Goal: Communication & Community: Answer question/provide support

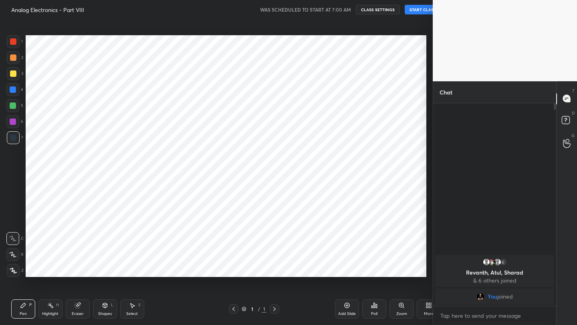
scroll to position [39797, 39671]
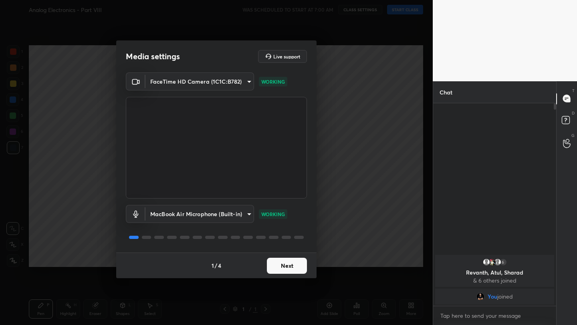
click at [303, 268] on button "Next" at bounding box center [287, 266] width 40 height 16
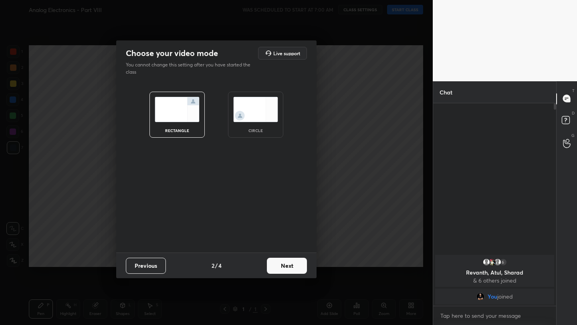
click at [303, 268] on button "Next" at bounding box center [287, 266] width 40 height 16
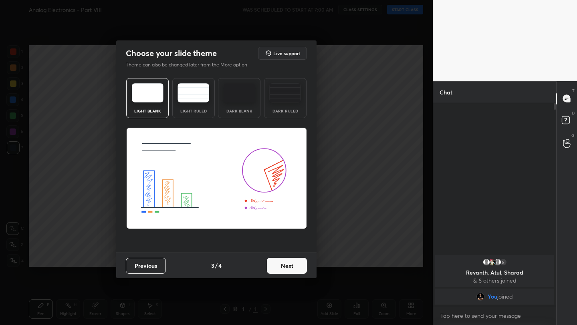
click at [303, 268] on button "Next" at bounding box center [287, 266] width 40 height 16
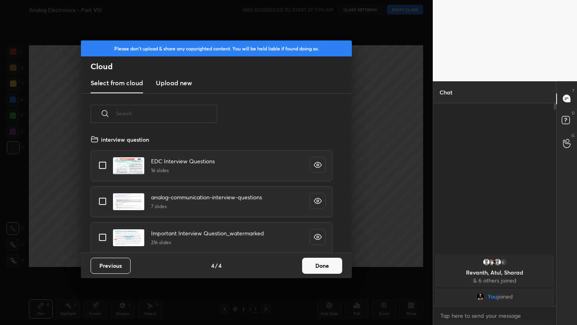
scroll to position [118, 257]
click at [333, 264] on button "Done" at bounding box center [322, 266] width 40 height 16
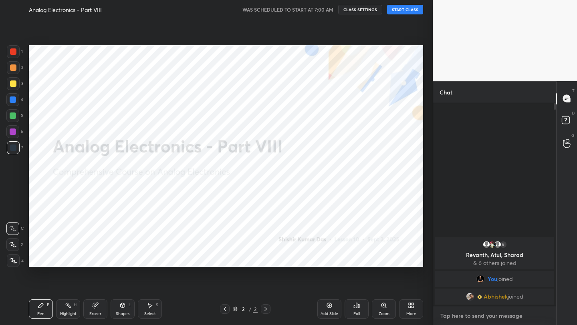
type textarea "x"
click at [450, 316] on textarea at bounding box center [495, 316] width 110 height 13
type textarea "w"
type textarea "x"
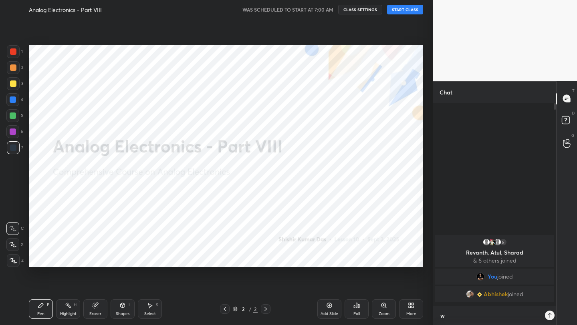
type textarea "wa"
type textarea "x"
type textarea "wai"
type textarea "x"
type textarea "wait"
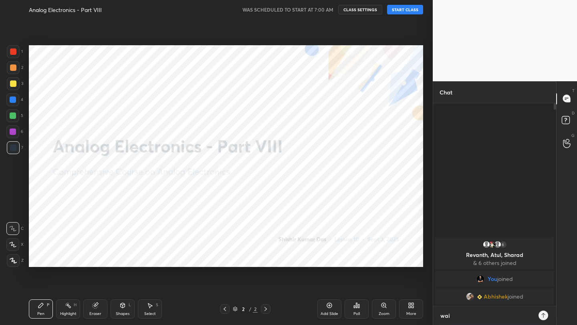
type textarea "x"
type textarea "wait"
type textarea "x"
type textarea "wait a"
type textarea "x"
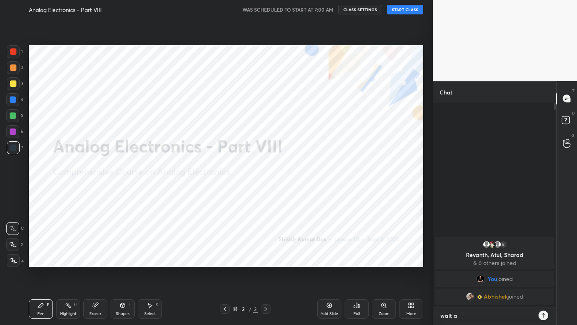
type textarea "wait a"
type textarea "x"
type textarea "wait a m"
type textarea "x"
type textarea "wait a mi"
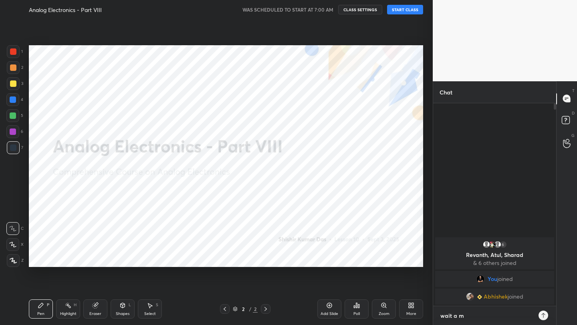
type textarea "x"
type textarea "wait a min"
type textarea "x"
type textarea "wait a minu"
type textarea "x"
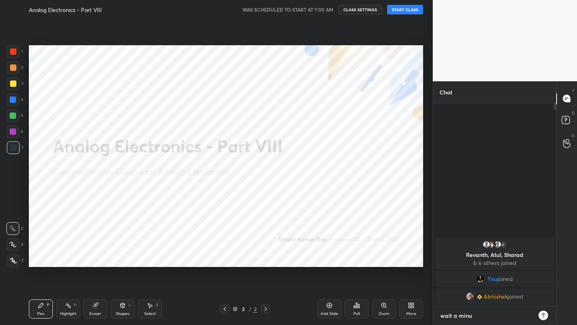
type textarea "wait a minut"
type textarea "x"
type textarea "wait a minute"
type textarea "x"
type textarea "wait a minute"
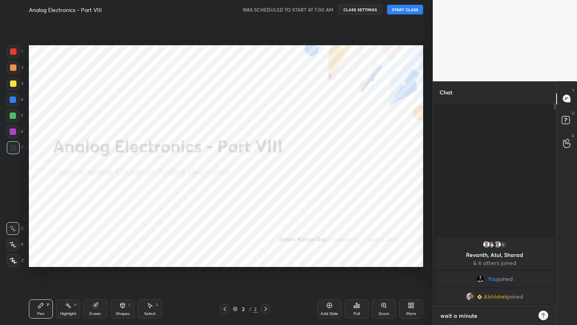
type textarea "x"
type textarea "wait a minute ,"
type textarea "x"
type textarea "wait a minute ,"
type textarea "x"
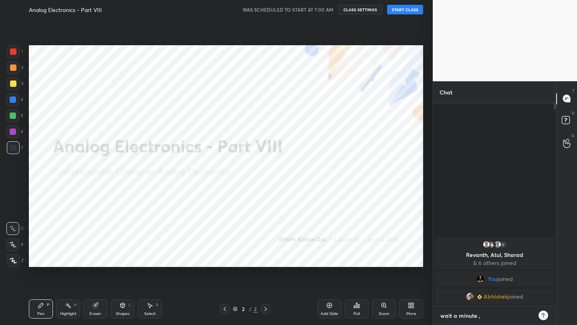
type textarea "wait a minute , w"
type textarea "x"
type textarea "wait a minute , we"
type textarea "x"
type textarea "wait a minute , we"
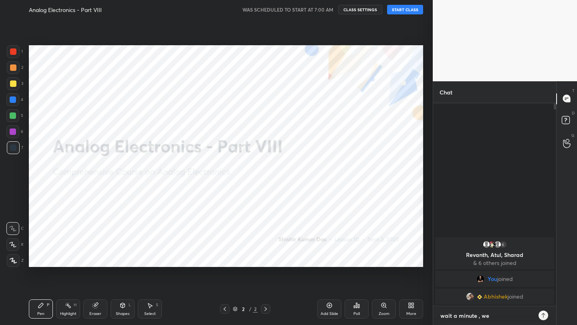
type textarea "x"
type textarea "wait a minute , we a"
type textarea "x"
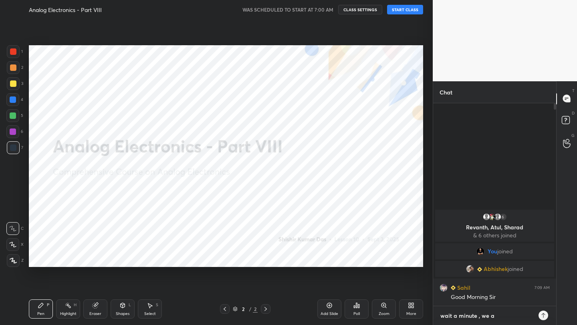
type textarea "wait a minute , we a"
type textarea "x"
type textarea "wait a minute , we a g"
type textarea "x"
type textarea "wait a minute , we a go"
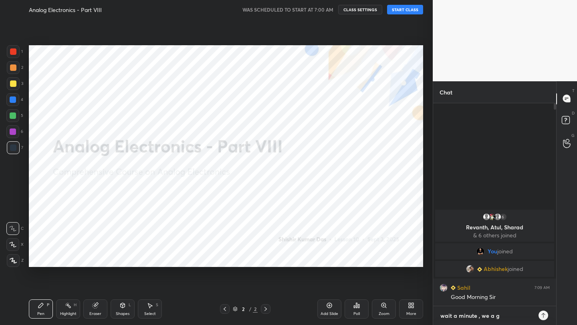
type textarea "x"
type textarea "wait a minute , we a g"
type textarea "x"
type textarea "wait a minute , we a"
type textarea "x"
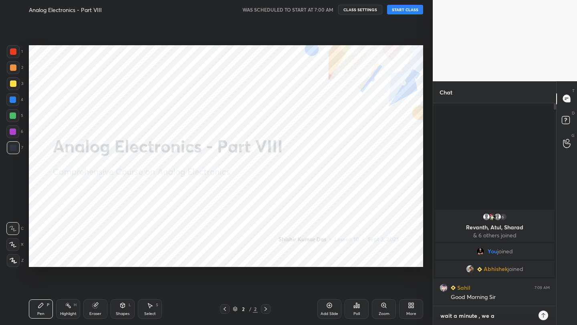
type textarea "wait a minute , we a"
type textarea "x"
type textarea "wait a minute , we"
type textarea "x"
type textarea "wait a minute , we"
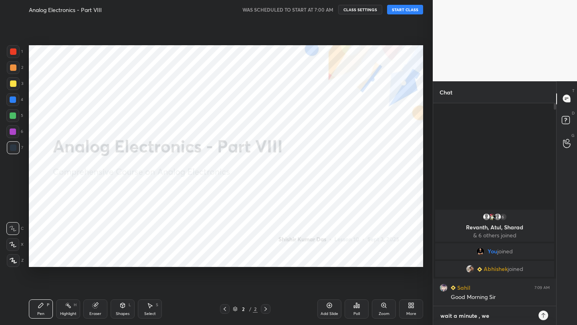
type textarea "x"
type textarea "wait a minute , w"
type textarea "x"
type textarea "wait a minute ,"
type textarea "x"
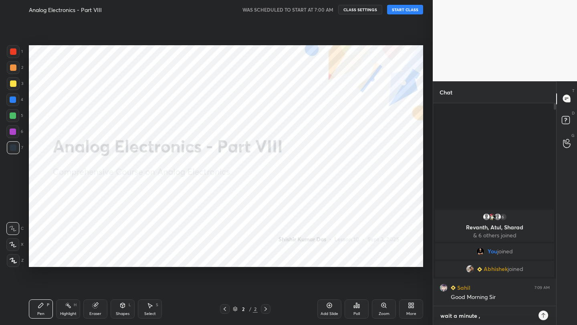
type textarea "wait a minute , i"
type textarea "x"
type textarea "wait a minute , i"
type textarea "x"
type textarea "wait a minute , i a"
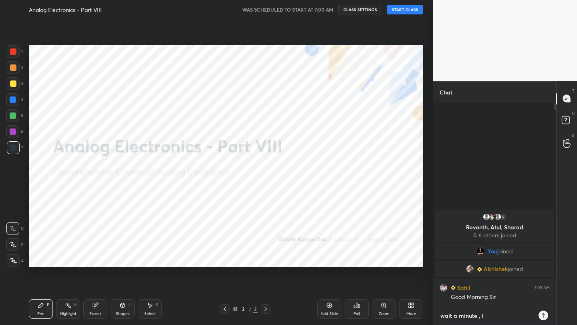
type textarea "x"
type textarea "wait a minute , i am"
type textarea "x"
type textarea "wait a minute , i am"
type textarea "x"
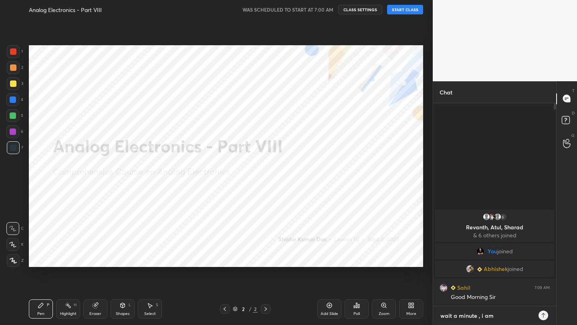
type textarea "wait a minute , i am s"
type textarea "x"
type textarea "wait a minute , i am st"
type textarea "x"
type textarea "wait a minute , i am sta"
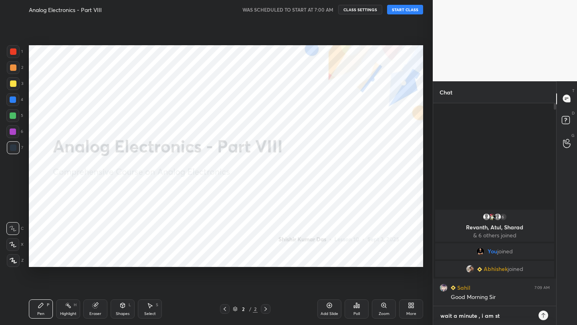
type textarea "x"
type textarea "wait a minute , i am star"
type textarea "x"
type textarea "wait a minute , i am start"
type textarea "x"
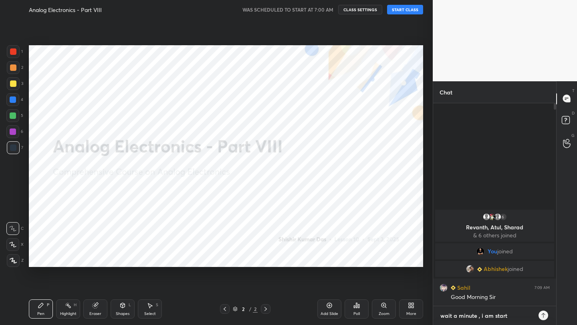
type textarea "wait a minute , i am starti"
type textarea "x"
type textarea "wait a minute , i am startin"
type textarea "x"
type textarea "wait a minute , i am starting"
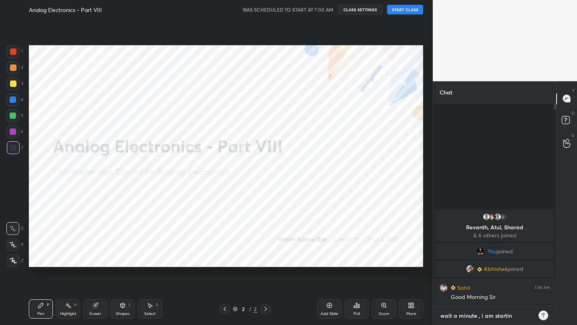
type textarea "x"
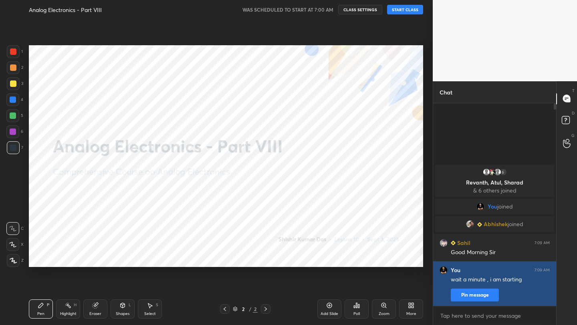
click at [490, 293] on button "Pin message" at bounding box center [475, 295] width 48 height 13
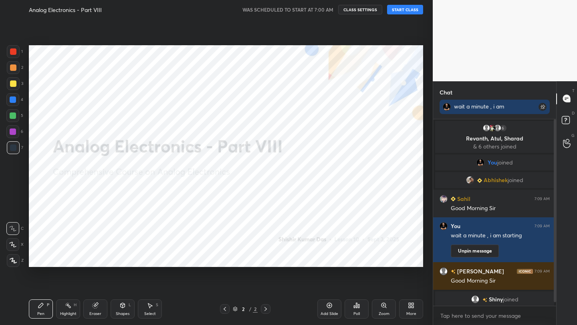
click at [400, 11] on button "START CLASS" at bounding box center [405, 10] width 36 height 10
drag, startPoint x: 35, startPoint y: 309, endPoint x: 39, endPoint y: 293, distance: 16.5
click at [34, 308] on div "Pen P" at bounding box center [41, 309] width 24 height 19
click at [13, 53] on div at bounding box center [13, 51] width 6 height 6
click at [14, 258] on icon at bounding box center [13, 261] width 7 height 6
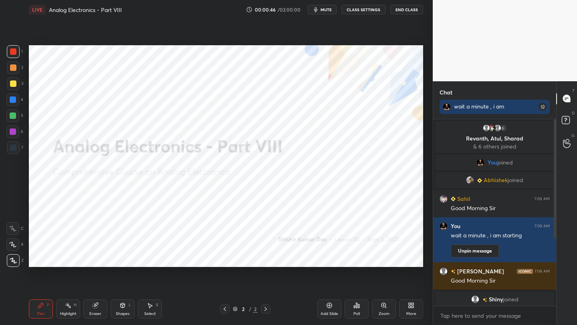
drag, startPoint x: 14, startPoint y: 246, endPoint x: 18, endPoint y: 242, distance: 5.4
click at [14, 245] on icon at bounding box center [12, 245] width 7 height 6
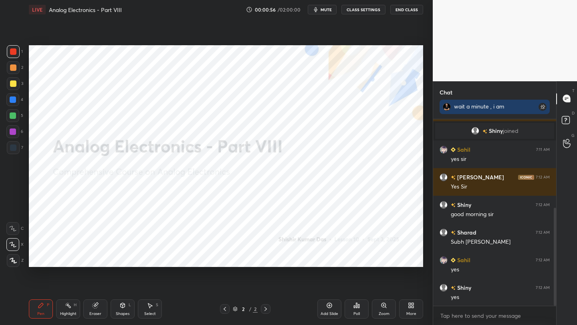
drag, startPoint x: 555, startPoint y: 210, endPoint x: 554, endPoint y: 222, distance: 11.6
click at [554, 223] on div at bounding box center [555, 257] width 2 height 98
click at [554, 229] on div at bounding box center [553, 212] width 5 height 187
drag, startPoint x: 555, startPoint y: 229, endPoint x: 552, endPoint y: 238, distance: 10.0
click at [552, 241] on div at bounding box center [553, 212] width 5 height 187
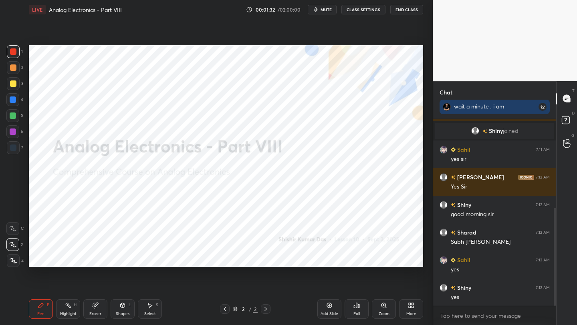
click at [407, 309] on div "More" at bounding box center [411, 309] width 24 height 19
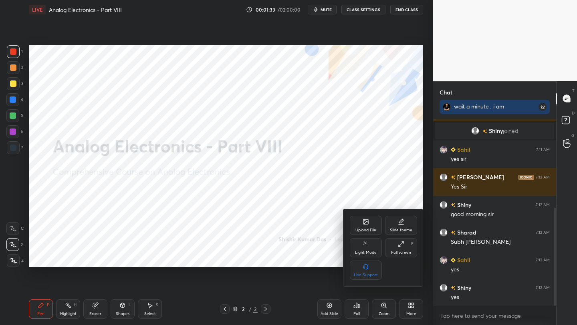
click at [363, 225] on div "Upload File" at bounding box center [366, 225] width 32 height 19
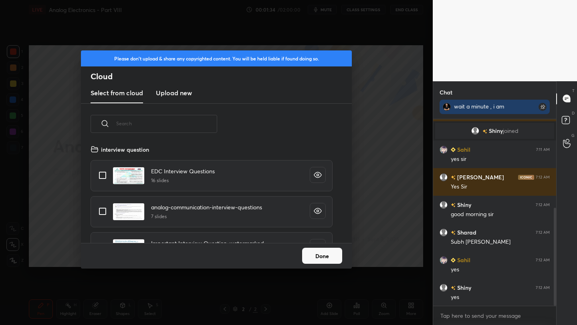
scroll to position [99, 257]
click at [175, 91] on h3 "Upload new" at bounding box center [174, 93] width 36 height 10
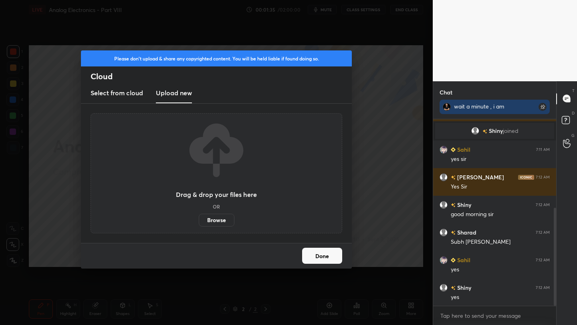
click at [215, 218] on label "Browse" at bounding box center [217, 220] width 36 height 13
click at [199, 218] on input "Browse" at bounding box center [199, 220] width 0 height 13
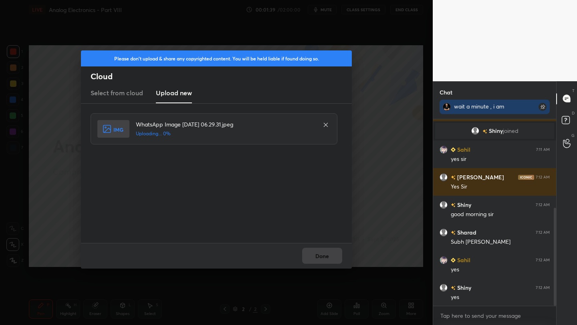
click at [317, 258] on div "Done" at bounding box center [216, 256] width 271 height 26
click at [319, 256] on button "Done" at bounding box center [322, 256] width 40 height 16
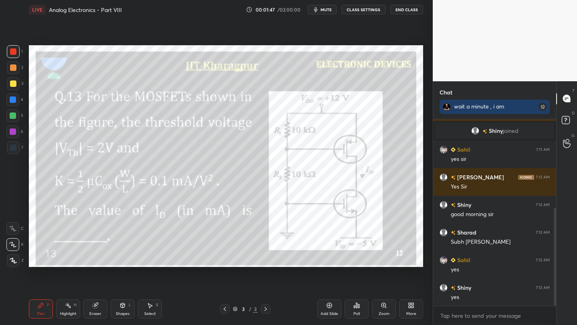
click at [9, 134] on div at bounding box center [12, 131] width 13 height 13
click at [119, 305] on div "Shapes L" at bounding box center [123, 309] width 24 height 19
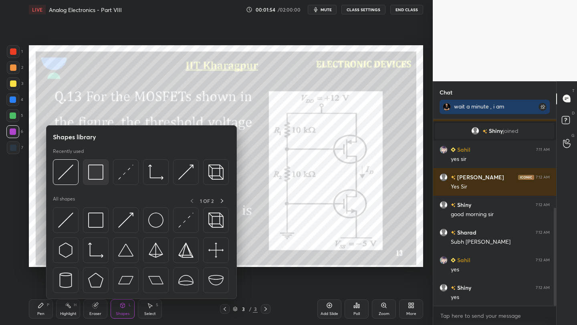
click at [97, 171] on img at bounding box center [95, 172] width 15 height 15
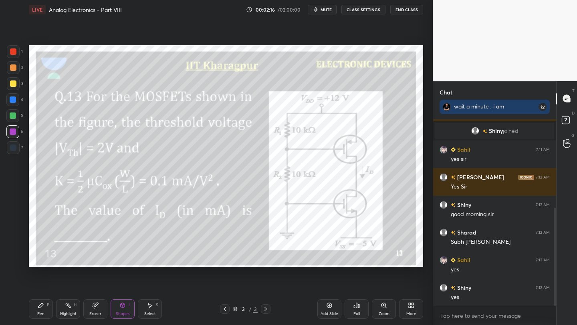
click at [40, 309] on div "Pen P" at bounding box center [41, 309] width 24 height 19
click at [13, 59] on div "1" at bounding box center [15, 53] width 16 height 16
drag, startPoint x: 553, startPoint y: 240, endPoint x: 553, endPoint y: 250, distance: 9.2
click at [553, 250] on div at bounding box center [553, 212] width 5 height 187
click at [17, 54] on div at bounding box center [13, 51] width 13 height 13
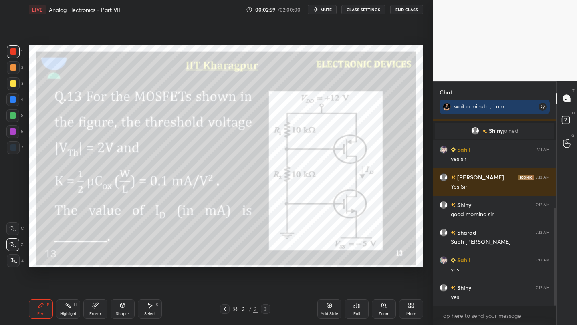
click at [14, 135] on div at bounding box center [12, 131] width 13 height 13
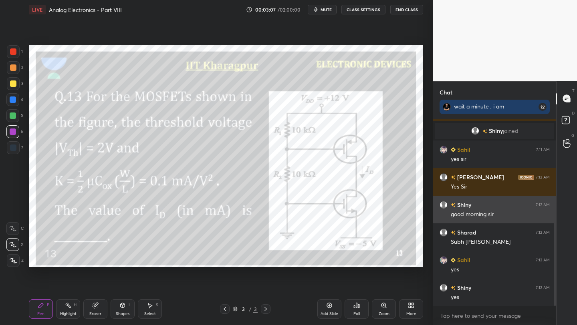
drag, startPoint x: 557, startPoint y: 217, endPoint x: 544, endPoint y: 219, distance: 12.9
click at [552, 231] on div "Chat wait a minute , i am starting You 7:09 AM wait a minute , i am starting Un…" at bounding box center [505, 203] width 144 height 244
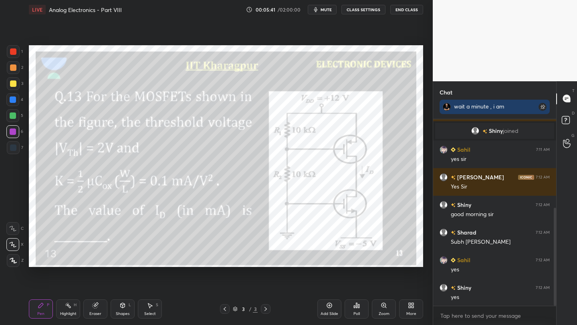
click at [264, 311] on icon at bounding box center [265, 309] width 6 height 6
click at [330, 304] on icon at bounding box center [329, 306] width 6 height 6
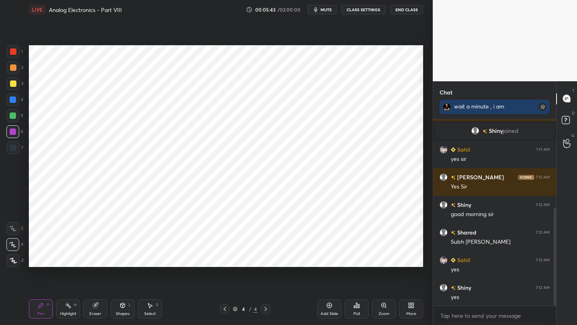
click at [14, 51] on div at bounding box center [13, 51] width 6 height 6
click at [220, 308] on div "4 / 4" at bounding box center [245, 310] width 144 height 10
click at [223, 307] on icon at bounding box center [225, 309] width 6 height 6
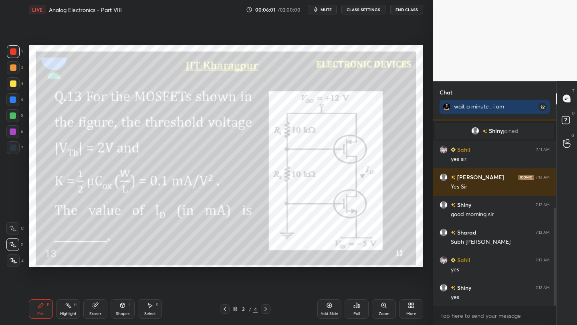
click at [266, 309] on icon at bounding box center [265, 309] width 6 height 6
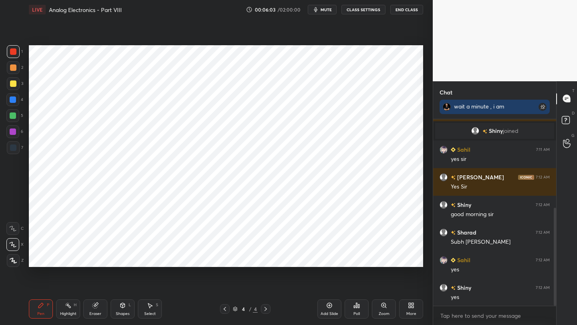
click at [90, 315] on div "Eraser" at bounding box center [95, 314] width 12 height 4
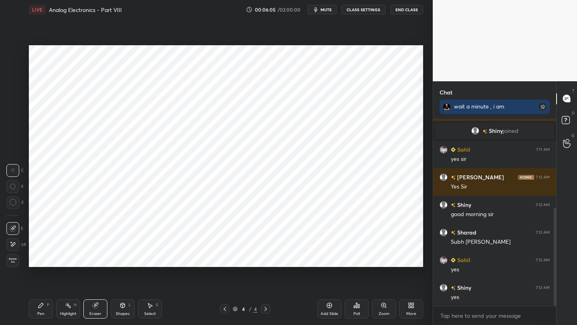
drag, startPoint x: 36, startPoint y: 312, endPoint x: 42, endPoint y: 279, distance: 33.8
click at [36, 312] on div "Pen P" at bounding box center [41, 309] width 24 height 19
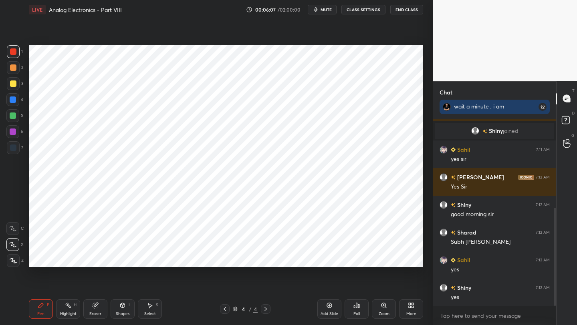
click at [11, 97] on div at bounding box center [13, 100] width 6 height 6
drag, startPoint x: 15, startPoint y: 131, endPoint x: 22, endPoint y: 129, distance: 7.1
click at [15, 131] on div at bounding box center [13, 132] width 6 height 6
click at [95, 313] on div "Eraser" at bounding box center [95, 314] width 12 height 4
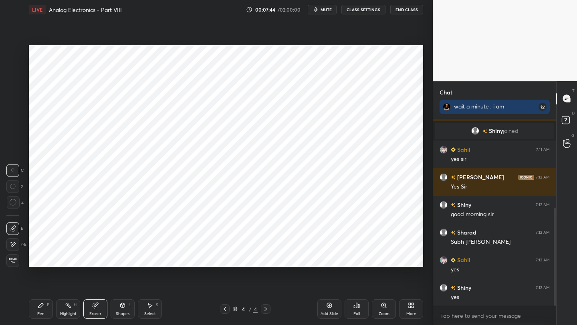
drag, startPoint x: 38, startPoint y: 311, endPoint x: 59, endPoint y: 285, distance: 33.0
click at [38, 311] on div "Pen P" at bounding box center [41, 309] width 24 height 19
click at [226, 309] on icon at bounding box center [225, 309] width 6 height 6
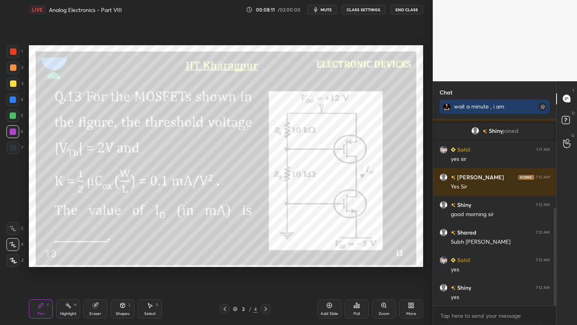
click at [266, 309] on icon at bounding box center [265, 309] width 6 height 6
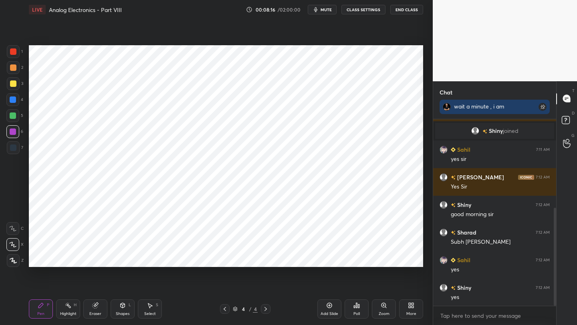
click at [222, 309] on icon at bounding box center [225, 309] width 6 height 6
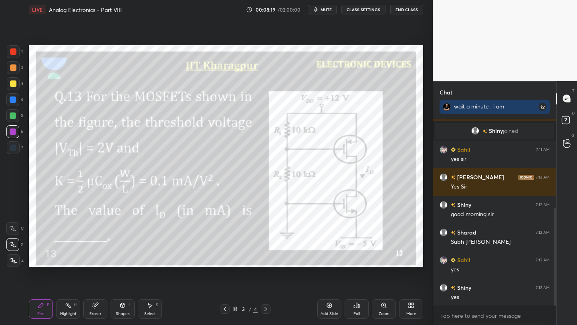
click at [265, 308] on icon at bounding box center [265, 309] width 6 height 6
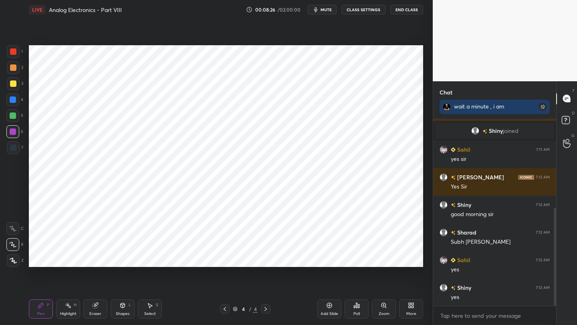
drag, startPoint x: 556, startPoint y: 250, endPoint x: 557, endPoint y: 260, distance: 9.7
click at [557, 260] on div "Chat wait a minute , i am starting You 7:09 AM wait a minute , i am starting Un…" at bounding box center [505, 203] width 144 height 244
click at [333, 309] on div "Add Slide" at bounding box center [329, 309] width 24 height 19
click at [224, 308] on icon at bounding box center [225, 309] width 6 height 6
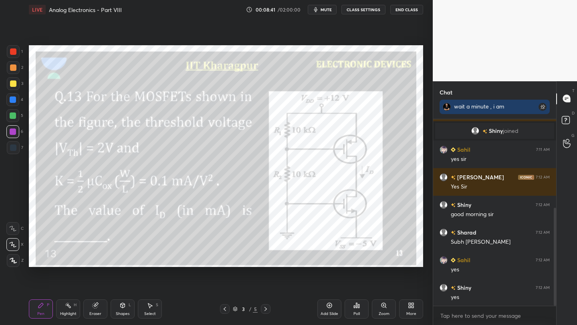
scroll to position [196, 0]
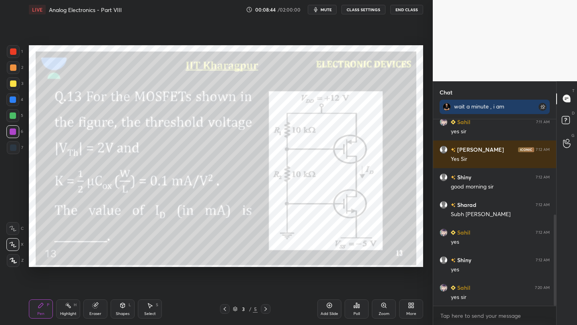
click at [269, 309] on div at bounding box center [266, 310] width 10 height 10
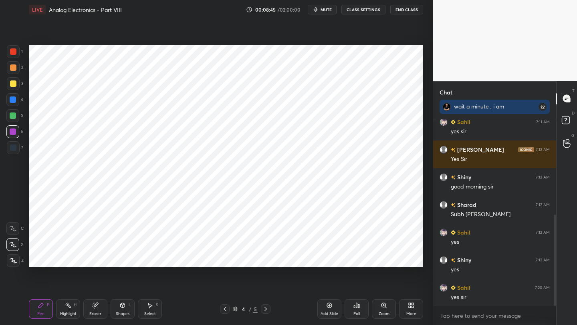
click at [263, 310] on icon at bounding box center [265, 309] width 6 height 6
drag, startPoint x: 11, startPoint y: 52, endPoint x: 24, endPoint y: 54, distance: 13.3
click at [12, 53] on div at bounding box center [13, 51] width 6 height 6
drag, startPoint x: 87, startPoint y: 310, endPoint x: 89, endPoint y: 270, distance: 39.7
click at [88, 308] on div "Eraser" at bounding box center [95, 309] width 24 height 19
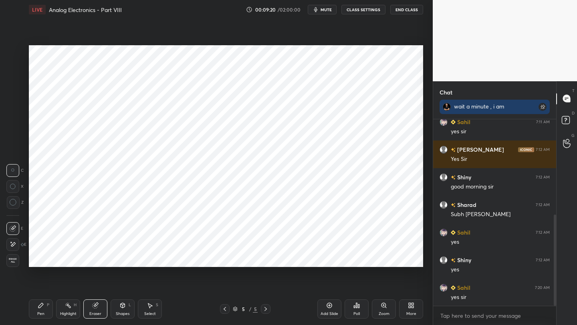
click at [227, 309] on div at bounding box center [225, 310] width 10 height 10
click at [224, 310] on icon at bounding box center [225, 309] width 6 height 6
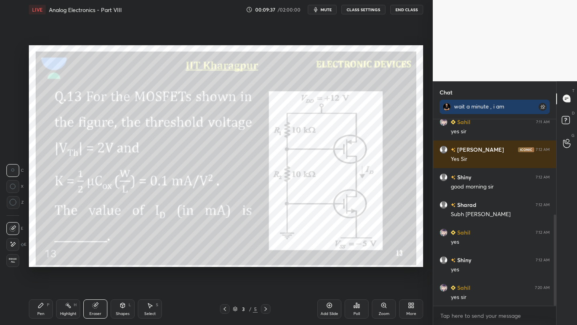
click at [42, 305] on icon at bounding box center [40, 305] width 5 height 5
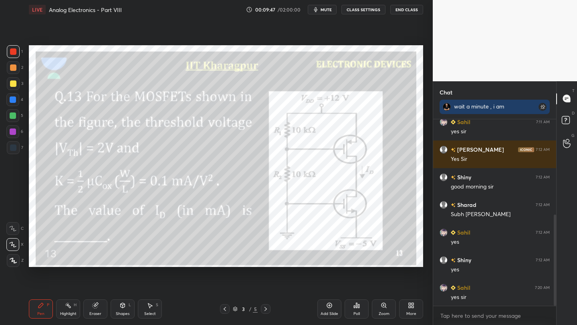
click at [264, 309] on icon at bounding box center [265, 309] width 6 height 6
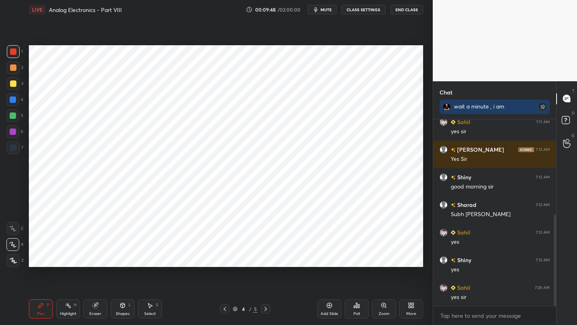
click at [264, 309] on icon at bounding box center [265, 309] width 6 height 6
drag, startPoint x: 13, startPoint y: 144, endPoint x: 28, endPoint y: 154, distance: 18.2
click at [13, 144] on div at bounding box center [13, 147] width 13 height 13
drag, startPoint x: 95, startPoint y: 314, endPoint x: 109, endPoint y: 294, distance: 24.9
click at [95, 312] on div "Eraser" at bounding box center [95, 314] width 12 height 4
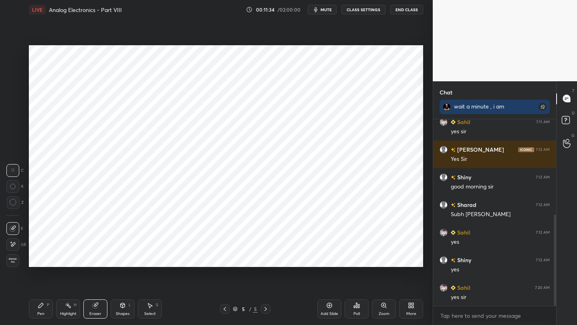
click at [41, 311] on div "Pen P" at bounding box center [41, 309] width 24 height 19
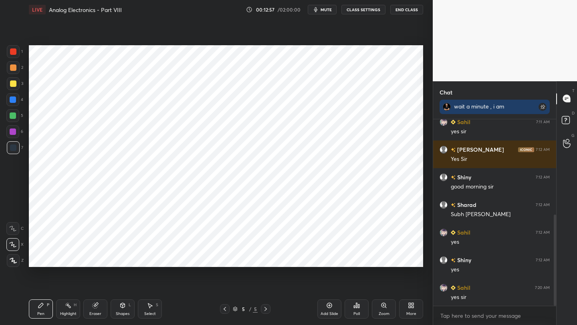
click at [328, 307] on icon at bounding box center [329, 306] width 6 height 6
click at [226, 311] on icon at bounding box center [225, 309] width 6 height 6
click at [264, 308] on icon at bounding box center [265, 309] width 6 height 6
click at [225, 310] on icon at bounding box center [225, 309] width 6 height 6
click at [224, 313] on div at bounding box center [225, 310] width 10 height 10
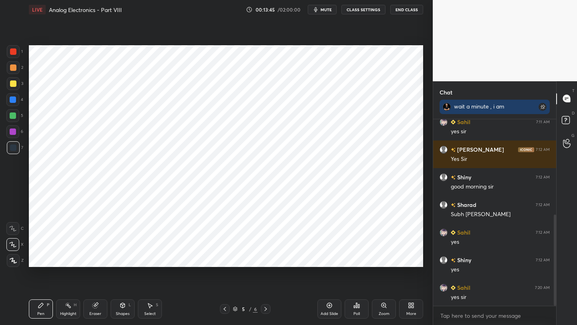
click at [223, 312] on icon at bounding box center [225, 309] width 6 height 6
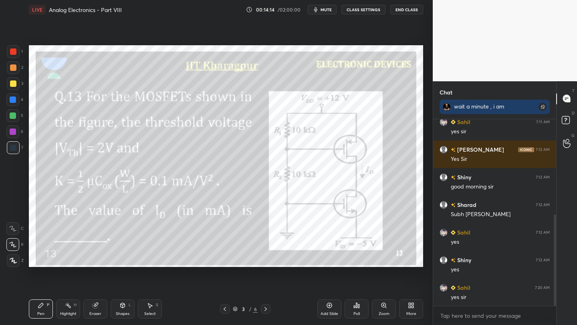
click at [265, 309] on icon at bounding box center [265, 309] width 6 height 6
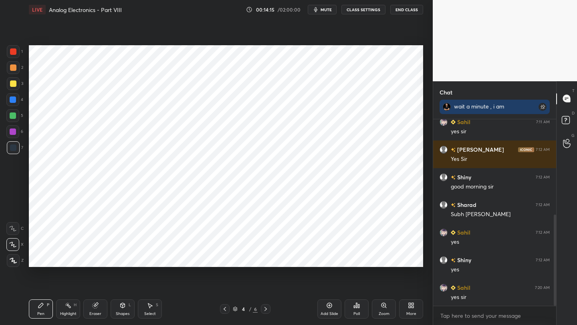
click at [264, 309] on icon at bounding box center [265, 309] width 6 height 6
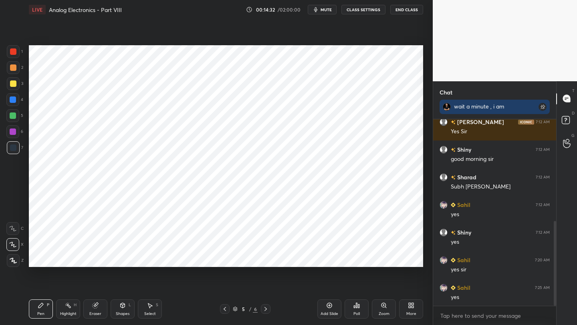
click at [223, 307] on icon at bounding box center [225, 309] width 6 height 6
click at [266, 308] on icon at bounding box center [265, 309] width 6 height 6
click at [264, 309] on icon at bounding box center [265, 309] width 6 height 6
click at [226, 312] on div at bounding box center [225, 310] width 10 height 10
click at [226, 311] on icon at bounding box center [225, 309] width 6 height 6
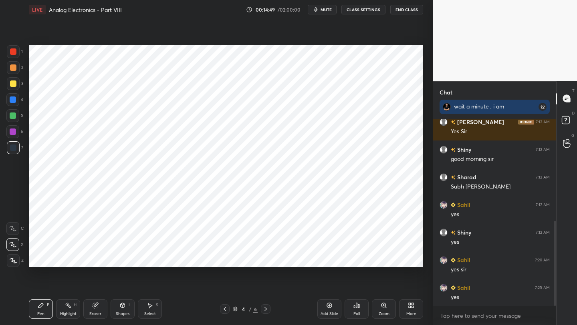
click at [226, 310] on icon at bounding box center [225, 309] width 6 height 6
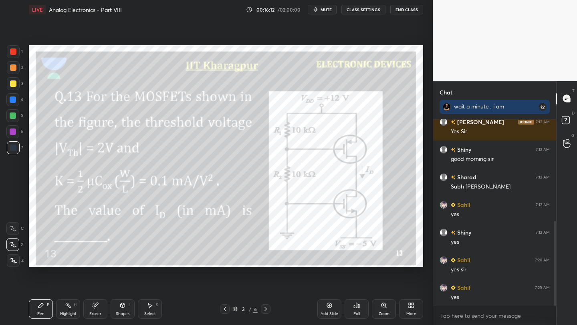
scroll to position [243, 0]
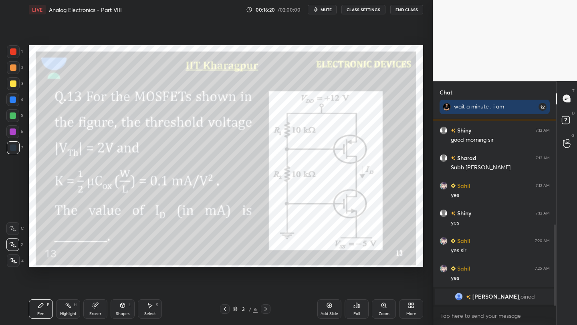
click at [269, 309] on div at bounding box center [266, 310] width 10 height 10
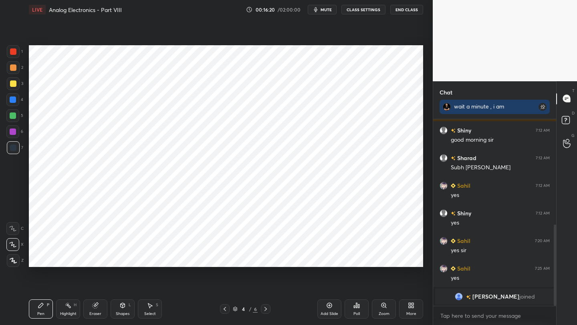
click at [267, 309] on icon at bounding box center [265, 309] width 6 height 6
click at [266, 309] on icon at bounding box center [265, 309] width 6 height 6
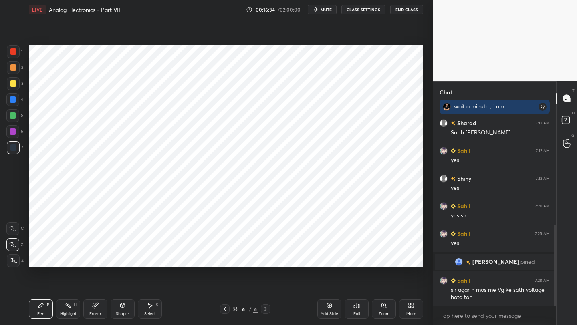
scroll to position [278, 0]
click at [223, 313] on div at bounding box center [225, 310] width 10 height 10
click at [224, 309] on icon at bounding box center [225, 309] width 2 height 4
click at [224, 309] on icon at bounding box center [225, 309] width 6 height 6
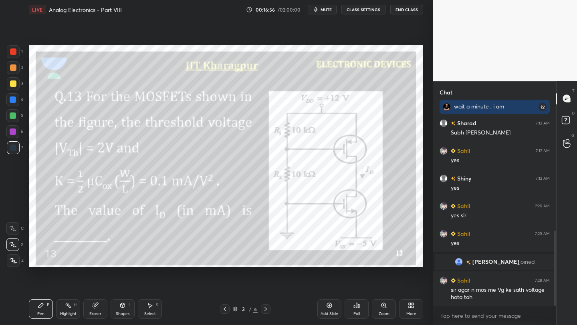
click at [264, 311] on icon at bounding box center [265, 309] width 6 height 6
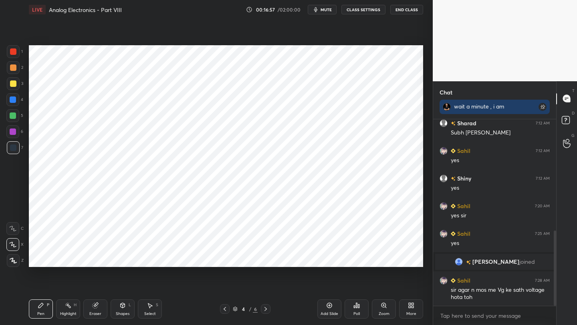
click at [265, 311] on icon at bounding box center [265, 309] width 6 height 6
click at [265, 312] on icon at bounding box center [265, 309] width 6 height 6
click at [13, 117] on div at bounding box center [13, 116] width 6 height 6
drag, startPoint x: 93, startPoint y: 316, endPoint x: 95, endPoint y: 303, distance: 13.0
click at [93, 314] on div "Eraser" at bounding box center [95, 314] width 12 height 4
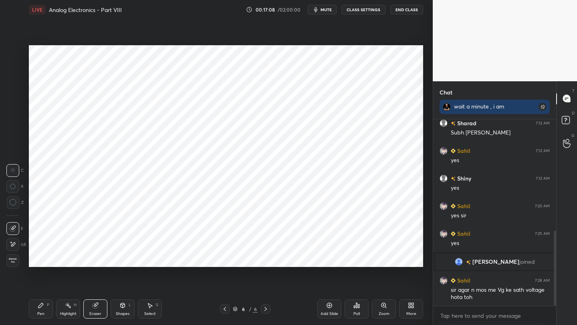
click at [116, 314] on div "Shapes" at bounding box center [123, 314] width 14 height 4
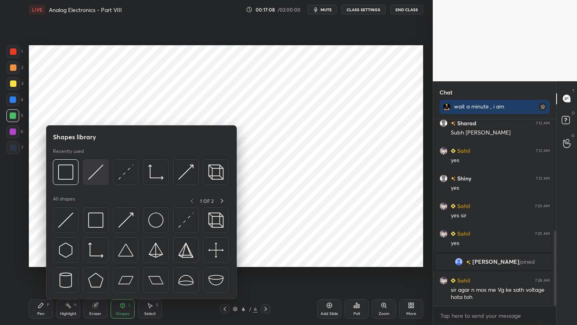
click at [99, 181] on div at bounding box center [96, 172] width 26 height 26
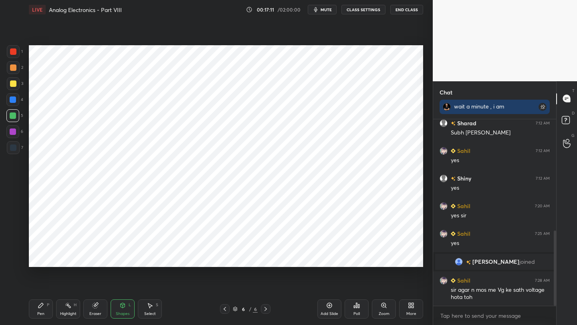
drag, startPoint x: 40, startPoint y: 314, endPoint x: 45, endPoint y: 286, distance: 28.9
click at [42, 312] on div "Pen" at bounding box center [40, 314] width 7 height 4
click at [223, 311] on icon at bounding box center [225, 309] width 6 height 6
click at [223, 312] on icon at bounding box center [225, 309] width 6 height 6
click at [226, 311] on icon at bounding box center [225, 309] width 6 height 6
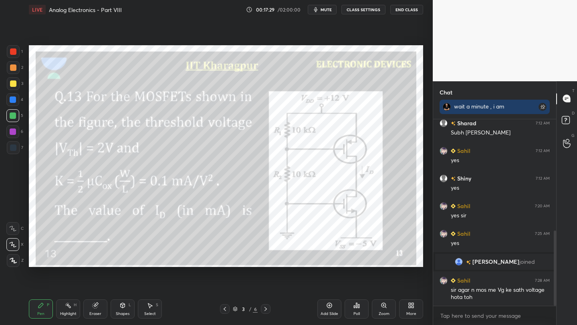
click at [265, 309] on icon at bounding box center [265, 309] width 6 height 6
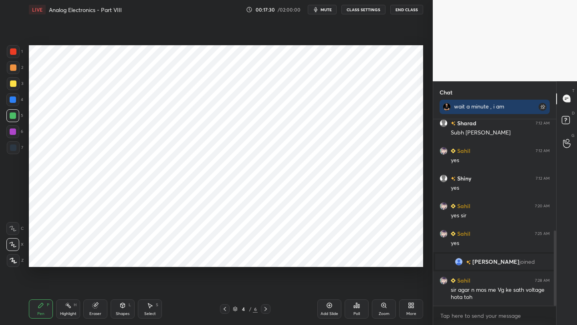
click at [264, 311] on icon at bounding box center [265, 309] width 6 height 6
click at [268, 309] on icon at bounding box center [265, 309] width 6 height 6
click at [224, 311] on icon at bounding box center [225, 309] width 6 height 6
click at [225, 311] on icon at bounding box center [225, 309] width 2 height 4
click at [226, 311] on icon at bounding box center [225, 309] width 6 height 6
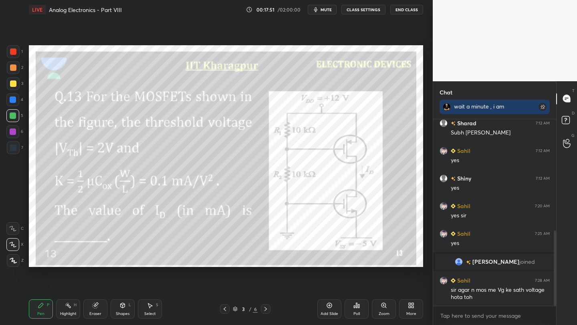
click at [267, 312] on icon at bounding box center [265, 309] width 6 height 6
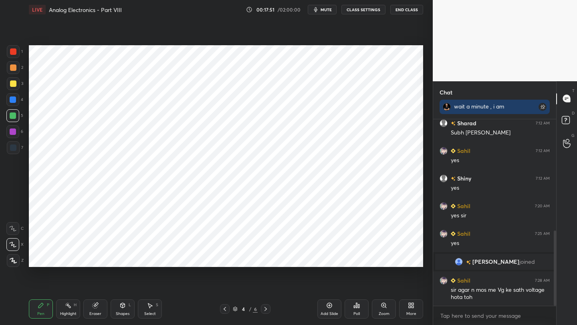
click at [267, 312] on icon at bounding box center [265, 309] width 6 height 6
click at [268, 311] on icon at bounding box center [265, 309] width 6 height 6
click at [329, 304] on icon at bounding box center [329, 306] width 6 height 6
click at [18, 55] on div at bounding box center [13, 51] width 13 height 13
click at [227, 309] on icon at bounding box center [225, 309] width 6 height 6
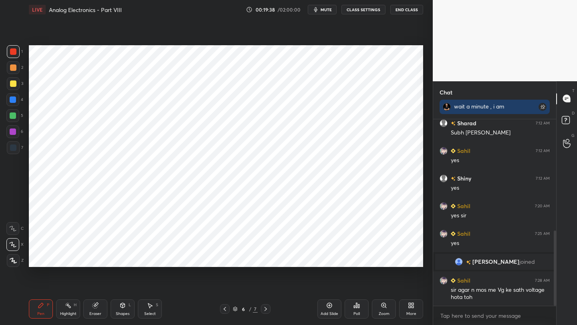
click at [227, 309] on icon at bounding box center [225, 309] width 6 height 6
click at [226, 310] on icon at bounding box center [225, 309] width 6 height 6
click at [12, 98] on div at bounding box center [13, 100] width 6 height 6
click at [331, 309] on div "Add Slide" at bounding box center [329, 309] width 24 height 19
drag, startPoint x: 14, startPoint y: 69, endPoint x: 20, endPoint y: 69, distance: 6.4
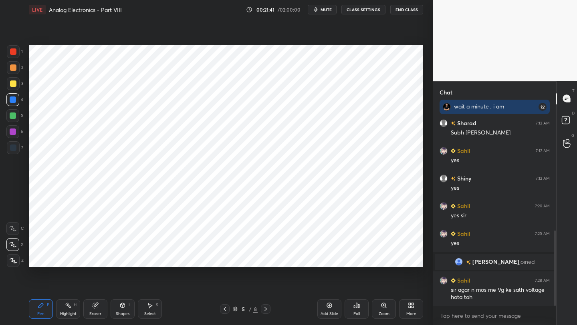
click at [14, 69] on div at bounding box center [13, 68] width 6 height 6
click at [264, 310] on icon at bounding box center [265, 309] width 6 height 6
click at [266, 312] on icon at bounding box center [265, 309] width 6 height 6
click at [266, 313] on div at bounding box center [266, 310] width 10 height 10
click at [225, 311] on icon at bounding box center [225, 309] width 6 height 6
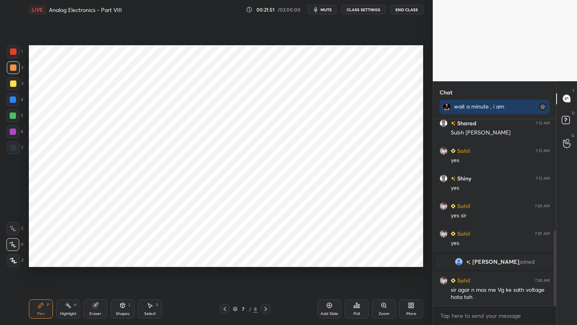
click at [226, 311] on icon at bounding box center [225, 309] width 6 height 6
click at [225, 310] on icon at bounding box center [225, 309] width 6 height 6
click at [226, 309] on icon at bounding box center [225, 309] width 6 height 6
click at [227, 308] on icon at bounding box center [225, 309] width 6 height 6
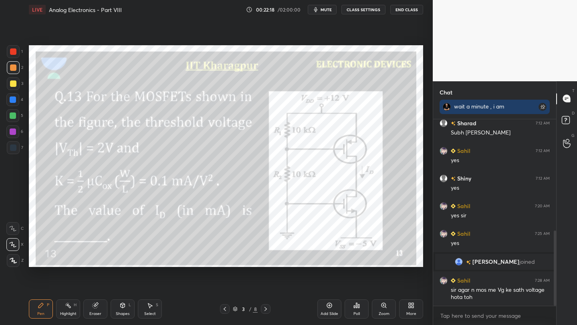
click at [264, 308] on icon at bounding box center [265, 309] width 6 height 6
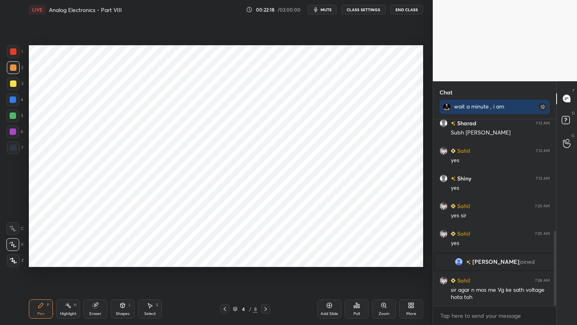
click at [264, 309] on icon at bounding box center [265, 309] width 6 height 6
drag, startPoint x: 14, startPoint y: 146, endPoint x: 27, endPoint y: 143, distance: 13.4
click at [14, 146] on div at bounding box center [13, 148] width 6 height 6
drag, startPoint x: 118, startPoint y: 313, endPoint x: 120, endPoint y: 309, distance: 4.1
click at [119, 313] on div "Shapes" at bounding box center [123, 314] width 14 height 4
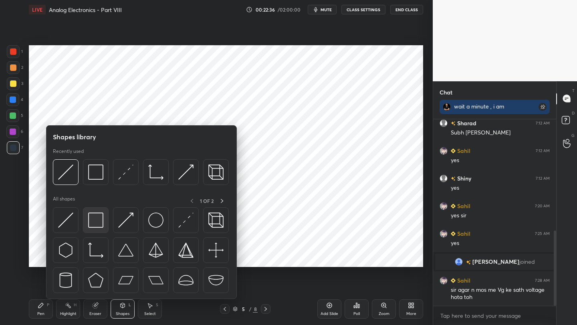
click at [99, 225] on img at bounding box center [95, 220] width 15 height 15
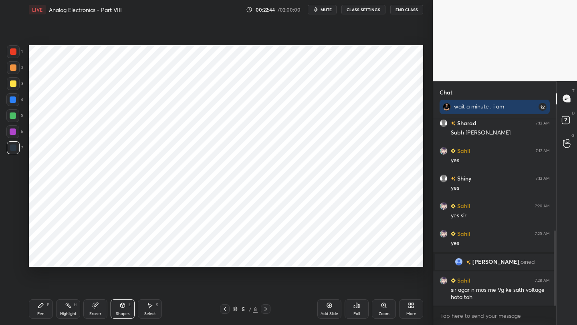
click at [50, 311] on div "Pen P" at bounding box center [41, 309] width 24 height 19
click at [265, 309] on icon at bounding box center [265, 309] width 6 height 6
click at [264, 309] on icon at bounding box center [265, 309] width 6 height 6
click at [264, 307] on icon at bounding box center [265, 309] width 6 height 6
drag, startPoint x: 16, startPoint y: 101, endPoint x: 28, endPoint y: 96, distance: 13.8
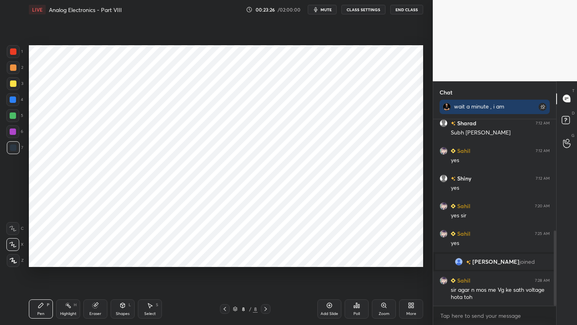
click at [16, 101] on div at bounding box center [13, 100] width 6 height 6
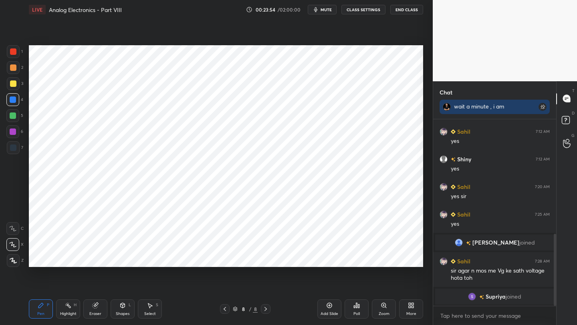
click at [224, 309] on icon at bounding box center [225, 309] width 6 height 6
click at [226, 309] on icon at bounding box center [225, 309] width 6 height 6
click at [225, 309] on icon at bounding box center [225, 309] width 6 height 6
click at [225, 310] on icon at bounding box center [225, 309] width 6 height 6
click at [225, 311] on icon at bounding box center [225, 309] width 6 height 6
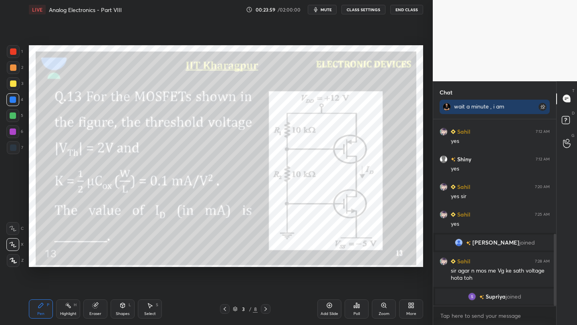
click at [261, 309] on div at bounding box center [266, 310] width 10 height 10
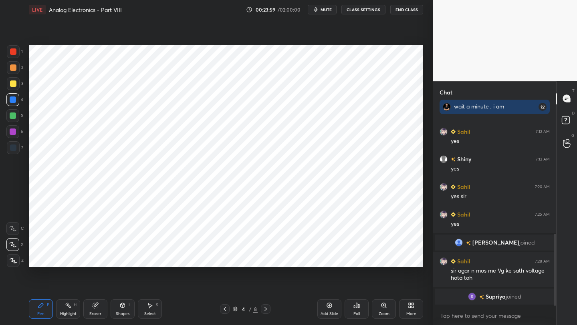
click at [261, 309] on div at bounding box center [266, 310] width 10 height 10
click at [262, 310] on div at bounding box center [266, 310] width 10 height 10
click at [261, 310] on div at bounding box center [266, 310] width 10 height 10
drag, startPoint x: 98, startPoint y: 309, endPoint x: 107, endPoint y: 294, distance: 17.6
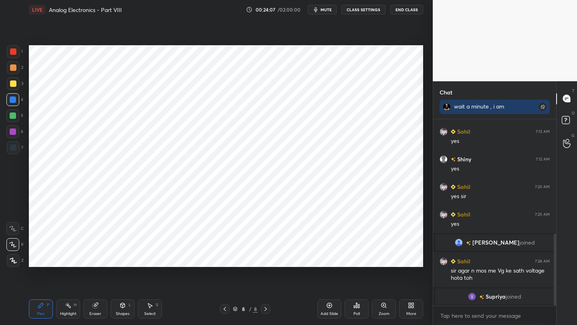
click at [99, 309] on div "Eraser" at bounding box center [95, 309] width 24 height 19
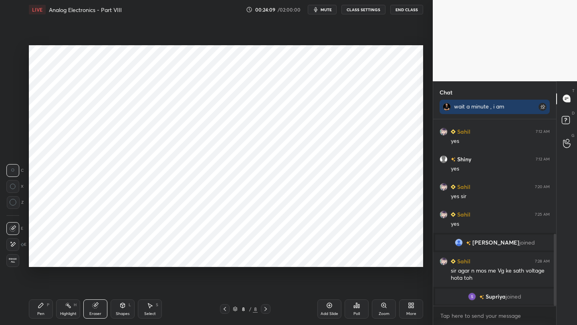
drag, startPoint x: 45, startPoint y: 306, endPoint x: 45, endPoint y: 301, distance: 5.2
click at [45, 306] on div "Pen P" at bounding box center [41, 309] width 24 height 19
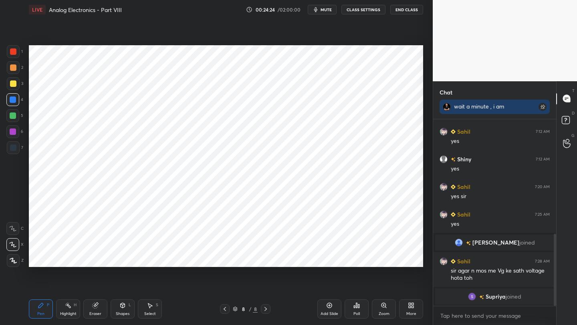
click at [224, 309] on icon at bounding box center [225, 309] width 6 height 6
click at [227, 311] on icon at bounding box center [225, 309] width 6 height 6
click at [226, 311] on icon at bounding box center [225, 309] width 6 height 6
click at [227, 311] on icon at bounding box center [225, 309] width 6 height 6
click at [226, 311] on icon at bounding box center [225, 309] width 6 height 6
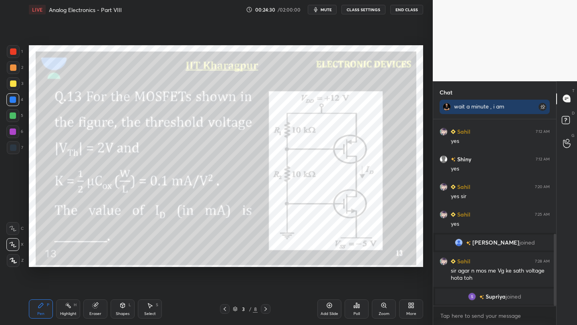
click at [264, 311] on icon at bounding box center [265, 309] width 6 height 6
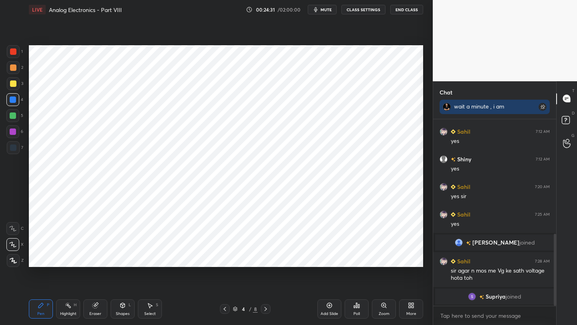
click at [264, 312] on icon at bounding box center [265, 309] width 6 height 6
click at [266, 311] on icon at bounding box center [265, 309] width 6 height 6
click at [265, 311] on icon at bounding box center [265, 309] width 6 height 6
click at [266, 312] on icon at bounding box center [265, 309] width 6 height 6
click at [17, 152] on div at bounding box center [13, 147] width 13 height 13
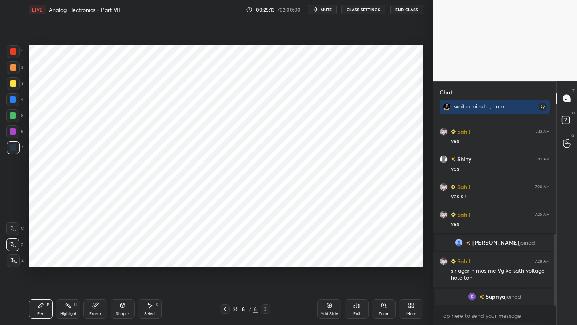
click at [226, 312] on icon at bounding box center [225, 309] width 6 height 6
click at [226, 313] on div at bounding box center [225, 310] width 10 height 10
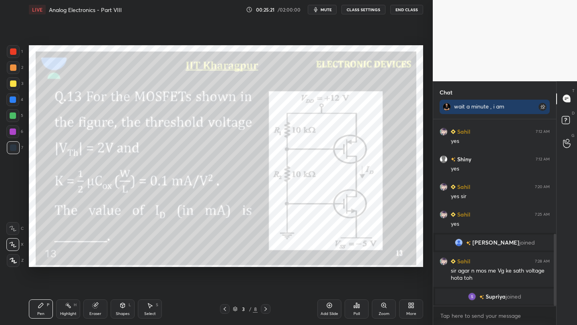
click at [266, 311] on icon at bounding box center [265, 309] width 6 height 6
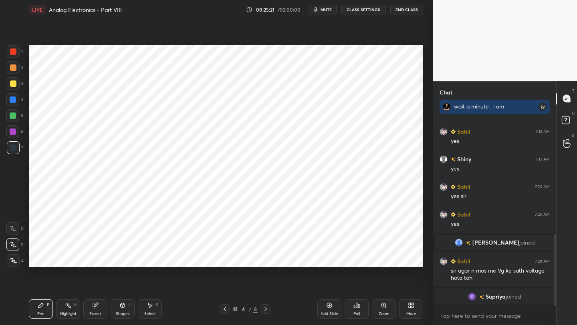
click at [266, 311] on icon at bounding box center [265, 309] width 6 height 6
click at [266, 307] on icon at bounding box center [265, 309] width 6 height 6
click at [266, 308] on icon at bounding box center [265, 309] width 6 height 6
click at [266, 309] on icon at bounding box center [265, 309] width 6 height 6
click at [266, 309] on icon at bounding box center [265, 309] width 2 height 4
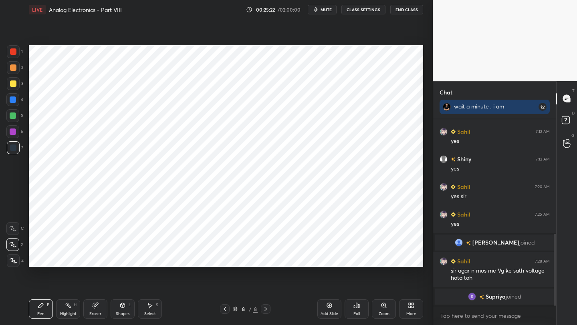
click at [266, 309] on icon at bounding box center [265, 309] width 2 height 4
click at [331, 309] on div "Add Slide" at bounding box center [329, 309] width 24 height 19
click at [16, 52] on div at bounding box center [13, 51] width 13 height 13
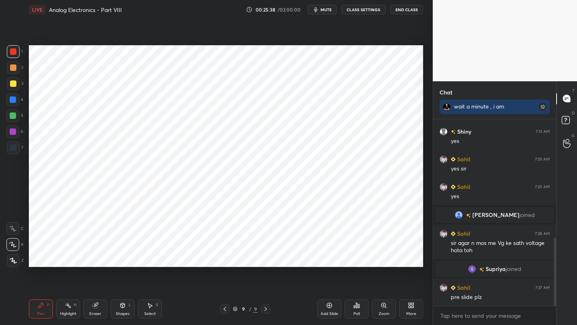
click at [224, 309] on icon at bounding box center [225, 309] width 6 height 6
drag, startPoint x: 97, startPoint y: 307, endPoint x: 131, endPoint y: 270, distance: 50.5
click at [99, 305] on div "Eraser" at bounding box center [95, 309] width 24 height 19
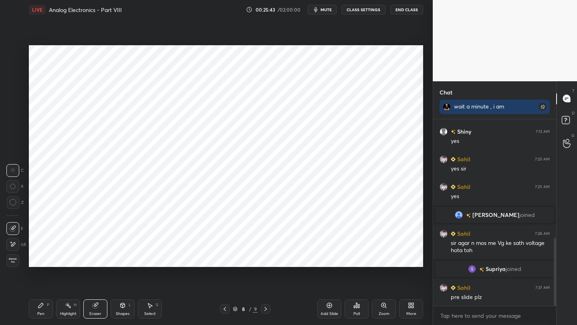
drag, startPoint x: 36, startPoint y: 309, endPoint x: 37, endPoint y: 305, distance: 4.5
click at [36, 309] on div "Pen P" at bounding box center [41, 309] width 24 height 19
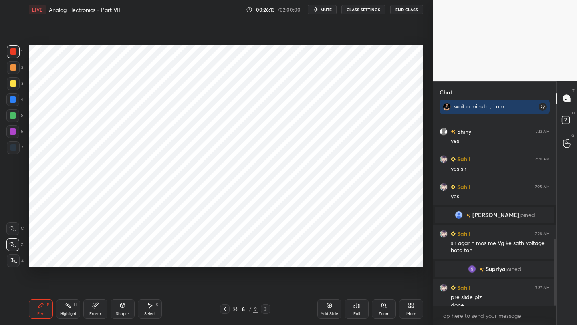
scroll to position [333, 0]
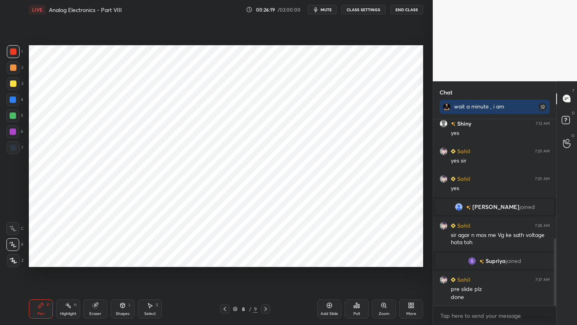
click at [266, 311] on icon at bounding box center [265, 309] width 6 height 6
click at [15, 99] on div at bounding box center [12, 99] width 13 height 13
click at [221, 308] on div at bounding box center [225, 310] width 10 height 10
click at [222, 309] on icon at bounding box center [225, 309] width 6 height 6
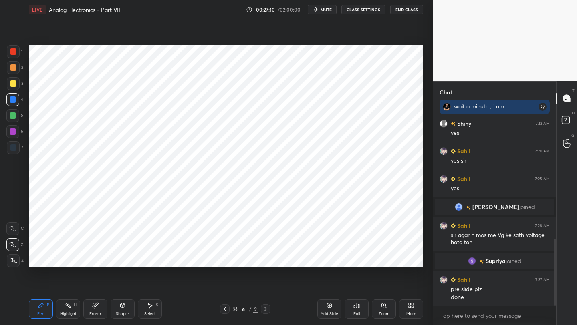
click at [222, 310] on icon at bounding box center [225, 309] width 6 height 6
click at [223, 311] on icon at bounding box center [225, 309] width 6 height 6
click at [223, 309] on icon at bounding box center [225, 309] width 6 height 6
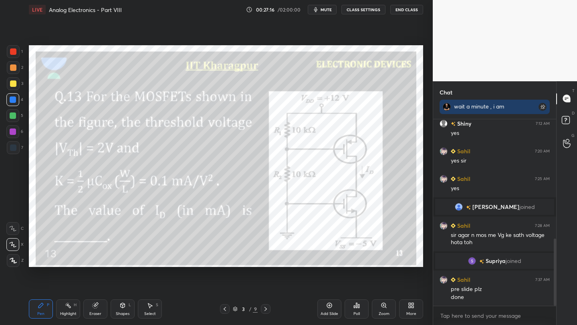
click at [268, 309] on icon at bounding box center [265, 309] width 6 height 6
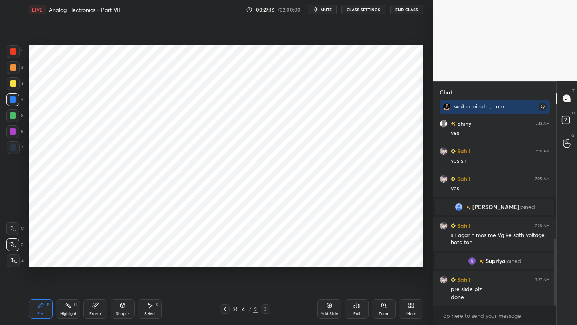
click at [268, 309] on icon at bounding box center [265, 309] width 6 height 6
click at [267, 309] on icon at bounding box center [265, 309] width 6 height 6
click at [266, 308] on icon at bounding box center [265, 309] width 6 height 6
click at [266, 307] on icon at bounding box center [265, 309] width 6 height 6
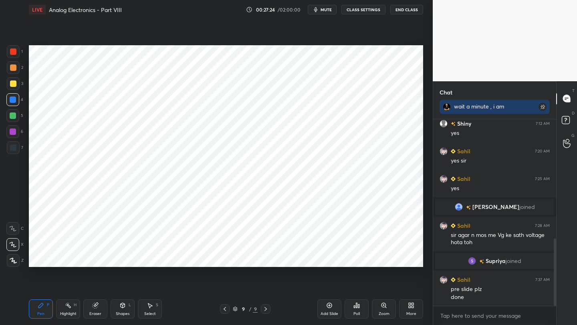
click at [224, 310] on icon at bounding box center [225, 309] width 6 height 6
click at [267, 307] on icon at bounding box center [265, 309] width 6 height 6
click at [269, 309] on div at bounding box center [266, 310] width 10 height 10
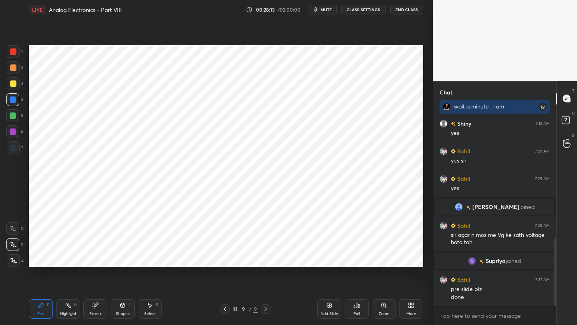
click at [20, 148] on div "7" at bounding box center [15, 147] width 16 height 13
click at [97, 308] on icon at bounding box center [95, 306] width 6 height 6
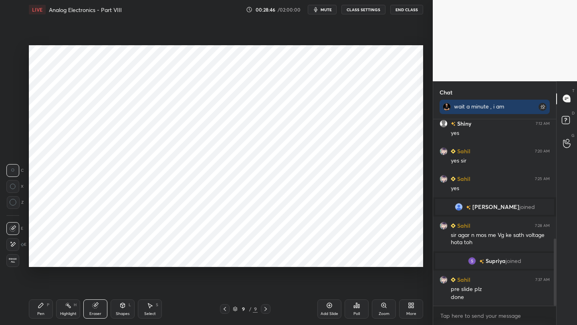
drag, startPoint x: 46, startPoint y: 310, endPoint x: 45, endPoint y: 284, distance: 26.1
click at [46, 310] on div "Pen P" at bounding box center [41, 309] width 24 height 19
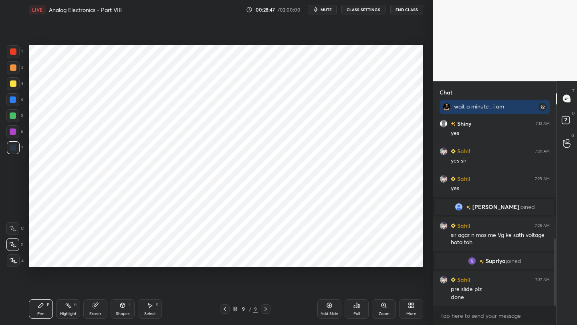
drag, startPoint x: 24, startPoint y: 167, endPoint x: 26, endPoint y: 153, distance: 13.8
click at [25, 160] on div "1 2 3 4 5 6 7 C X Z C X Z E E Erase all H H" at bounding box center [13, 156] width 26 height 222
drag, startPoint x: 13, startPoint y: 101, endPoint x: 25, endPoint y: 98, distance: 12.3
click at [13, 101] on div at bounding box center [13, 100] width 6 height 6
click at [39, 309] on div "Pen P" at bounding box center [41, 309] width 24 height 19
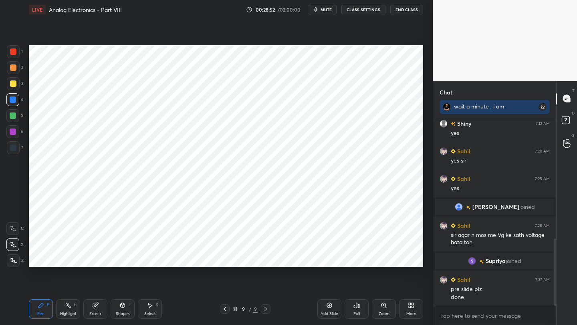
click at [10, 142] on div at bounding box center [13, 147] width 13 height 13
drag, startPoint x: 12, startPoint y: 142, endPoint x: 20, endPoint y: 141, distance: 7.6
click at [12, 142] on div at bounding box center [13, 147] width 13 height 13
click at [224, 311] on icon at bounding box center [225, 309] width 6 height 6
click at [223, 309] on icon at bounding box center [225, 309] width 6 height 6
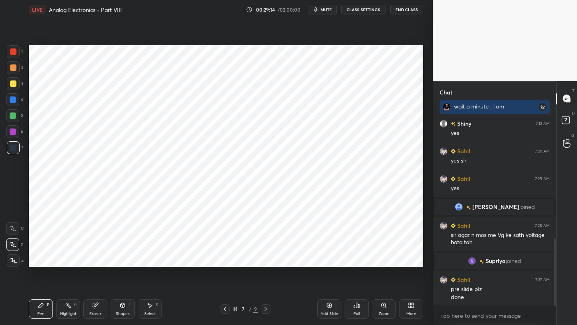
drag, startPoint x: 266, startPoint y: 302, endPoint x: 263, endPoint y: 306, distance: 5.4
click at [265, 302] on div "Pen P Highlight H Eraser Shapes L Select S 7 / 9 Add Slide Poll Zoom More" at bounding box center [226, 309] width 394 height 32
click at [264, 307] on icon at bounding box center [265, 309] width 6 height 6
click at [266, 307] on icon at bounding box center [265, 309] width 6 height 6
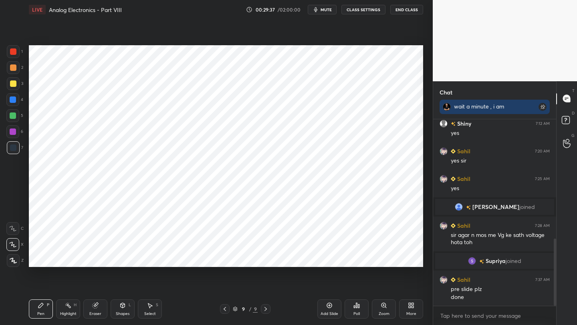
click at [226, 315] on div "Pen P Highlight H Eraser Shapes L Select S 9 / 9 Add Slide Poll Zoom More" at bounding box center [226, 309] width 394 height 32
click at [224, 313] on div at bounding box center [225, 310] width 10 height 10
click at [224, 311] on icon at bounding box center [225, 309] width 6 height 6
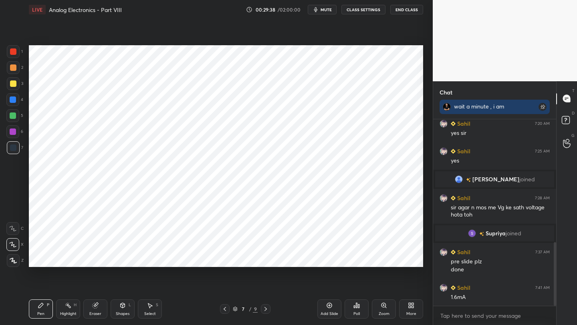
click at [225, 311] on icon at bounding box center [225, 309] width 6 height 6
click at [226, 312] on icon at bounding box center [225, 309] width 6 height 6
click at [225, 312] on icon at bounding box center [225, 309] width 6 height 6
click at [226, 311] on icon at bounding box center [225, 309] width 6 height 6
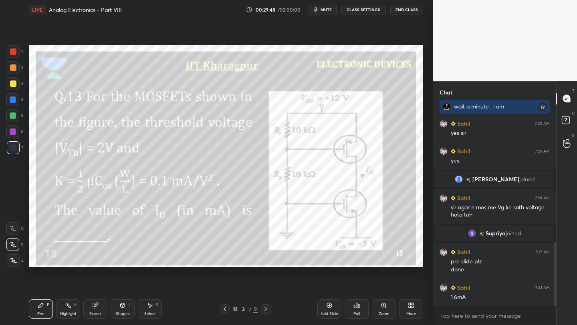
click at [264, 309] on icon at bounding box center [265, 309] width 6 height 6
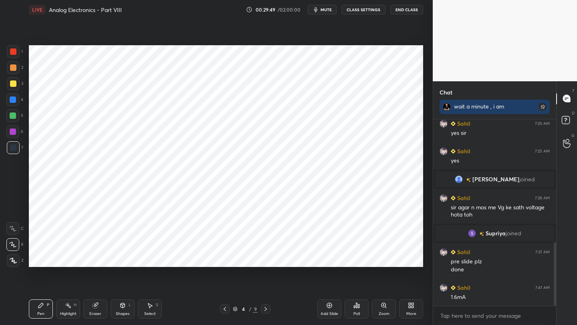
click at [265, 309] on icon at bounding box center [265, 309] width 6 height 6
click at [264, 310] on icon at bounding box center [265, 309] width 6 height 6
click at [265, 310] on icon at bounding box center [265, 309] width 6 height 6
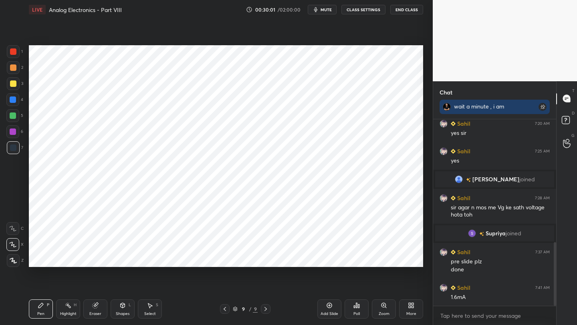
click at [265, 313] on div at bounding box center [266, 310] width 10 height 10
click at [264, 311] on icon at bounding box center [265, 309] width 6 height 6
click at [333, 312] on div "Add Slide" at bounding box center [330, 314] width 18 height 4
click at [18, 54] on div at bounding box center [13, 51] width 13 height 13
click at [116, 310] on div "Shapes L" at bounding box center [123, 309] width 24 height 19
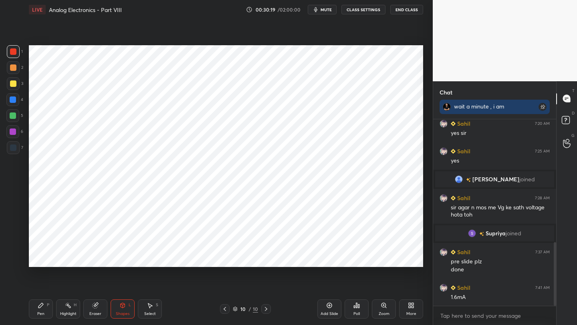
click at [39, 310] on div "Pen P" at bounding box center [41, 309] width 24 height 19
click at [47, 313] on div "Pen P" at bounding box center [41, 309] width 24 height 19
click at [121, 308] on icon at bounding box center [122, 306] width 6 height 6
click at [39, 303] on icon at bounding box center [41, 306] width 6 height 6
click at [90, 307] on div "Eraser" at bounding box center [95, 309] width 24 height 19
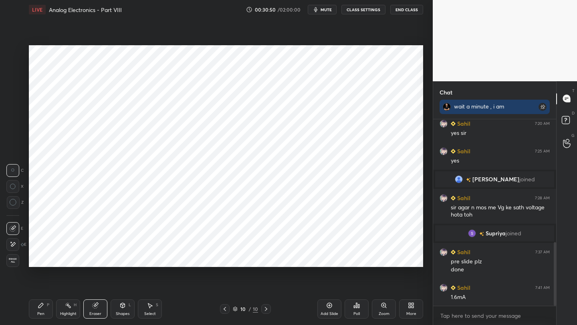
drag, startPoint x: 47, startPoint y: 318, endPoint x: 50, endPoint y: 294, distance: 24.7
click at [47, 318] on div "Pen P" at bounding box center [41, 309] width 24 height 19
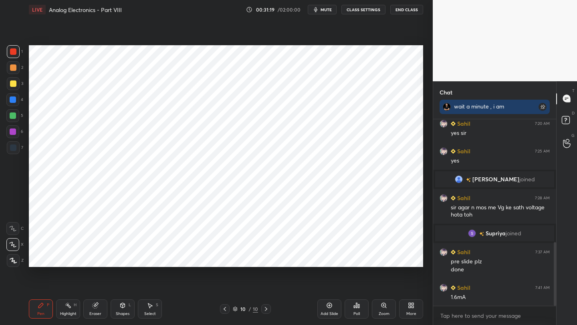
click at [95, 309] on div "Eraser" at bounding box center [95, 309] width 24 height 19
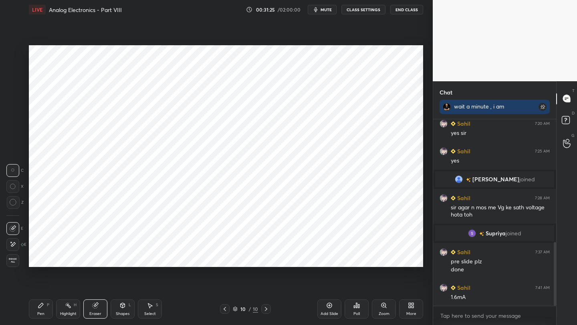
drag, startPoint x: 42, startPoint y: 314, endPoint x: 46, endPoint y: 276, distance: 37.8
click at [43, 314] on div "Pen" at bounding box center [40, 314] width 7 height 4
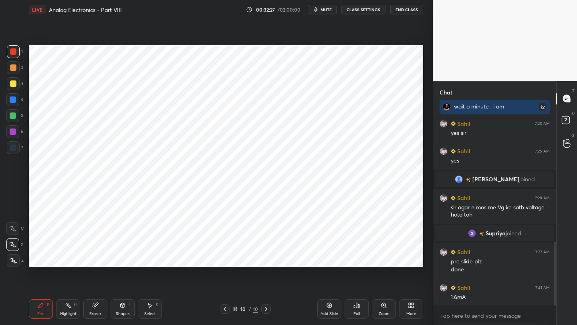
click at [227, 311] on icon at bounding box center [225, 309] width 6 height 6
drag, startPoint x: 327, startPoint y: 306, endPoint x: 334, endPoint y: 295, distance: 13.1
click at [327, 305] on icon at bounding box center [329, 306] width 6 height 6
click at [17, 99] on div at bounding box center [12, 99] width 13 height 13
click at [225, 312] on icon at bounding box center [225, 309] width 6 height 6
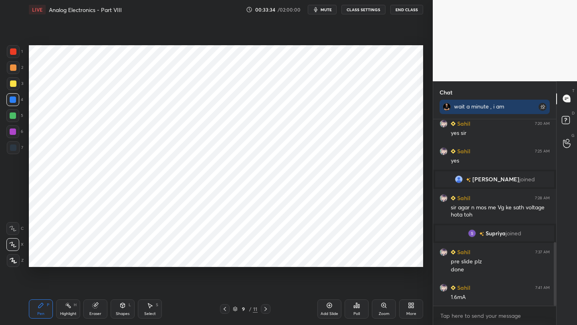
click at [267, 309] on icon at bounding box center [265, 309] width 6 height 6
click at [225, 309] on icon at bounding box center [225, 309] width 2 height 4
click at [224, 312] on icon at bounding box center [225, 309] width 6 height 6
click at [226, 312] on icon at bounding box center [225, 309] width 6 height 6
click at [226, 313] on div at bounding box center [225, 310] width 10 height 10
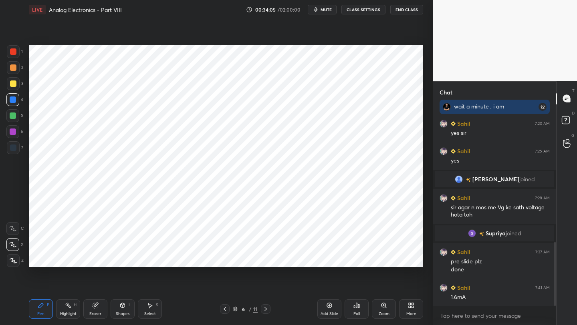
click at [224, 313] on div at bounding box center [225, 310] width 10 height 10
click at [226, 313] on div at bounding box center [225, 310] width 10 height 10
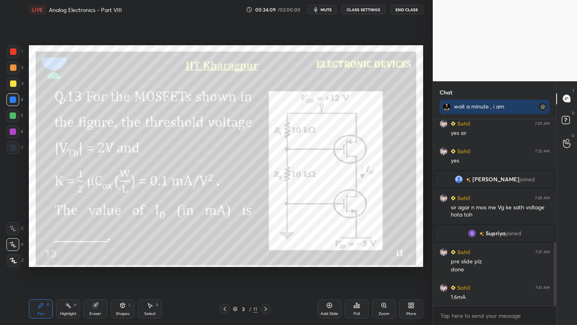
click at [264, 312] on icon at bounding box center [265, 309] width 6 height 6
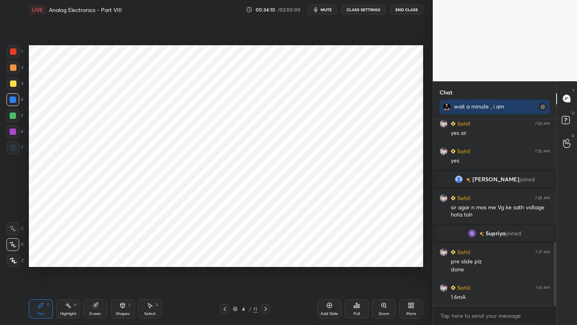
click at [264, 311] on icon at bounding box center [265, 309] width 6 height 6
click at [266, 311] on icon at bounding box center [265, 309] width 6 height 6
click at [266, 312] on icon at bounding box center [265, 309] width 6 height 6
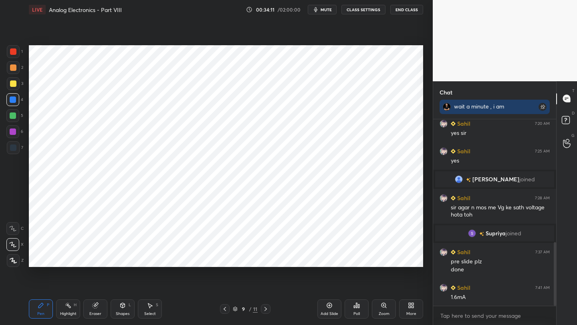
click at [266, 310] on icon at bounding box center [265, 309] width 2 height 4
click at [266, 309] on icon at bounding box center [265, 309] width 6 height 6
click at [226, 309] on icon at bounding box center [225, 309] width 6 height 6
click at [222, 307] on icon at bounding box center [225, 309] width 6 height 6
click at [264, 310] on icon at bounding box center [265, 309] width 6 height 6
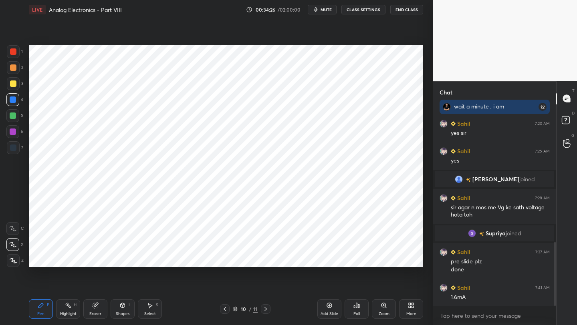
click at [264, 310] on icon at bounding box center [265, 309] width 6 height 6
click at [226, 311] on icon at bounding box center [225, 309] width 6 height 6
click at [265, 311] on icon at bounding box center [265, 309] width 2 height 4
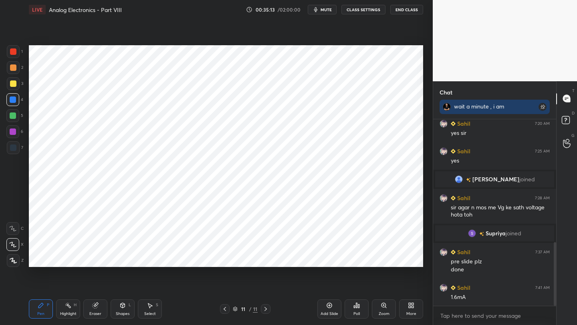
click at [224, 311] on icon at bounding box center [225, 309] width 6 height 6
click at [328, 307] on icon at bounding box center [329, 306] width 6 height 6
drag, startPoint x: 131, startPoint y: 311, endPoint x: 136, endPoint y: 303, distance: 9.1
click at [131, 311] on div "Shapes L" at bounding box center [123, 309] width 24 height 19
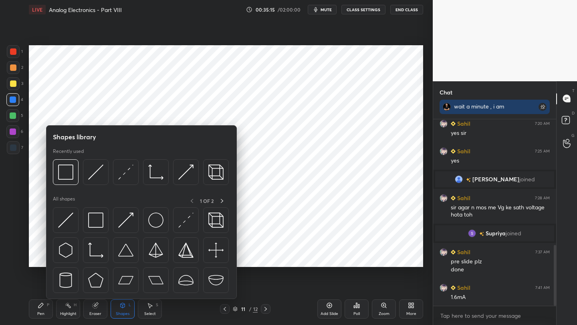
scroll to position [388, 0]
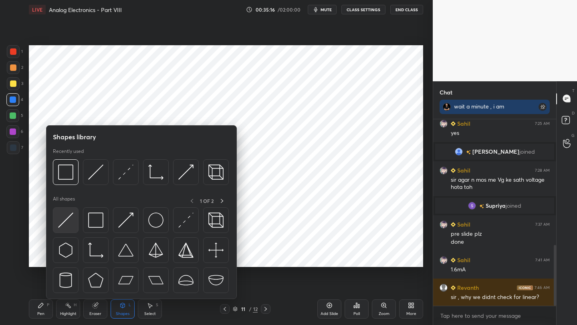
click at [76, 218] on div at bounding box center [66, 221] width 26 height 26
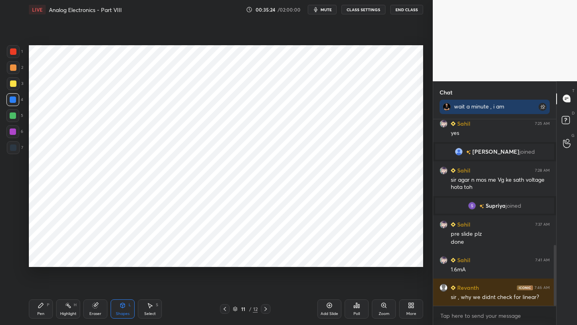
click at [38, 309] on div "Pen P" at bounding box center [41, 309] width 24 height 19
click at [13, 146] on div at bounding box center [13, 148] width 6 height 6
drag, startPoint x: 122, startPoint y: 310, endPoint x: 120, endPoint y: 302, distance: 8.3
click at [122, 309] on div "Shapes L" at bounding box center [123, 309] width 24 height 19
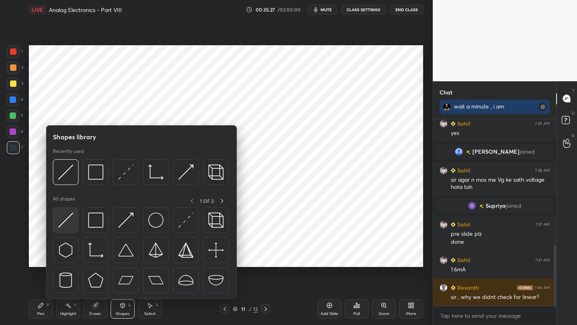
click at [75, 226] on div at bounding box center [66, 221] width 26 height 26
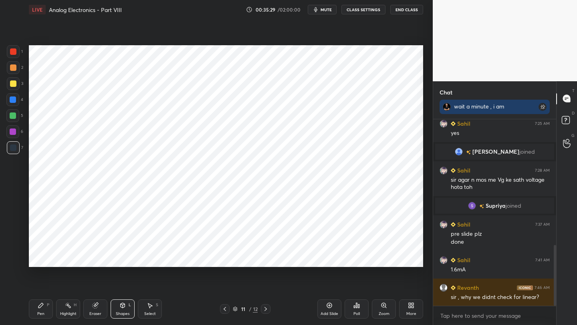
click at [20, 132] on div "6" at bounding box center [14, 131] width 17 height 13
drag, startPoint x: 39, startPoint y: 313, endPoint x: 39, endPoint y: 290, distance: 23.2
click at [38, 312] on div "Pen" at bounding box center [40, 314] width 7 height 4
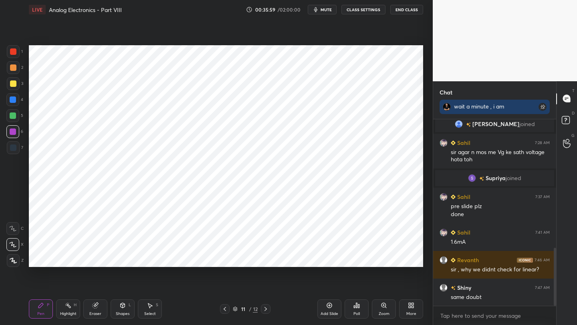
scroll to position [451, 0]
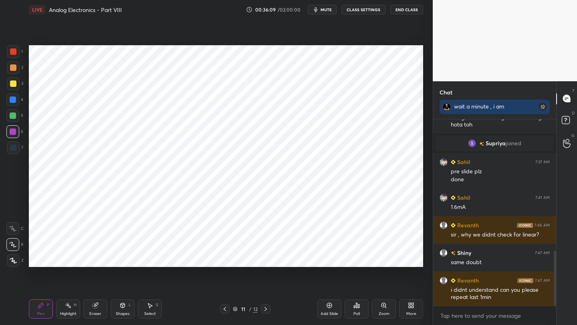
click at [224, 310] on icon at bounding box center [225, 309] width 6 height 6
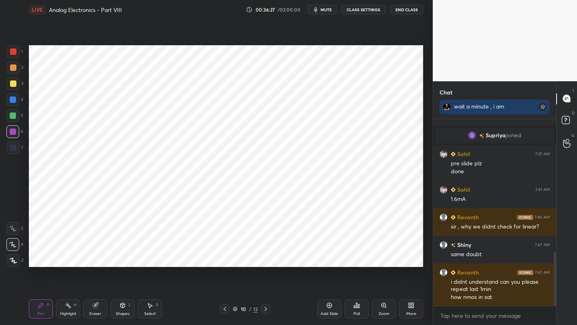
click at [224, 310] on icon at bounding box center [225, 309] width 6 height 6
click at [226, 310] on icon at bounding box center [225, 309] width 6 height 6
click at [225, 310] on icon at bounding box center [225, 309] width 6 height 6
click at [224, 310] on icon at bounding box center [225, 309] width 6 height 6
click at [267, 310] on icon at bounding box center [265, 309] width 6 height 6
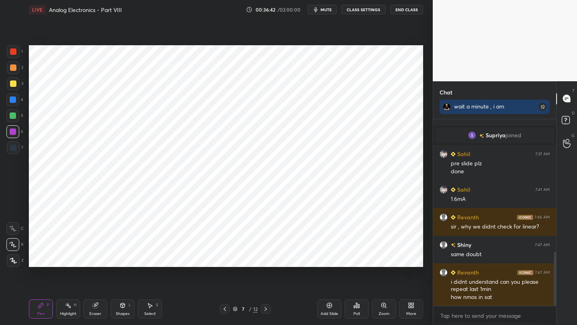
click at [264, 309] on icon at bounding box center [265, 309] width 6 height 6
click at [266, 309] on icon at bounding box center [265, 309] width 6 height 6
click at [266, 308] on icon at bounding box center [265, 309] width 6 height 6
click at [225, 309] on icon at bounding box center [225, 309] width 6 height 6
drag, startPoint x: 264, startPoint y: 307, endPoint x: 263, endPoint y: 302, distance: 4.5
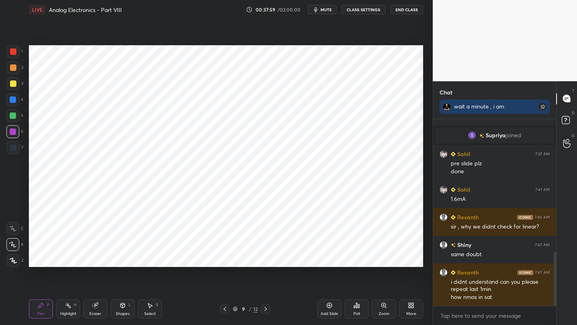
click at [264, 305] on div at bounding box center [266, 310] width 10 height 10
click at [223, 314] on div at bounding box center [225, 310] width 10 height 10
click at [266, 311] on icon at bounding box center [265, 309] width 6 height 6
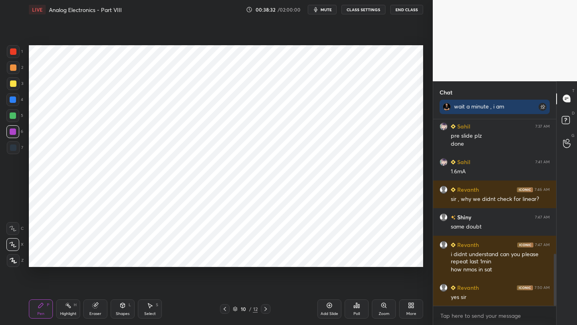
click at [225, 310] on icon at bounding box center [225, 309] width 2 height 4
click at [268, 311] on icon at bounding box center [265, 309] width 6 height 6
click at [265, 309] on icon at bounding box center [265, 309] width 6 height 6
click at [14, 100] on div at bounding box center [13, 100] width 6 height 6
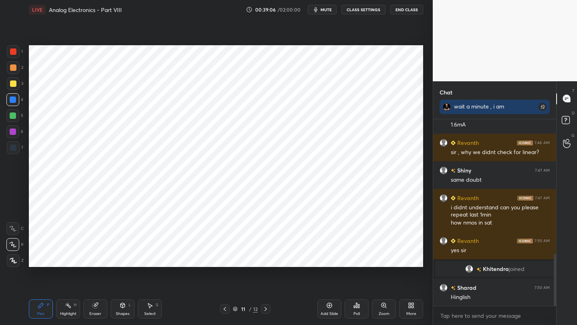
scroll to position [483, 0]
click at [220, 308] on div at bounding box center [225, 310] width 10 height 10
click at [265, 309] on icon at bounding box center [265, 309] width 6 height 6
click at [227, 309] on icon at bounding box center [225, 309] width 6 height 6
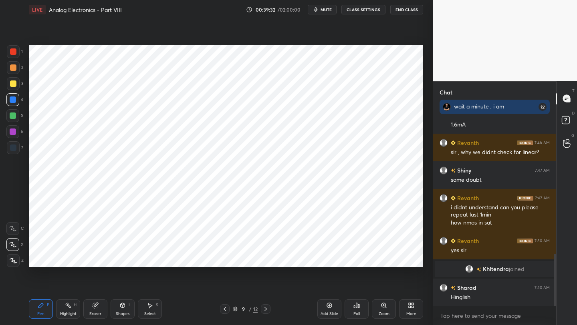
click at [268, 310] on icon at bounding box center [265, 309] width 6 height 6
click at [224, 311] on icon at bounding box center [225, 309] width 6 height 6
click at [268, 309] on icon at bounding box center [265, 309] width 6 height 6
drag, startPoint x: 266, startPoint y: 308, endPoint x: 277, endPoint y: 298, distance: 14.5
click at [266, 308] on icon at bounding box center [265, 309] width 6 height 6
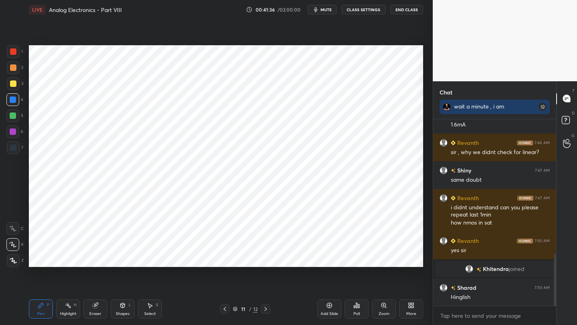
scroll to position [518, 0]
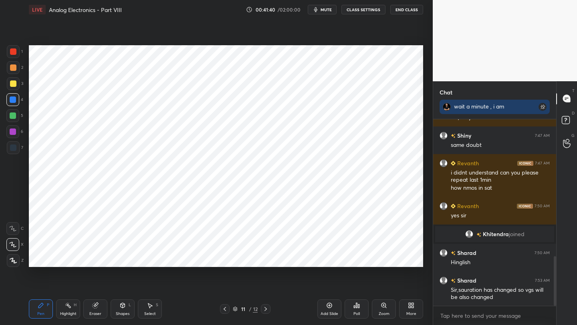
click at [226, 309] on icon at bounding box center [225, 309] width 6 height 6
click at [224, 311] on icon at bounding box center [225, 309] width 6 height 6
click at [225, 311] on icon at bounding box center [225, 309] width 6 height 6
click at [225, 312] on icon at bounding box center [225, 309] width 6 height 6
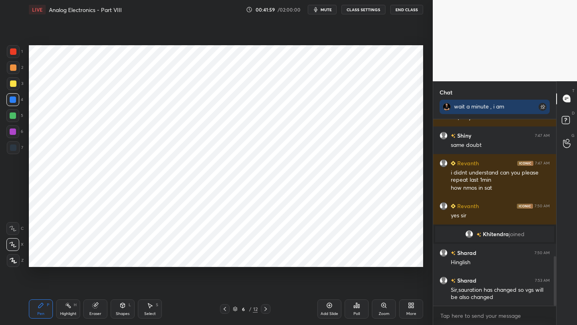
click at [225, 311] on icon at bounding box center [225, 309] width 6 height 6
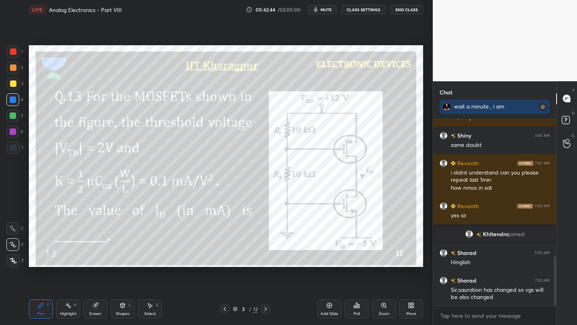
scroll to position [545, 0]
click at [265, 309] on icon at bounding box center [265, 309] width 6 height 6
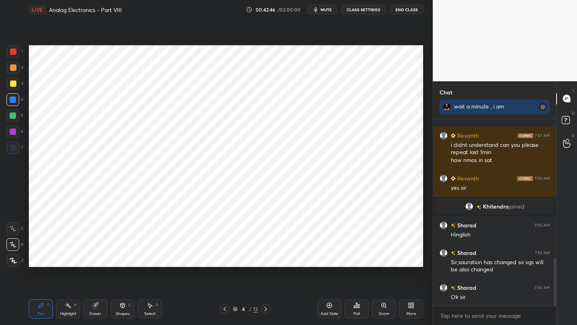
click at [262, 305] on div at bounding box center [266, 310] width 10 height 10
click at [261, 305] on div at bounding box center [266, 310] width 10 height 10
click at [264, 308] on icon at bounding box center [265, 309] width 6 height 6
click at [228, 308] on icon at bounding box center [225, 309] width 6 height 6
click at [225, 308] on icon at bounding box center [225, 309] width 6 height 6
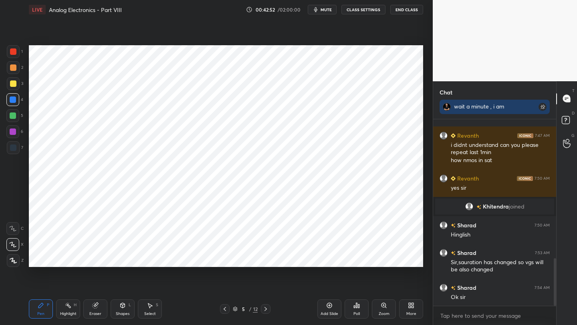
click at [225, 307] on icon at bounding box center [225, 309] width 6 height 6
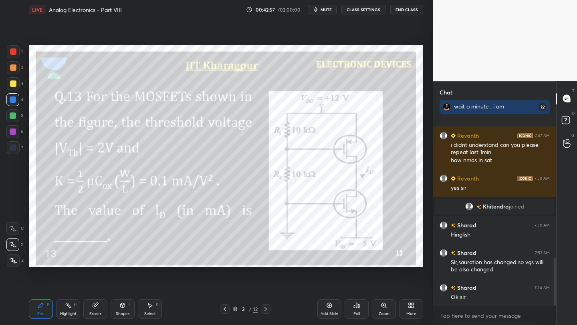
click at [267, 309] on icon at bounding box center [265, 309] width 6 height 6
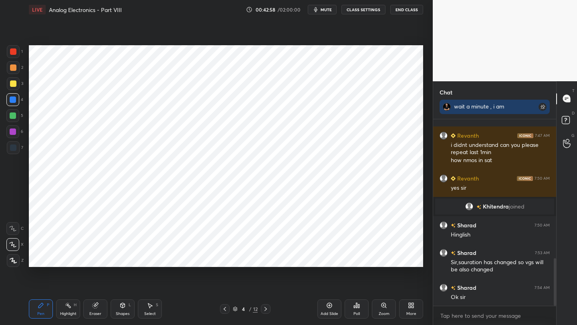
click at [267, 309] on icon at bounding box center [265, 309] width 6 height 6
click at [266, 308] on icon at bounding box center [265, 309] width 6 height 6
click at [266, 309] on icon at bounding box center [265, 309] width 2 height 4
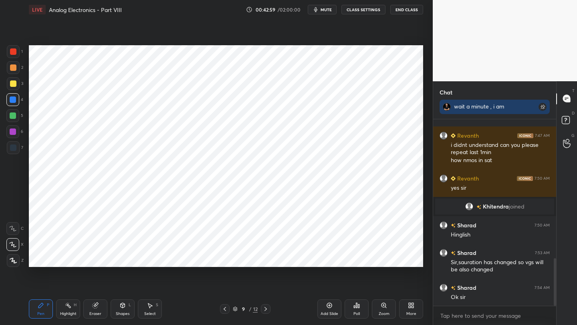
click at [265, 309] on icon at bounding box center [265, 309] width 6 height 6
click at [225, 309] on icon at bounding box center [225, 309] width 6 height 6
click at [226, 309] on icon at bounding box center [225, 309] width 6 height 6
click at [225, 309] on icon at bounding box center [225, 309] width 6 height 6
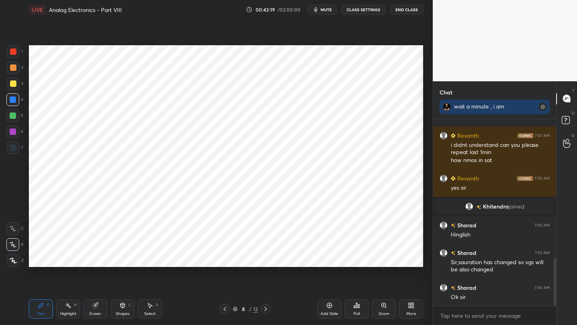
click at [225, 309] on icon at bounding box center [225, 309] width 6 height 6
click at [225, 310] on icon at bounding box center [225, 309] width 6 height 6
click at [224, 310] on icon at bounding box center [225, 309] width 6 height 6
click at [225, 311] on icon at bounding box center [225, 309] width 6 height 6
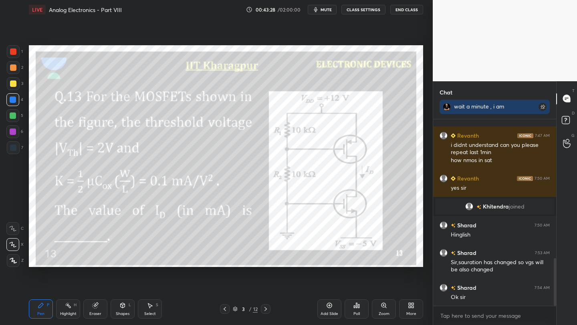
click at [263, 317] on div "Pen P Highlight H Eraser Shapes L Select S 3 / 12 Add Slide Poll Zoom More" at bounding box center [226, 309] width 394 height 32
click at [264, 312] on icon at bounding box center [265, 309] width 6 height 6
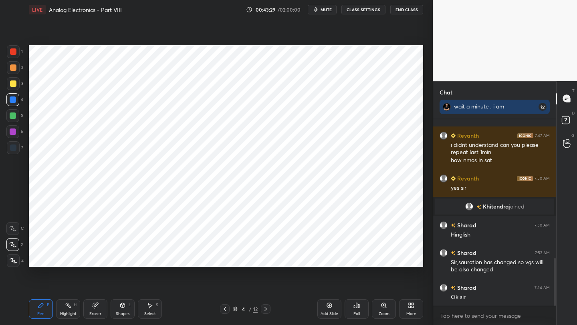
click at [264, 312] on icon at bounding box center [265, 309] width 6 height 6
click at [265, 311] on icon at bounding box center [265, 309] width 6 height 6
click at [265, 312] on icon at bounding box center [265, 309] width 6 height 6
click at [264, 313] on div at bounding box center [266, 310] width 10 height 10
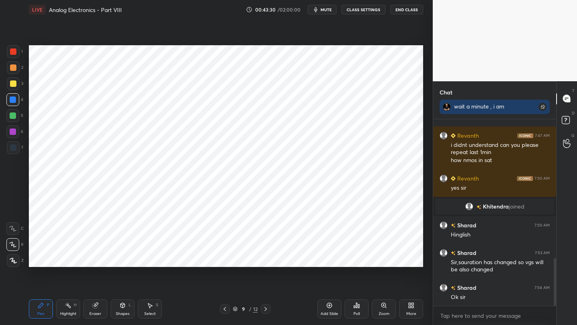
click at [264, 312] on icon at bounding box center [265, 309] width 6 height 6
click at [265, 313] on div at bounding box center [266, 310] width 10 height 10
click at [222, 307] on icon at bounding box center [225, 309] width 6 height 6
click at [225, 309] on icon at bounding box center [225, 309] width 6 height 6
click at [224, 311] on icon at bounding box center [225, 309] width 6 height 6
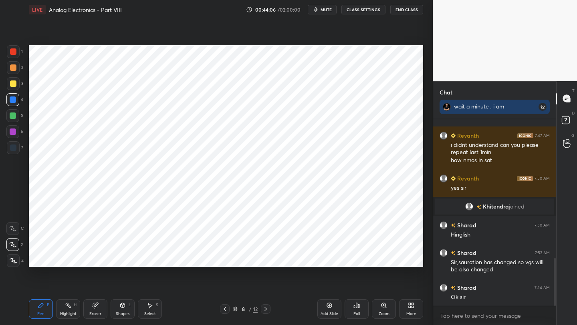
click at [224, 305] on div "Pen P Highlight H Eraser Shapes L Select S 8 / 12 Add Slide Poll Zoom More" at bounding box center [226, 309] width 394 height 32
click at [224, 310] on icon at bounding box center [225, 309] width 6 height 6
click at [270, 311] on div "7 / 12" at bounding box center [245, 310] width 144 height 10
click at [268, 311] on icon at bounding box center [265, 309] width 6 height 6
click at [267, 310] on icon at bounding box center [265, 309] width 6 height 6
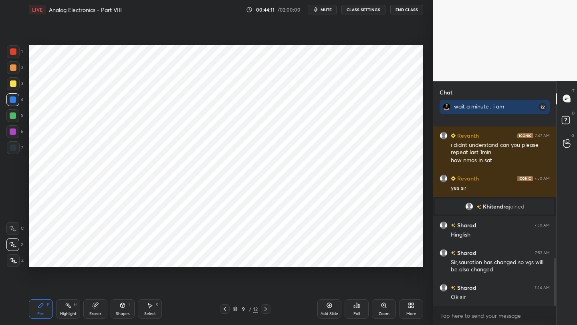
click at [266, 310] on icon at bounding box center [265, 309] width 6 height 6
click at [265, 309] on icon at bounding box center [265, 309] width 6 height 6
click at [266, 309] on icon at bounding box center [265, 309] width 6 height 6
click at [226, 309] on icon at bounding box center [225, 309] width 6 height 6
click at [227, 311] on icon at bounding box center [225, 309] width 6 height 6
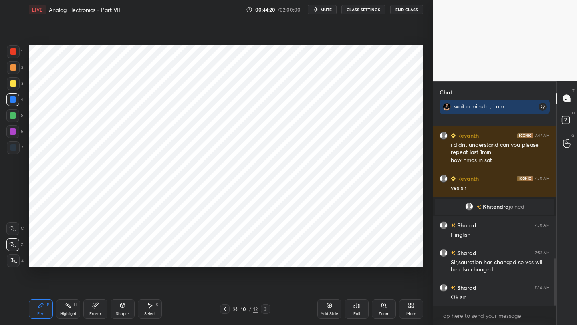
click at [226, 309] on icon at bounding box center [225, 309] width 6 height 6
click at [226, 310] on icon at bounding box center [225, 309] width 6 height 6
click at [226, 311] on icon at bounding box center [225, 309] width 6 height 6
click at [226, 310] on icon at bounding box center [225, 309] width 6 height 6
click at [226, 311] on icon at bounding box center [225, 309] width 6 height 6
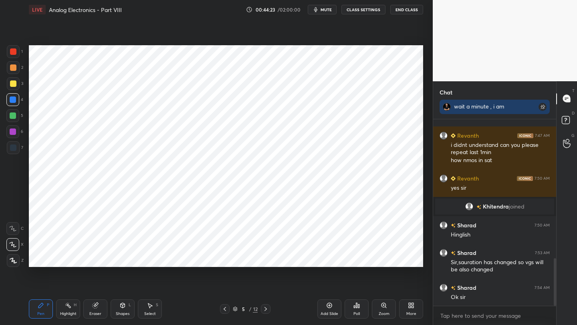
click at [225, 310] on icon at bounding box center [225, 309] width 6 height 6
click at [225, 310] on icon at bounding box center [225, 309] width 2 height 4
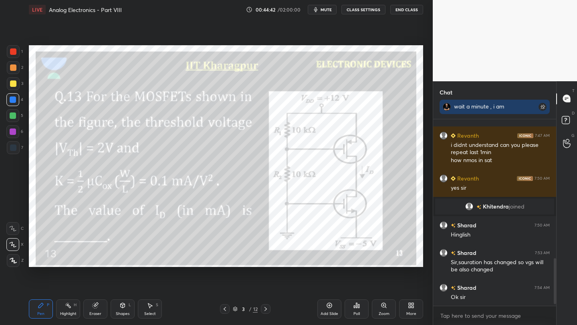
scroll to position [573, 0]
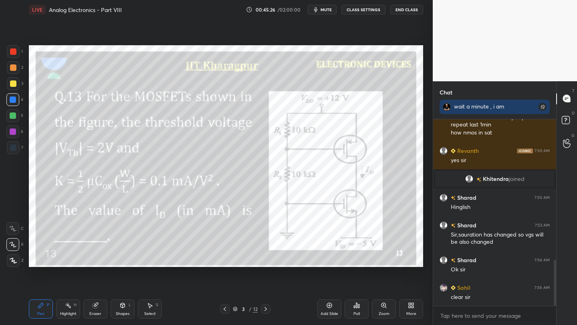
click at [267, 307] on icon at bounding box center [265, 309] width 6 height 6
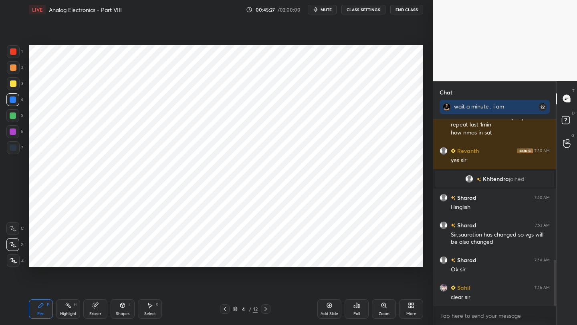
click at [266, 307] on icon at bounding box center [265, 309] width 6 height 6
click at [266, 308] on icon at bounding box center [265, 309] width 6 height 6
click at [266, 309] on icon at bounding box center [265, 309] width 2 height 4
click at [266, 309] on icon at bounding box center [265, 309] width 6 height 6
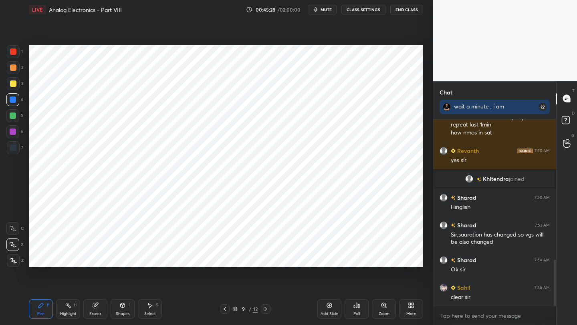
click at [266, 309] on icon at bounding box center [265, 309] width 2 height 4
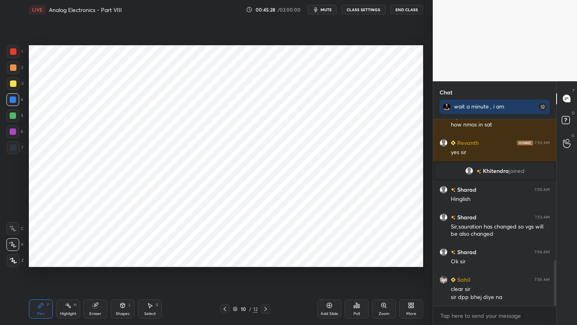
click at [266, 309] on icon at bounding box center [265, 309] width 2 height 4
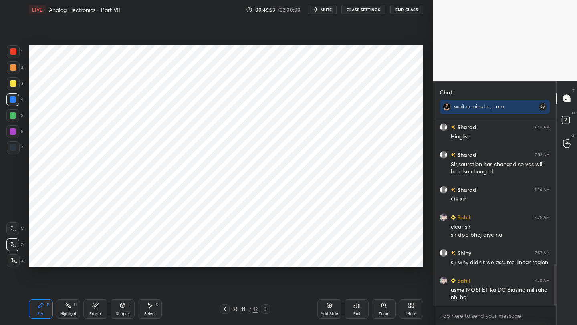
scroll to position [671, 0]
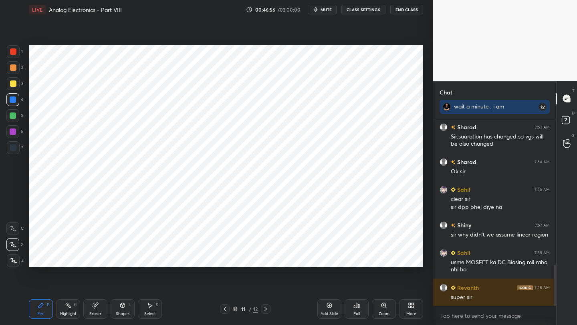
click at [224, 307] on icon at bounding box center [225, 309] width 6 height 6
click at [222, 308] on icon at bounding box center [225, 309] width 6 height 6
click at [223, 309] on icon at bounding box center [225, 309] width 6 height 6
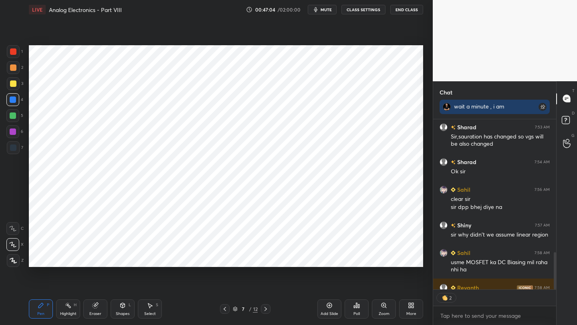
click at [225, 308] on icon at bounding box center [225, 309] width 6 height 6
click at [223, 311] on icon at bounding box center [225, 309] width 6 height 6
click at [225, 310] on icon at bounding box center [225, 309] width 6 height 6
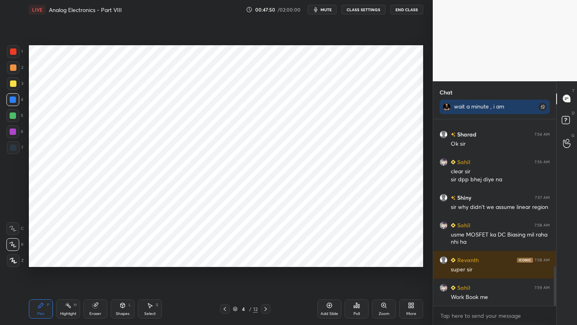
drag, startPoint x: 264, startPoint y: 307, endPoint x: 268, endPoint y: 308, distance: 4.4
click at [265, 307] on icon at bounding box center [265, 309] width 6 height 6
click at [264, 311] on icon at bounding box center [265, 309] width 6 height 6
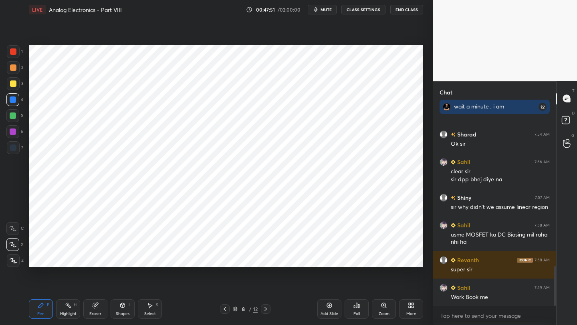
click at [264, 312] on icon at bounding box center [265, 309] width 6 height 6
click at [264, 311] on icon at bounding box center [265, 309] width 6 height 6
click at [405, 307] on div "More" at bounding box center [411, 309] width 24 height 19
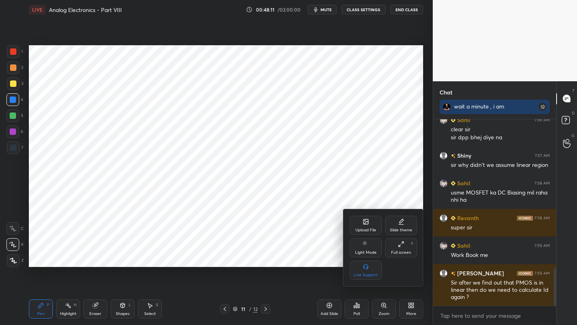
click at [365, 229] on div "Upload File" at bounding box center [365, 230] width 21 height 4
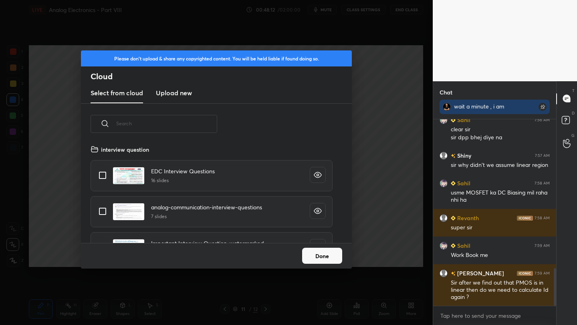
scroll to position [99, 257]
click at [178, 96] on h3 "Upload new" at bounding box center [174, 93] width 36 height 10
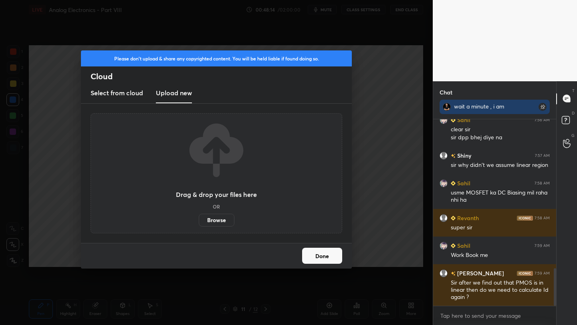
click at [222, 219] on label "Browse" at bounding box center [217, 220] width 36 height 13
click at [199, 219] on input "Browse" at bounding box center [199, 220] width 0 height 13
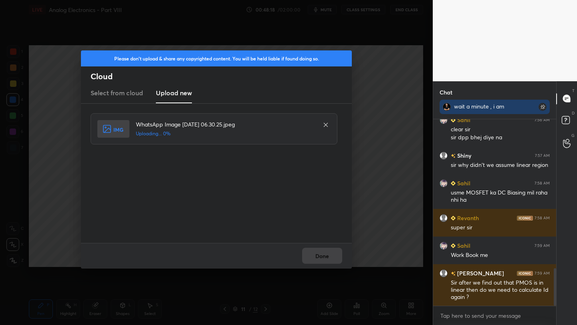
click at [329, 258] on div "Done" at bounding box center [216, 256] width 271 height 26
click at [327, 255] on button "Done" at bounding box center [322, 256] width 40 height 16
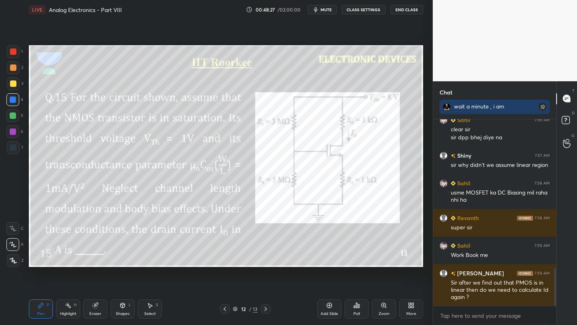
click at [226, 307] on icon at bounding box center [225, 309] width 6 height 6
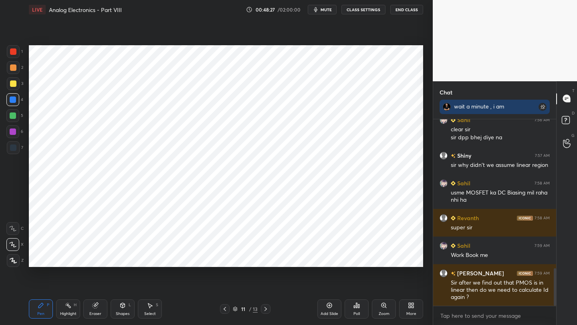
click at [225, 307] on icon at bounding box center [225, 309] width 6 height 6
drag, startPoint x: 267, startPoint y: 309, endPoint x: 268, endPoint y: 304, distance: 5.3
click at [267, 309] on icon at bounding box center [265, 309] width 6 height 6
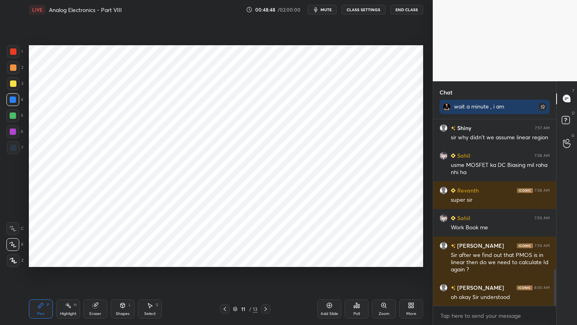
click at [227, 307] on icon at bounding box center [225, 309] width 6 height 6
click at [265, 311] on icon at bounding box center [265, 309] width 6 height 6
click at [264, 310] on icon at bounding box center [265, 309] width 6 height 6
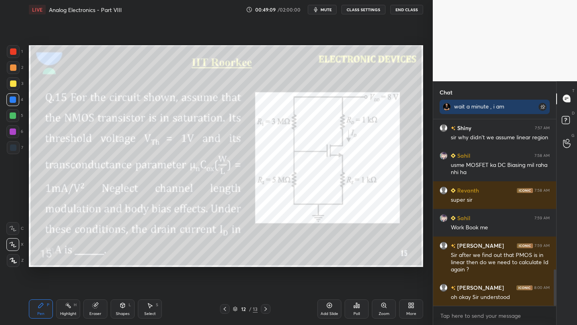
click at [18, 50] on div at bounding box center [13, 51] width 13 height 13
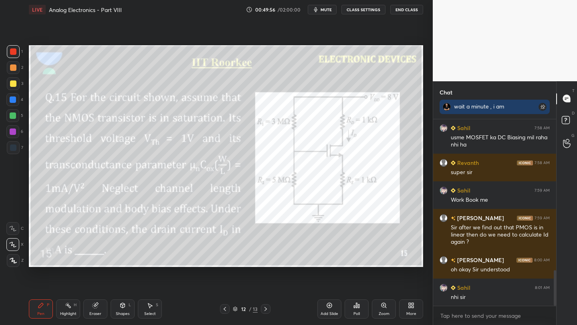
click at [121, 307] on icon at bounding box center [122, 306] width 6 height 6
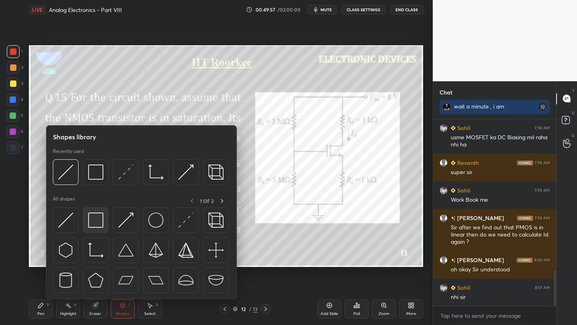
click at [93, 224] on img at bounding box center [95, 220] width 15 height 15
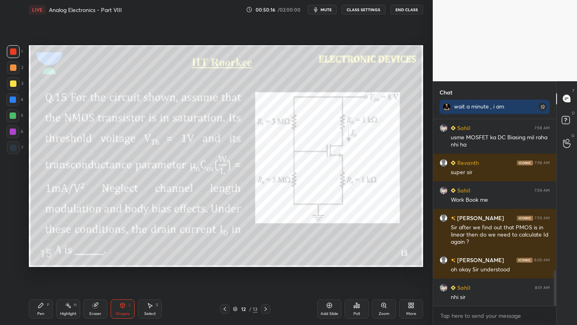
drag, startPoint x: 43, startPoint y: 314, endPoint x: 59, endPoint y: 297, distance: 23.5
click at [43, 313] on div "Pen" at bounding box center [40, 314] width 7 height 4
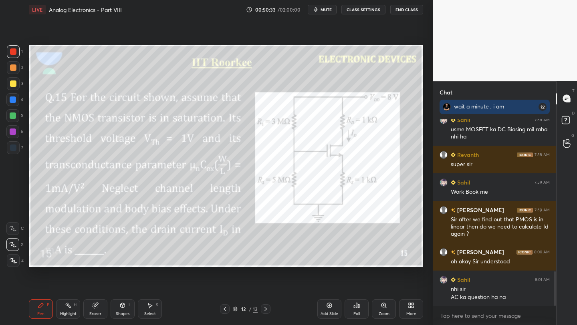
scroll to position [832, 0]
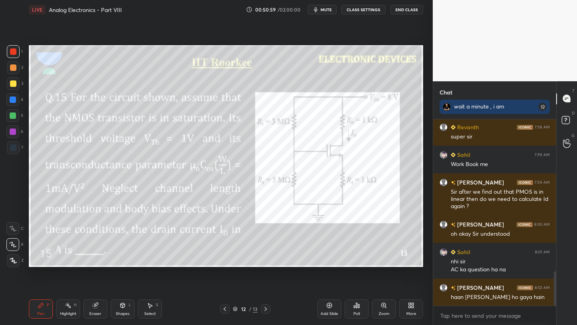
click at [408, 305] on icon at bounding box center [411, 306] width 6 height 6
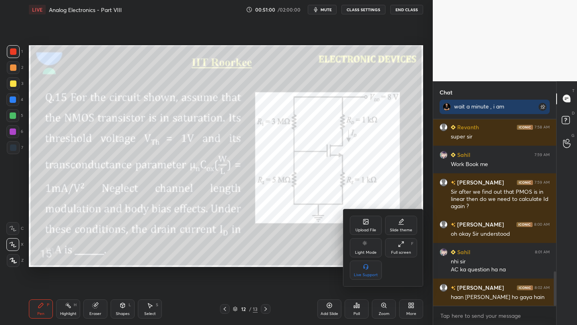
click at [367, 224] on icon at bounding box center [365, 222] width 5 height 5
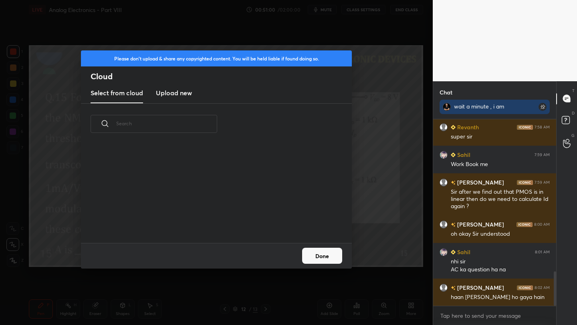
scroll to position [99, 257]
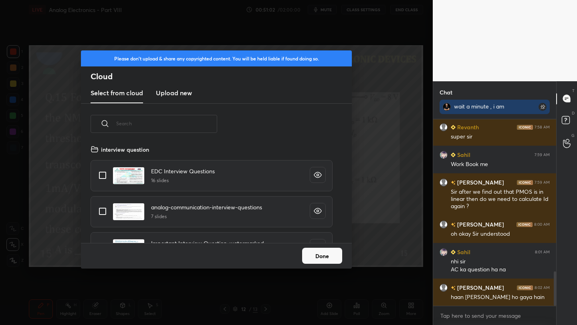
click at [176, 97] on new "Upload new" at bounding box center [174, 93] width 36 height 20
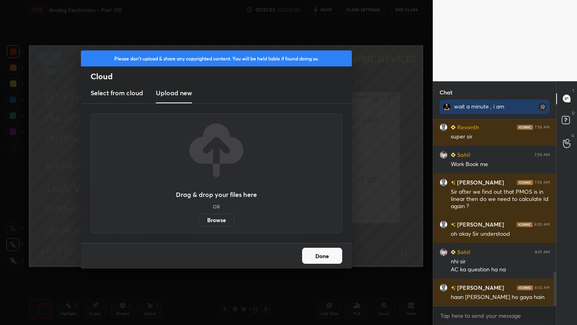
click at [222, 221] on label "Browse" at bounding box center [217, 220] width 36 height 13
click at [199, 221] on input "Browse" at bounding box center [199, 220] width 0 height 13
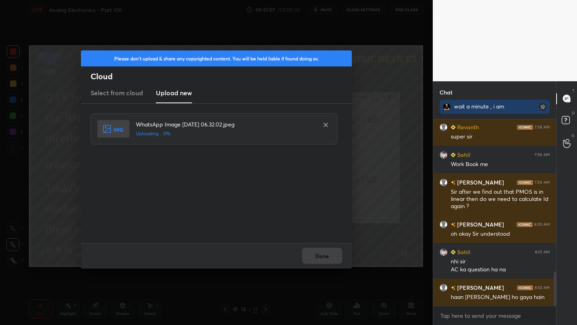
click at [325, 258] on div "Done" at bounding box center [216, 256] width 271 height 26
click at [326, 256] on button "Done" at bounding box center [322, 256] width 40 height 16
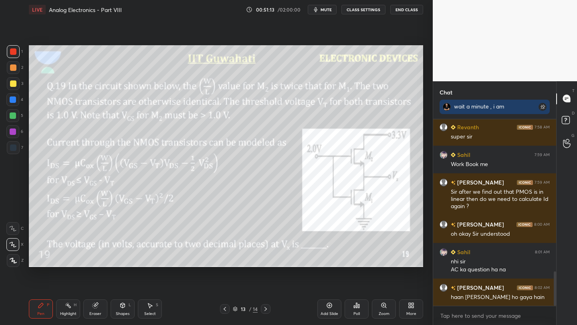
click at [120, 310] on div "Shapes L" at bounding box center [123, 309] width 24 height 19
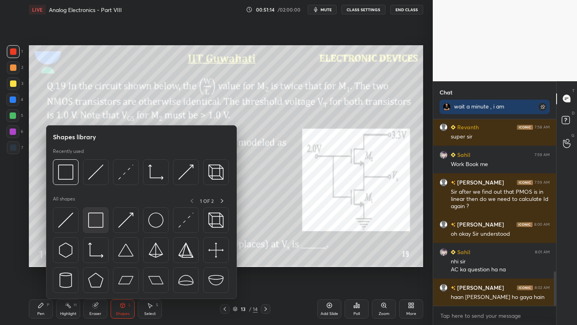
click at [100, 222] on img at bounding box center [95, 220] width 15 height 15
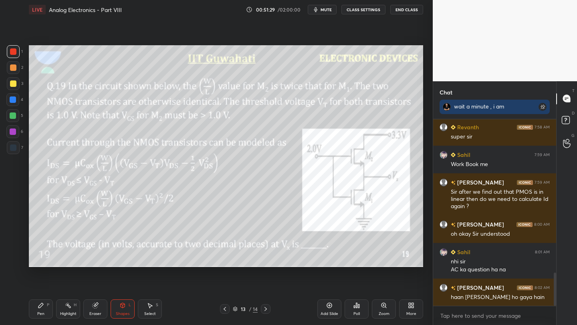
scroll to position [860, 0]
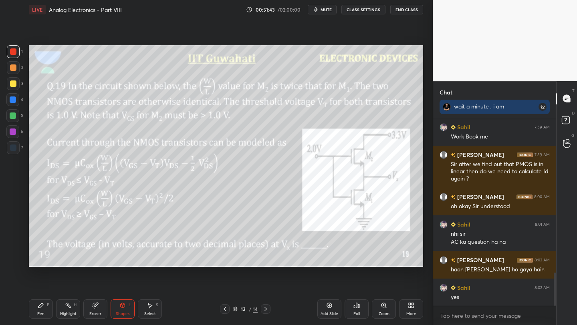
drag, startPoint x: 47, startPoint y: 309, endPoint x: 53, endPoint y: 292, distance: 17.9
click at [48, 308] on div "Pen P" at bounding box center [41, 309] width 24 height 19
click at [93, 307] on icon at bounding box center [95, 306] width 6 height 6
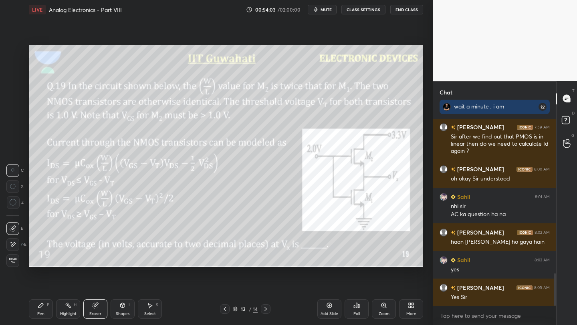
scroll to position [915, 0]
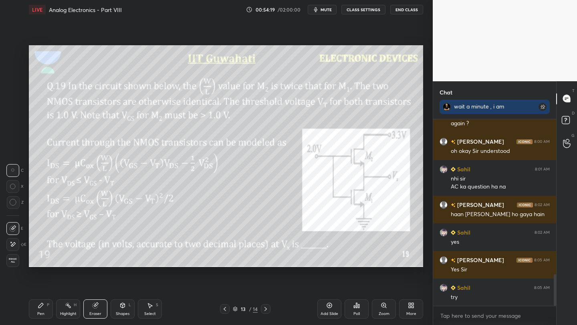
click at [325, 10] on span "mute" at bounding box center [326, 10] width 11 height 6
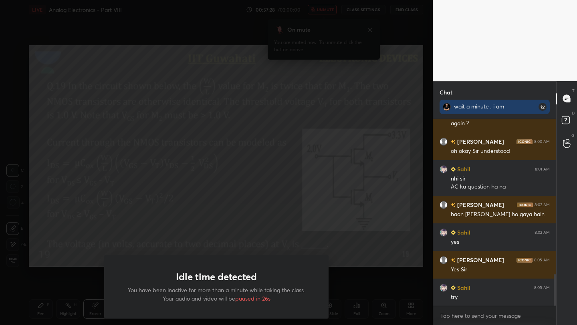
scroll to position [934, 0]
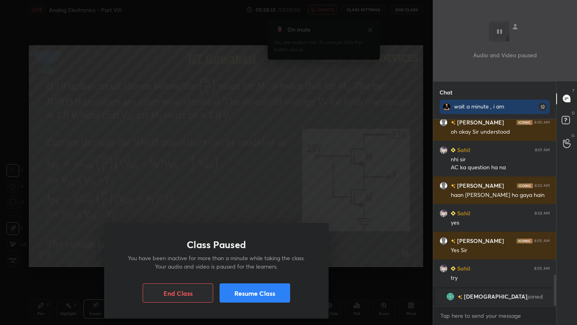
click at [249, 287] on button "Resume Class" at bounding box center [255, 293] width 71 height 19
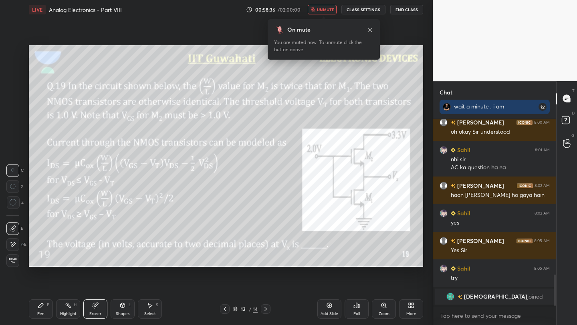
click at [322, 8] on span "unmute" at bounding box center [325, 10] width 17 height 6
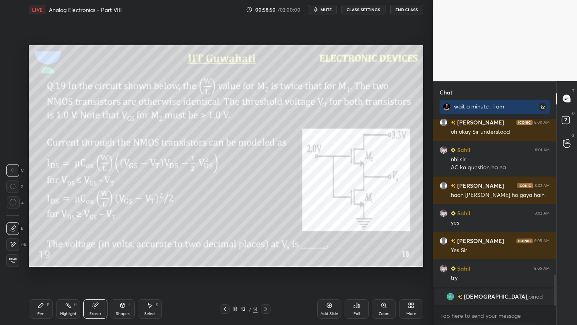
click at [45, 311] on div "Pen P" at bounding box center [41, 309] width 24 height 19
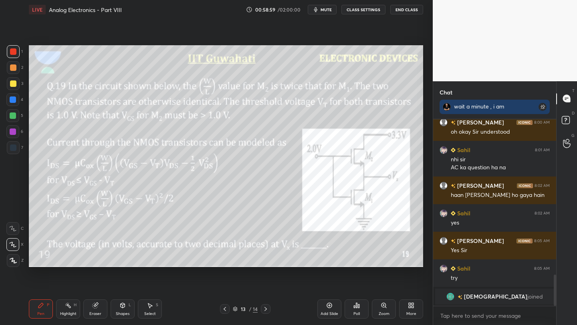
scroll to position [858, 0]
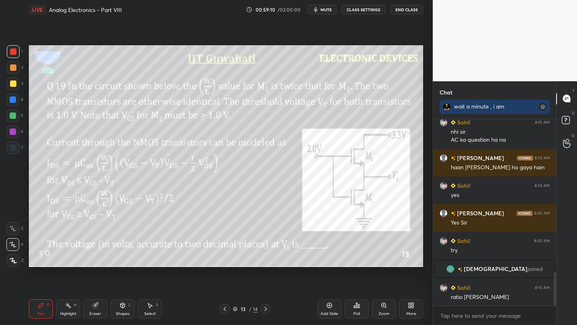
click at [223, 306] on icon at bounding box center [225, 309] width 6 height 6
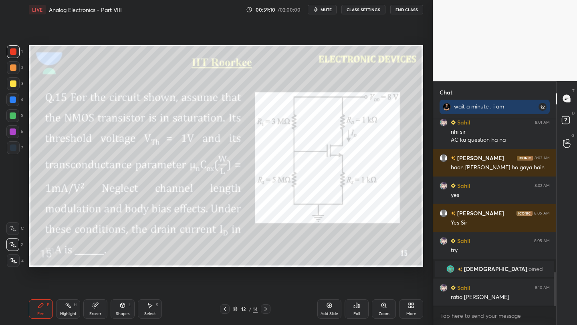
click at [224, 308] on icon at bounding box center [225, 309] width 6 height 6
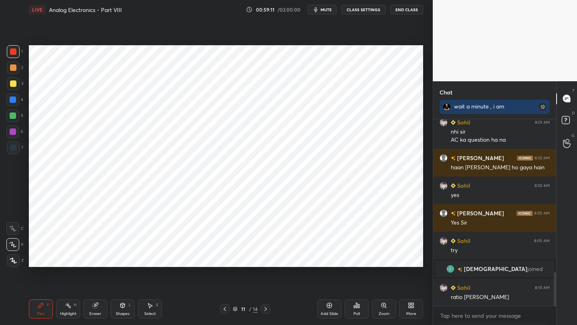
click at [224, 308] on icon at bounding box center [225, 309] width 2 height 4
click at [225, 309] on icon at bounding box center [225, 309] width 6 height 6
click at [224, 309] on icon at bounding box center [225, 309] width 6 height 6
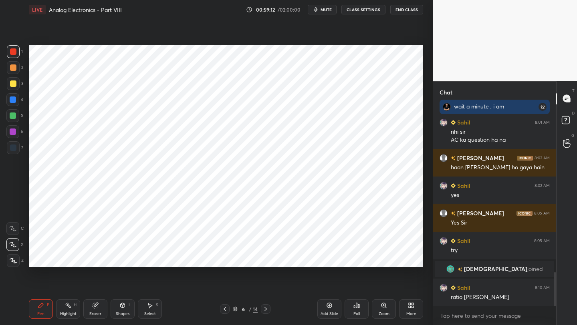
click at [226, 309] on icon at bounding box center [225, 309] width 6 height 6
click at [226, 310] on icon at bounding box center [225, 309] width 6 height 6
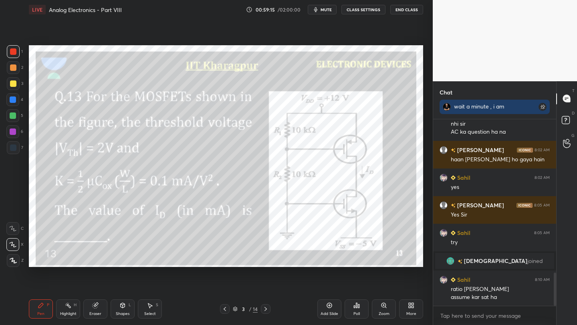
click at [265, 309] on icon at bounding box center [265, 309] width 6 height 6
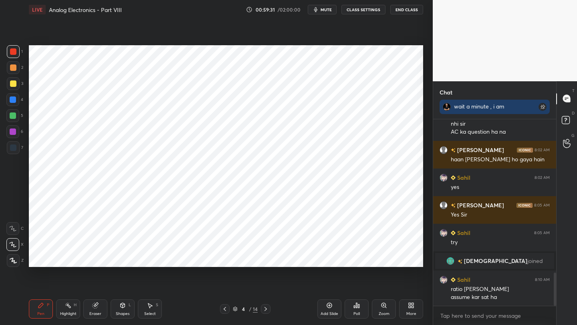
click at [263, 313] on div at bounding box center [266, 310] width 10 height 10
drag, startPoint x: 16, startPoint y: 150, endPoint x: 21, endPoint y: 149, distance: 5.7
click at [17, 149] on div at bounding box center [13, 147] width 13 height 13
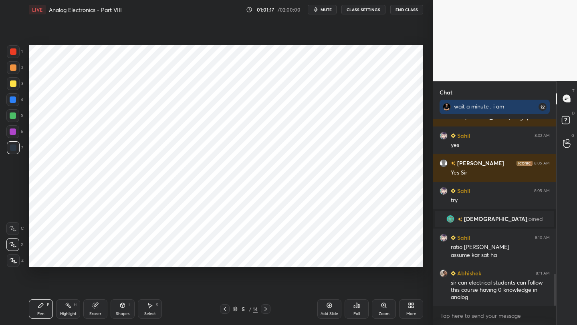
click at [264, 310] on icon at bounding box center [265, 309] width 6 height 6
click at [264, 311] on icon at bounding box center [265, 309] width 6 height 6
click at [265, 310] on icon at bounding box center [265, 309] width 2 height 4
click at [265, 311] on icon at bounding box center [265, 309] width 2 height 4
click at [265, 311] on icon at bounding box center [265, 309] width 6 height 6
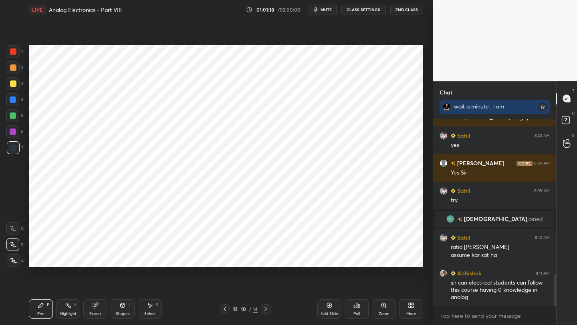
click at [265, 311] on icon at bounding box center [265, 309] width 2 height 4
click at [265, 311] on icon at bounding box center [265, 309] width 6 height 6
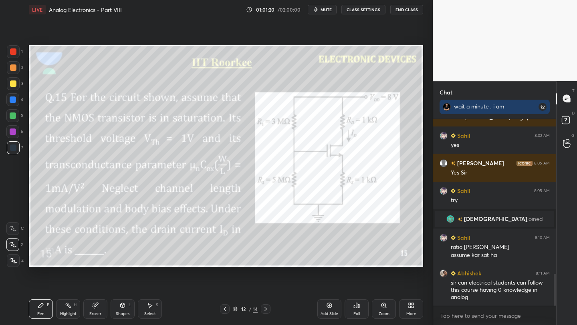
click at [263, 312] on icon at bounding box center [265, 309] width 6 height 6
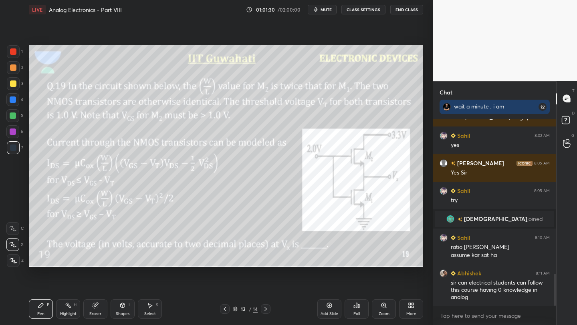
click at [12, 117] on div at bounding box center [13, 116] width 6 height 6
click at [12, 52] on div at bounding box center [13, 51] width 6 height 6
click at [225, 305] on div at bounding box center [225, 310] width 10 height 10
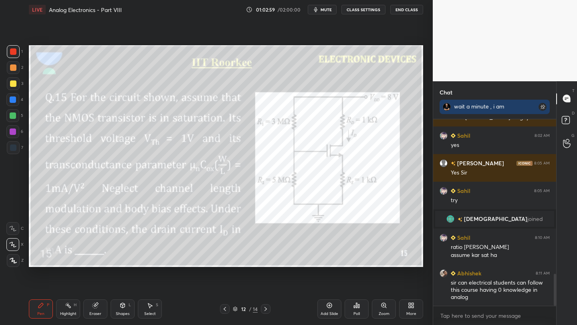
click at [223, 307] on icon at bounding box center [225, 309] width 6 height 6
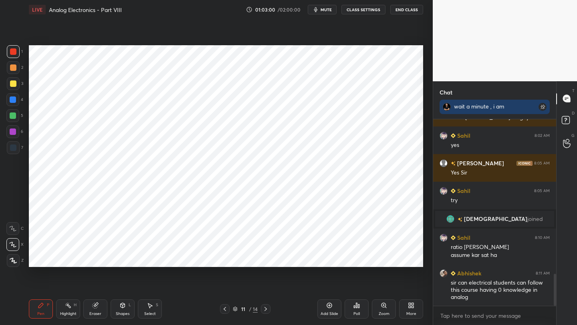
click at [223, 307] on icon at bounding box center [225, 309] width 6 height 6
click at [224, 307] on icon at bounding box center [225, 309] width 6 height 6
click at [224, 309] on icon at bounding box center [225, 309] width 2 height 4
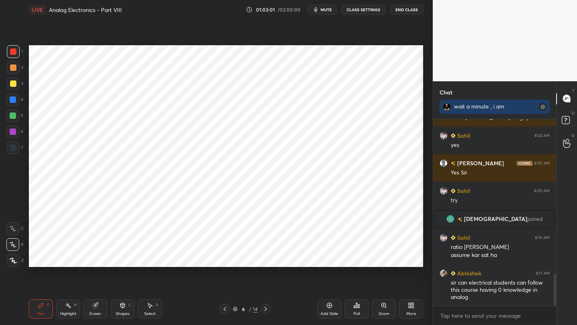
click at [225, 309] on icon at bounding box center [225, 309] width 6 height 6
click at [226, 311] on icon at bounding box center [225, 309] width 6 height 6
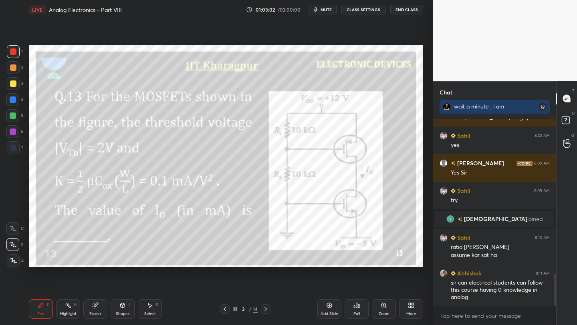
click at [265, 309] on icon at bounding box center [265, 309] width 6 height 6
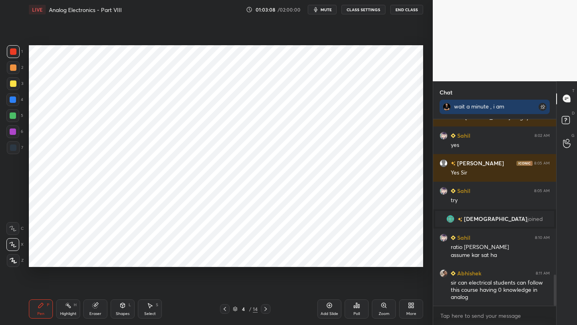
scroll to position [935, 0]
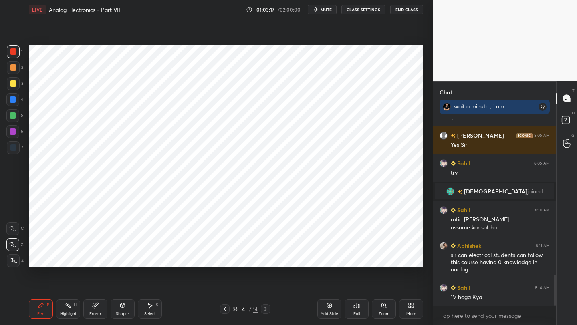
click at [267, 310] on icon at bounding box center [265, 309] width 6 height 6
click at [266, 309] on icon at bounding box center [265, 309] width 6 height 6
click at [268, 309] on icon at bounding box center [265, 309] width 6 height 6
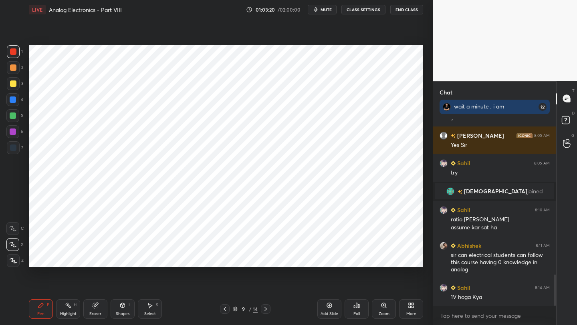
click at [268, 309] on icon at bounding box center [265, 309] width 6 height 6
click at [268, 310] on icon at bounding box center [265, 309] width 6 height 6
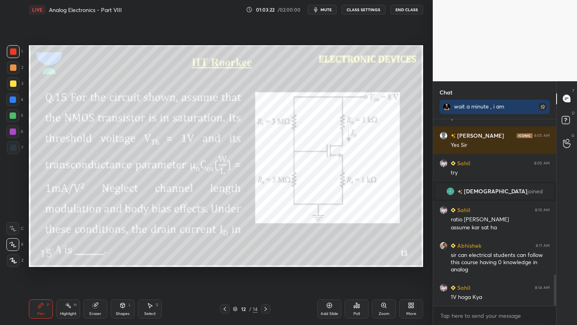
click at [267, 309] on icon at bounding box center [265, 309] width 6 height 6
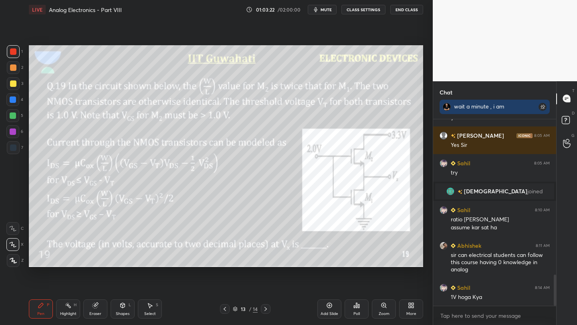
click at [268, 310] on icon at bounding box center [265, 309] width 6 height 6
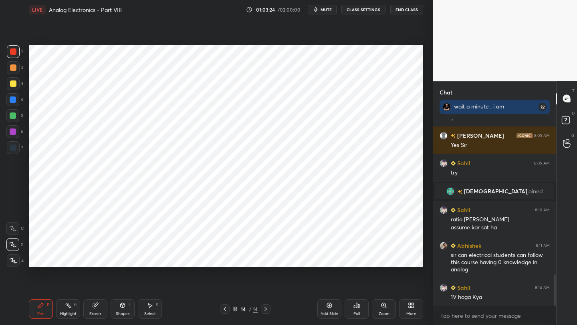
click at [224, 307] on icon at bounding box center [225, 309] width 6 height 6
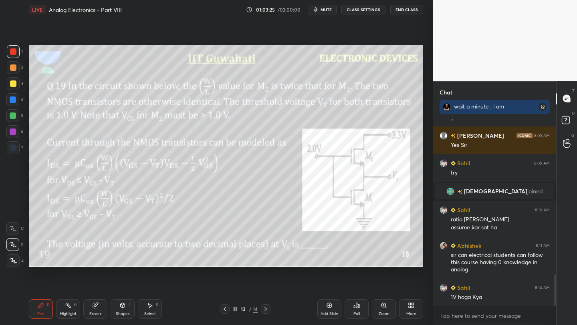
click at [95, 306] on icon at bounding box center [95, 305] width 5 height 5
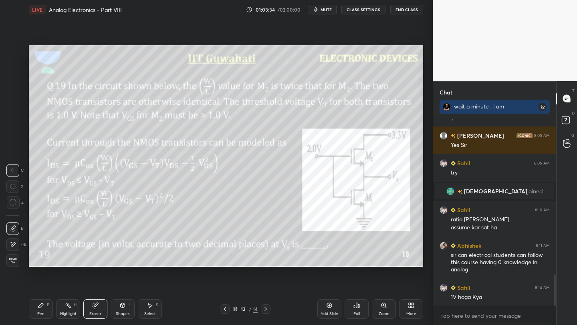
click at [222, 309] on icon at bounding box center [225, 309] width 6 height 6
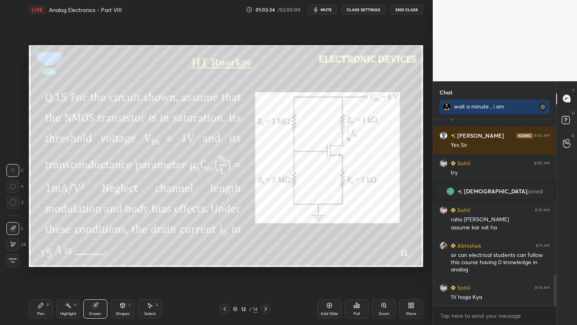
click at [224, 310] on icon at bounding box center [225, 309] width 6 height 6
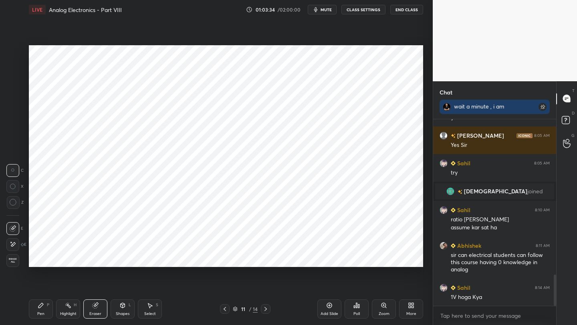
click at [224, 310] on icon at bounding box center [225, 309] width 6 height 6
click at [224, 311] on icon at bounding box center [225, 309] width 6 height 6
click at [224, 312] on icon at bounding box center [225, 309] width 6 height 6
click at [224, 313] on div at bounding box center [225, 310] width 10 height 10
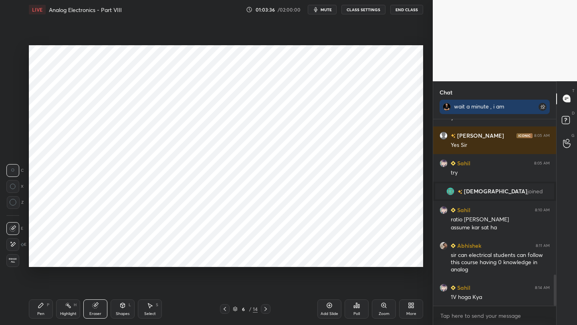
click at [224, 313] on div at bounding box center [225, 310] width 10 height 10
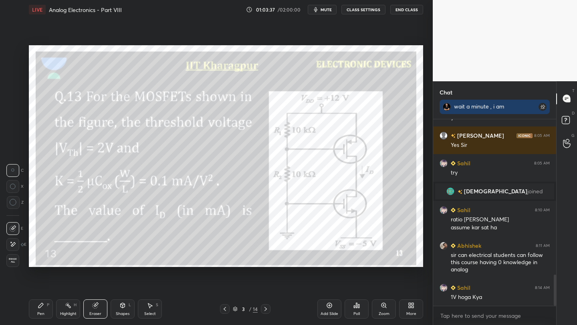
click at [264, 309] on icon at bounding box center [265, 309] width 6 height 6
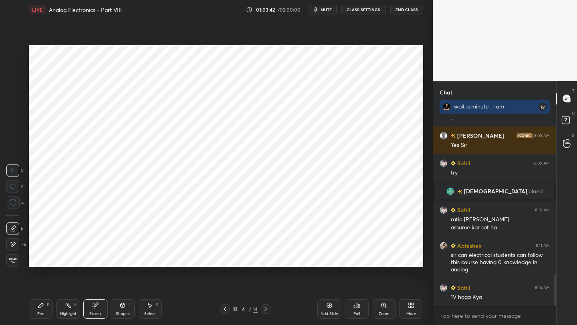
click at [34, 311] on div "Pen P" at bounding box center [41, 309] width 24 height 19
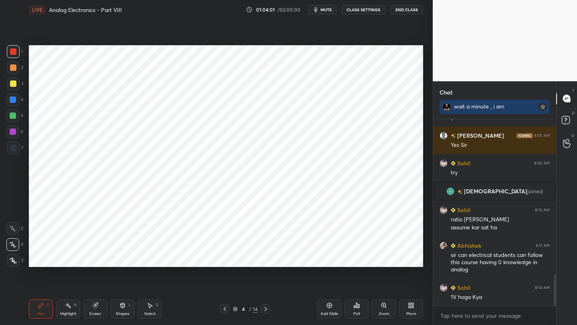
click at [268, 309] on icon at bounding box center [265, 309] width 6 height 6
click at [266, 310] on icon at bounding box center [265, 309] width 6 height 6
click at [266, 311] on icon at bounding box center [265, 309] width 6 height 6
click at [267, 311] on icon at bounding box center [265, 309] width 6 height 6
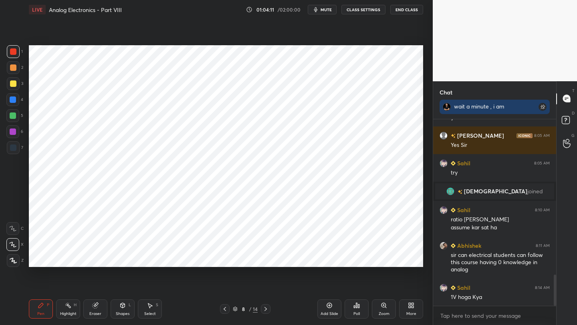
click at [266, 311] on icon at bounding box center [265, 309] width 6 height 6
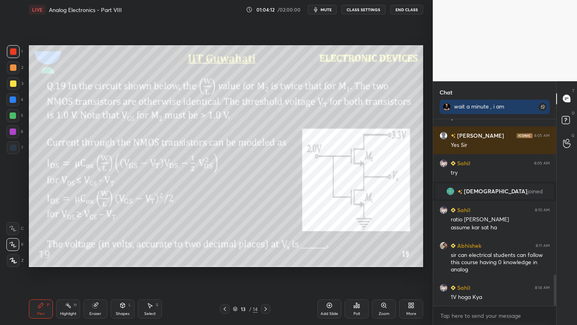
click at [266, 311] on icon at bounding box center [265, 309] width 6 height 6
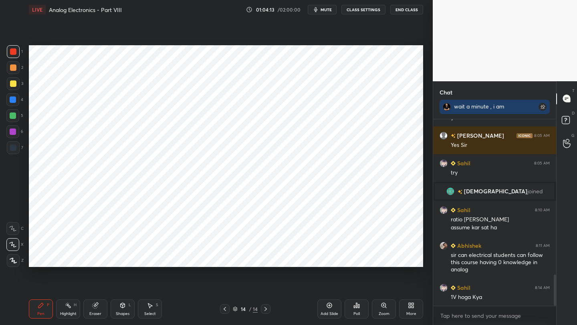
click at [222, 309] on icon at bounding box center [225, 309] width 6 height 6
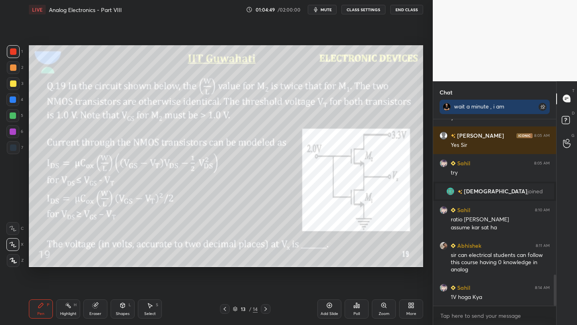
click at [330, 305] on icon at bounding box center [329, 306] width 6 height 6
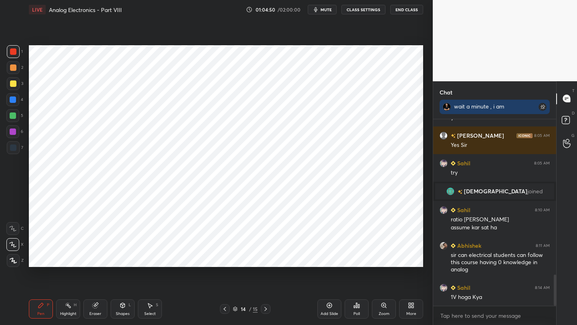
drag, startPoint x: 18, startPoint y: 46, endPoint x: 19, endPoint y: 67, distance: 21.7
click at [18, 46] on div at bounding box center [13, 51] width 13 height 13
click at [12, 100] on div at bounding box center [13, 100] width 6 height 6
click at [226, 309] on icon at bounding box center [225, 309] width 6 height 6
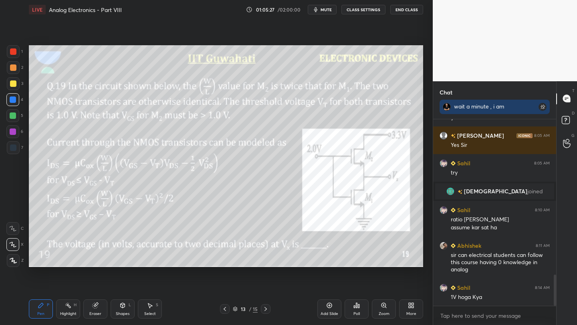
click at [266, 309] on icon at bounding box center [265, 309] width 2 height 4
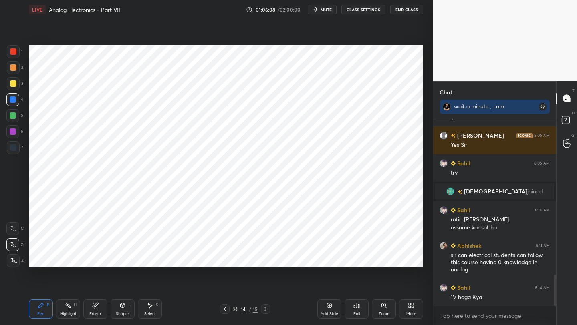
click at [228, 310] on div at bounding box center [225, 310] width 10 height 10
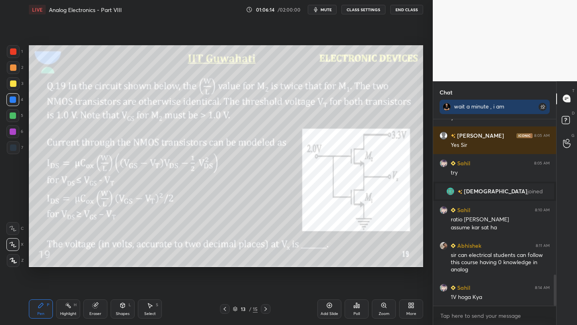
click at [265, 300] on div "Pen P Highlight H Eraser Shapes L Select S 13 / 15 Add Slide Poll Zoom More" at bounding box center [226, 309] width 394 height 32
click at [266, 308] on icon at bounding box center [265, 309] width 6 height 6
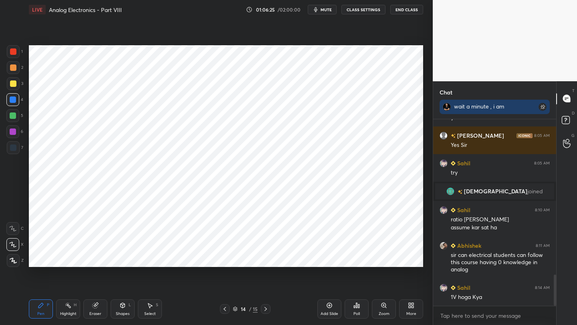
drag, startPoint x: 14, startPoint y: 131, endPoint x: 24, endPoint y: 139, distance: 12.6
click at [15, 133] on div at bounding box center [13, 132] width 6 height 6
click at [266, 309] on icon at bounding box center [265, 309] width 2 height 4
click at [224, 309] on icon at bounding box center [225, 309] width 6 height 6
click at [122, 307] on icon at bounding box center [123, 305] width 4 height 5
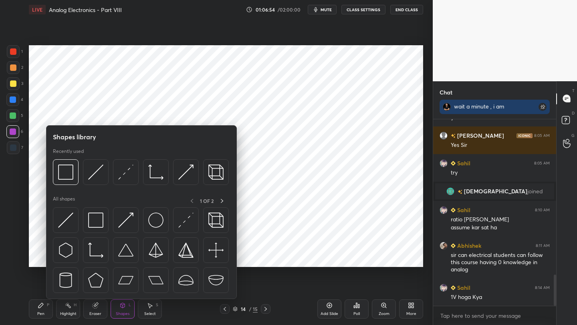
click at [330, 308] on icon at bounding box center [329, 305] width 5 height 5
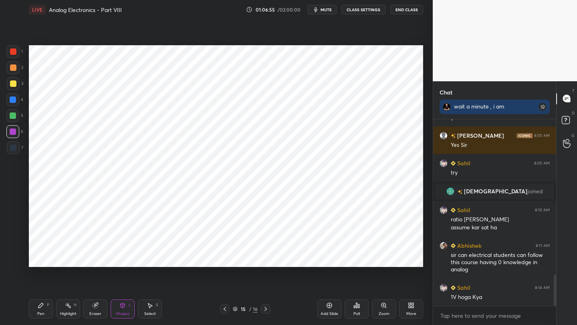
click at [123, 305] on icon at bounding box center [123, 306] width 0 height 3
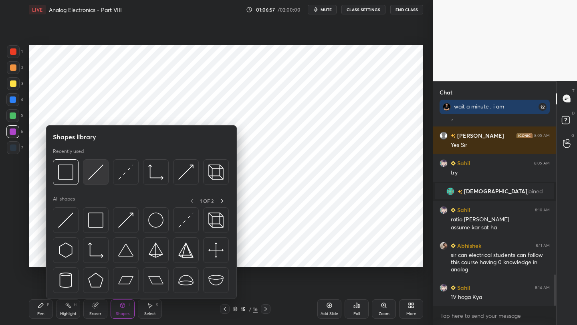
click at [98, 172] on img at bounding box center [95, 172] width 15 height 15
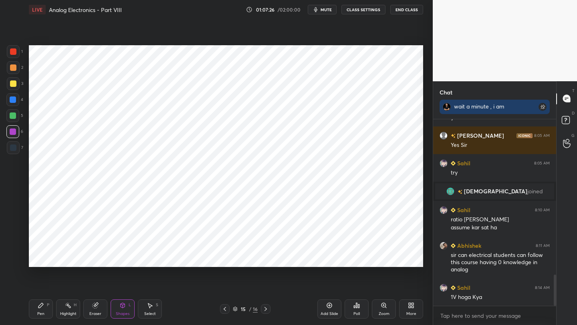
click at [227, 309] on div at bounding box center [225, 310] width 10 height 10
click at [226, 309] on icon at bounding box center [225, 309] width 6 height 6
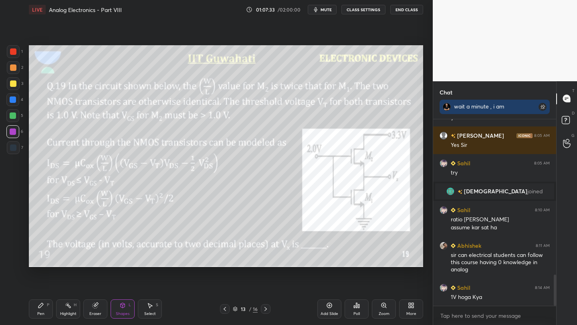
click at [264, 310] on icon at bounding box center [265, 309] width 6 height 6
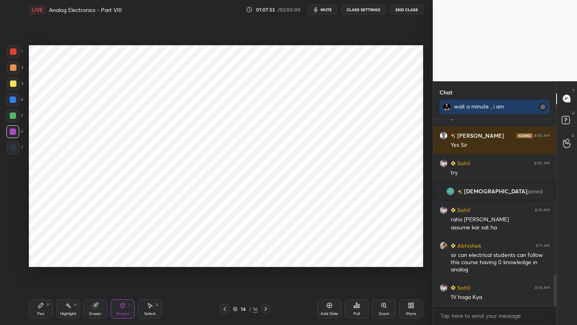
click at [264, 310] on icon at bounding box center [265, 309] width 6 height 6
click at [265, 310] on icon at bounding box center [265, 309] width 6 height 6
click at [227, 307] on icon at bounding box center [225, 309] width 6 height 6
click at [43, 303] on icon at bounding box center [41, 306] width 6 height 6
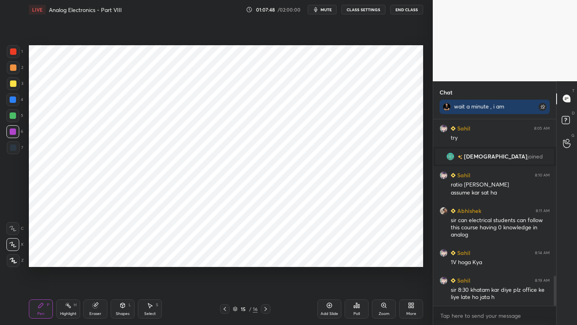
click at [14, 51] on div at bounding box center [13, 51] width 6 height 6
drag, startPoint x: 117, startPoint y: 309, endPoint x: 117, endPoint y: 302, distance: 6.4
click at [116, 309] on div "Shapes L" at bounding box center [123, 309] width 24 height 19
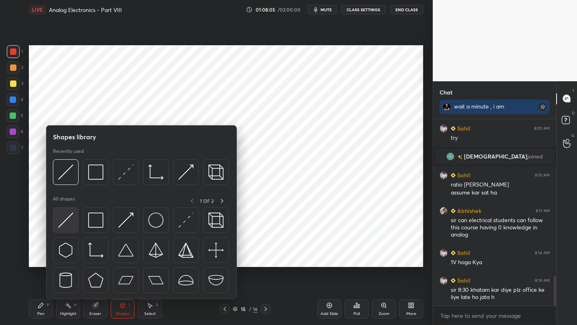
click at [67, 224] on img at bounding box center [65, 220] width 15 height 15
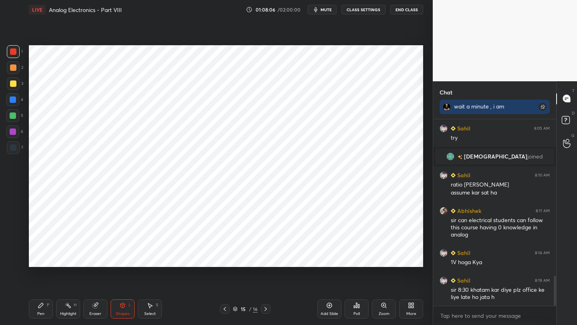
click at [15, 132] on div at bounding box center [13, 132] width 6 height 6
click at [38, 315] on div "Pen" at bounding box center [40, 314] width 7 height 4
click at [13, 50] on div at bounding box center [13, 51] width 6 height 6
click at [223, 306] on div at bounding box center [225, 310] width 10 height 10
click at [224, 308] on icon at bounding box center [225, 309] width 6 height 6
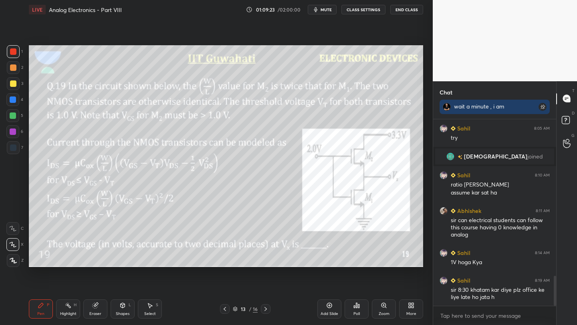
click at [264, 308] on icon at bounding box center [265, 309] width 6 height 6
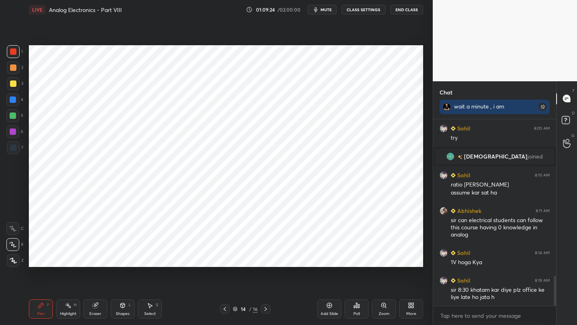
click at [266, 311] on icon at bounding box center [265, 309] width 6 height 6
click at [14, 133] on div at bounding box center [13, 132] width 6 height 6
click at [14, 149] on div at bounding box center [13, 148] width 6 height 6
click at [327, 306] on icon at bounding box center [329, 306] width 6 height 6
click at [224, 311] on icon at bounding box center [225, 309] width 6 height 6
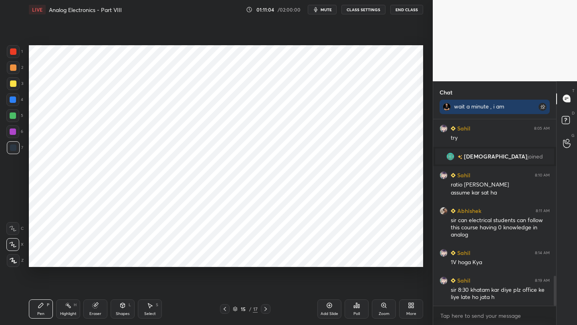
click at [272, 309] on div "15 / 17" at bounding box center [245, 310] width 144 height 10
click at [266, 310] on icon at bounding box center [265, 309] width 6 height 6
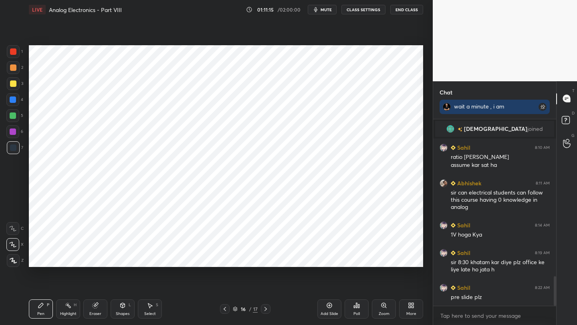
click at [222, 315] on div "Pen P Highlight H Eraser Shapes L Select S 16 / 17 Add Slide Poll Zoom More" at bounding box center [226, 309] width 394 height 32
click at [225, 305] on div "Pen P Highlight H Eraser Shapes L Select S 16 / 17 Add Slide Poll Zoom More" at bounding box center [226, 309] width 394 height 32
click at [226, 309] on icon at bounding box center [225, 309] width 6 height 6
click at [266, 309] on icon at bounding box center [265, 309] width 6 height 6
click at [224, 311] on icon at bounding box center [225, 309] width 6 height 6
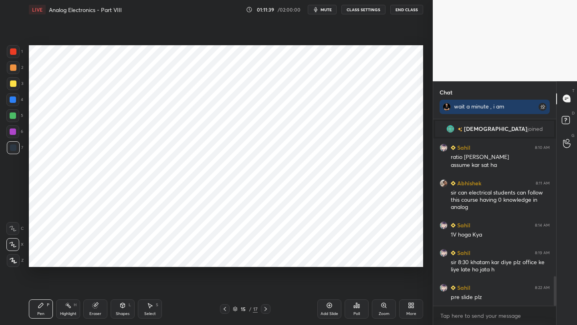
click at [267, 313] on div at bounding box center [266, 310] width 10 height 10
click at [220, 312] on div at bounding box center [225, 310] width 10 height 10
click at [264, 306] on icon at bounding box center [265, 309] width 6 height 6
click at [12, 130] on div at bounding box center [13, 132] width 6 height 6
click at [223, 311] on icon at bounding box center [225, 309] width 6 height 6
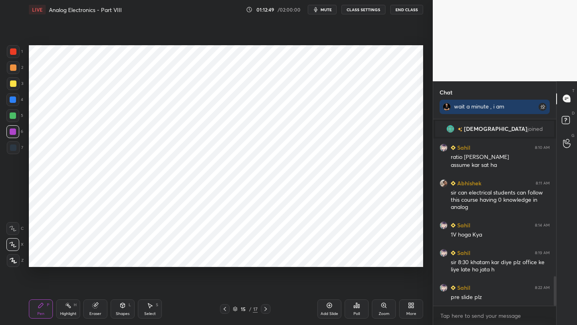
click at [224, 309] on icon at bounding box center [225, 309] width 2 height 4
click at [267, 309] on icon at bounding box center [265, 309] width 6 height 6
click at [264, 309] on icon at bounding box center [265, 309] width 6 height 6
drag, startPoint x: 327, startPoint y: 309, endPoint x: 327, endPoint y: 301, distance: 7.6
click at [327, 309] on icon at bounding box center [329, 306] width 6 height 6
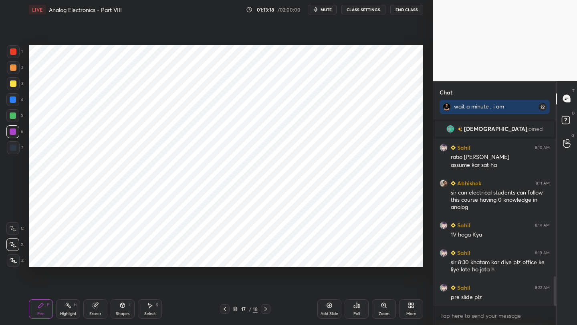
click at [225, 309] on icon at bounding box center [225, 309] width 6 height 6
click at [266, 309] on div "Pen P Highlight H Eraser Shapes L Select S 16 / 18 Add Slide Poll Zoom More" at bounding box center [226, 309] width 394 height 32
click at [266, 310] on icon at bounding box center [265, 309] width 6 height 6
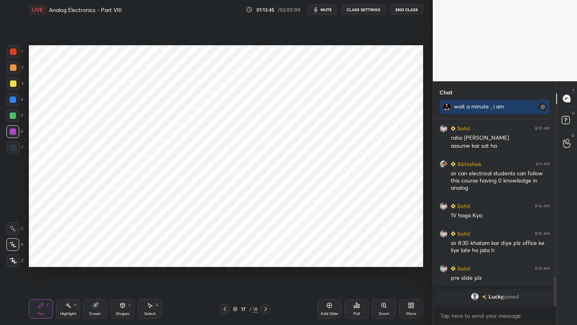
click at [226, 308] on icon at bounding box center [225, 309] width 6 height 6
click at [266, 311] on icon at bounding box center [265, 309] width 6 height 6
drag, startPoint x: 42, startPoint y: 303, endPoint x: 61, endPoint y: 268, distance: 40.2
click at [42, 302] on div "Pen P" at bounding box center [41, 309] width 24 height 19
click at [226, 309] on icon at bounding box center [225, 309] width 6 height 6
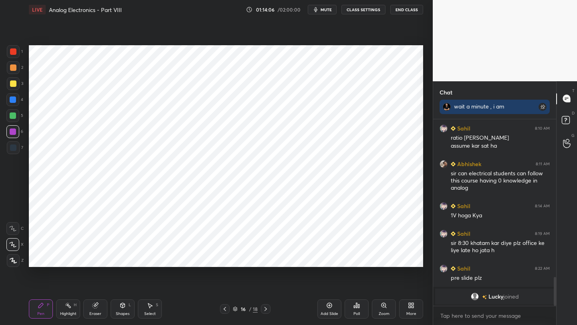
click at [226, 313] on div at bounding box center [225, 310] width 10 height 10
click at [267, 309] on icon at bounding box center [265, 309] width 6 height 6
click at [266, 308] on icon at bounding box center [265, 309] width 6 height 6
click at [224, 309] on icon at bounding box center [225, 309] width 6 height 6
click at [226, 310] on icon at bounding box center [225, 309] width 6 height 6
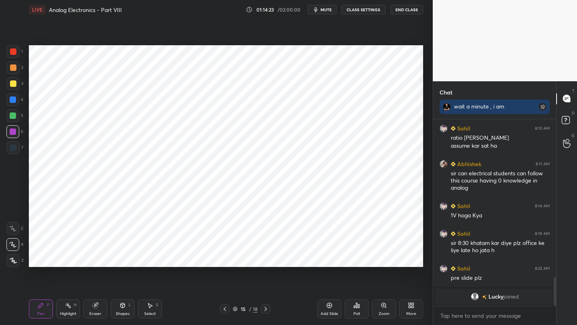
click at [267, 309] on icon at bounding box center [265, 309] width 6 height 6
click at [264, 308] on icon at bounding box center [265, 309] width 6 height 6
drag, startPoint x: 222, startPoint y: 308, endPoint x: 218, endPoint y: 306, distance: 4.8
click at [222, 308] on icon at bounding box center [225, 309] width 6 height 6
drag, startPoint x: 270, startPoint y: 309, endPoint x: 263, endPoint y: 299, distance: 12.2
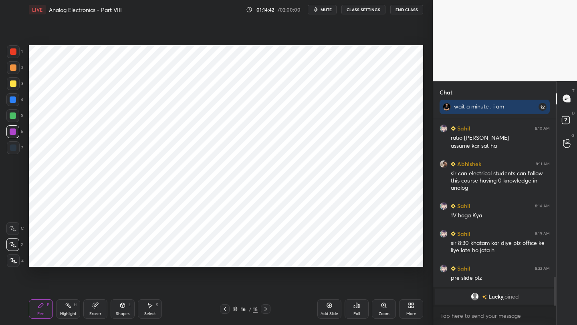
click at [269, 308] on div at bounding box center [266, 310] width 10 height 10
drag, startPoint x: 15, startPoint y: 148, endPoint x: 27, endPoint y: 153, distance: 13.1
click at [16, 148] on div at bounding box center [13, 148] width 6 height 6
click at [228, 310] on div at bounding box center [225, 310] width 10 height 10
click at [264, 308] on icon at bounding box center [265, 309] width 6 height 6
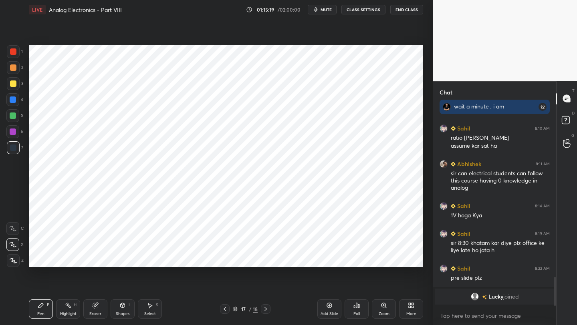
click at [95, 310] on div "Eraser" at bounding box center [95, 309] width 24 height 19
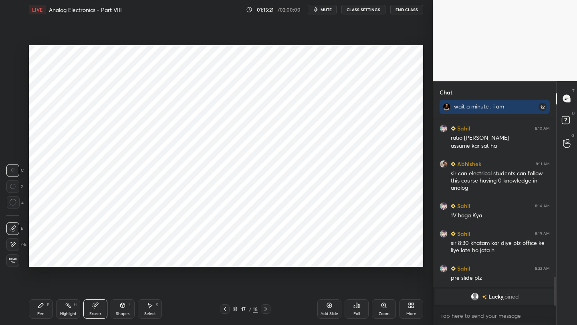
drag, startPoint x: 48, startPoint y: 305, endPoint x: 53, endPoint y: 293, distance: 12.7
click at [46, 305] on div "Pen P" at bounding box center [41, 309] width 24 height 19
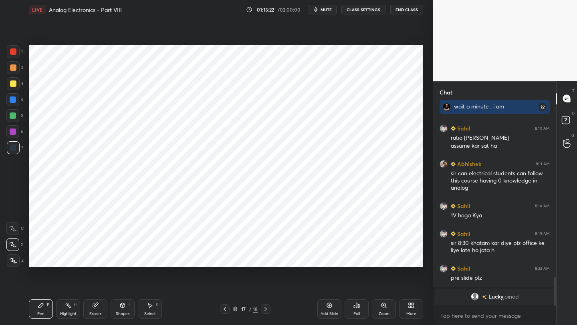
scroll to position [985, 0]
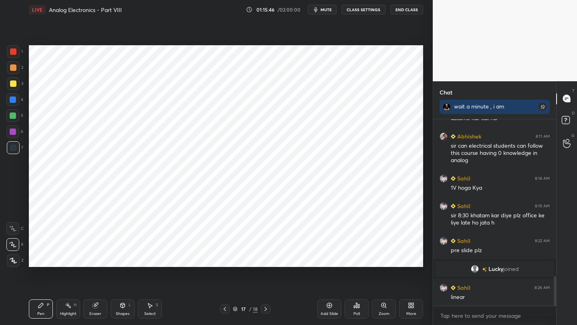
click at [224, 309] on icon at bounding box center [225, 309] width 6 height 6
click at [227, 309] on icon at bounding box center [225, 309] width 6 height 6
click at [227, 310] on icon at bounding box center [225, 309] width 6 height 6
click at [225, 309] on icon at bounding box center [225, 309] width 6 height 6
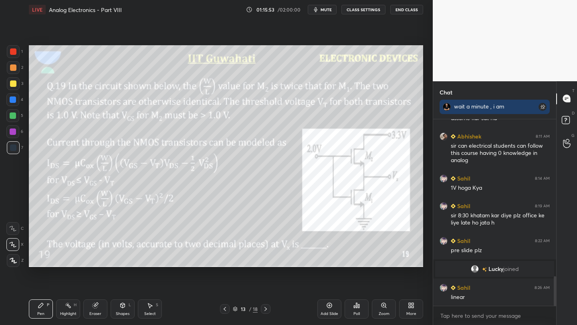
click at [266, 310] on icon at bounding box center [265, 309] width 6 height 6
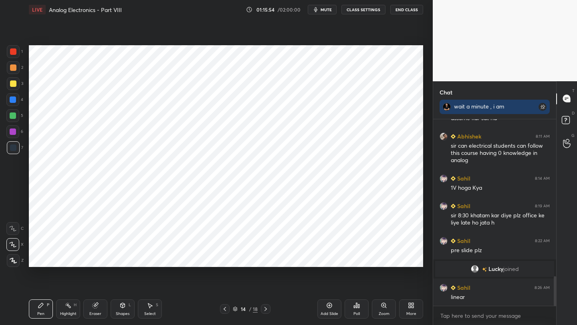
click at [269, 308] on div at bounding box center [266, 310] width 10 height 10
click at [263, 307] on icon at bounding box center [265, 309] width 6 height 6
click at [264, 307] on icon at bounding box center [265, 309] width 6 height 6
click at [329, 307] on icon at bounding box center [329, 306] width 6 height 6
click at [11, 49] on div at bounding box center [13, 51] width 6 height 6
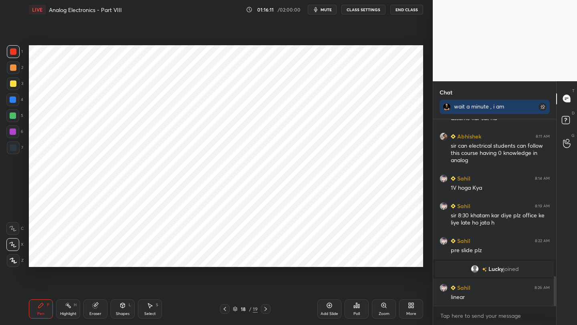
click at [93, 312] on div "Eraser" at bounding box center [95, 314] width 12 height 4
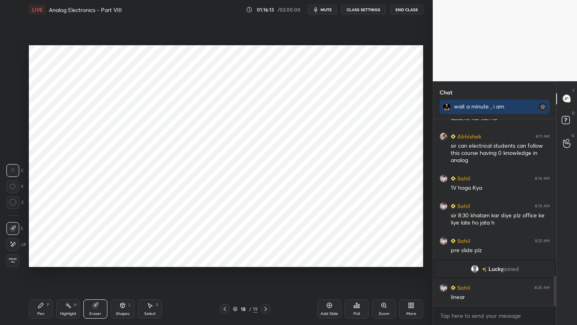
click at [36, 318] on div "Pen P" at bounding box center [41, 309] width 24 height 19
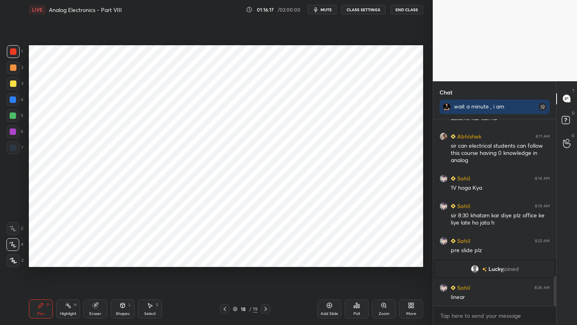
click at [223, 307] on icon at bounding box center [225, 309] width 6 height 6
click at [225, 309] on icon at bounding box center [225, 309] width 6 height 6
click at [265, 313] on div at bounding box center [266, 310] width 10 height 10
click at [267, 310] on icon at bounding box center [265, 309] width 6 height 6
click at [228, 311] on div at bounding box center [225, 310] width 10 height 10
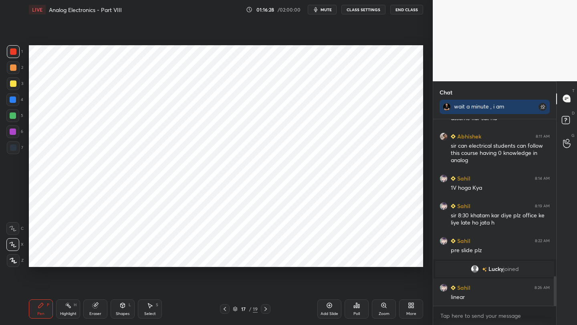
click at [226, 312] on icon at bounding box center [225, 309] width 6 height 6
click at [228, 311] on div at bounding box center [225, 310] width 10 height 10
click at [266, 310] on icon at bounding box center [265, 309] width 6 height 6
click at [266, 308] on icon at bounding box center [265, 309] width 6 height 6
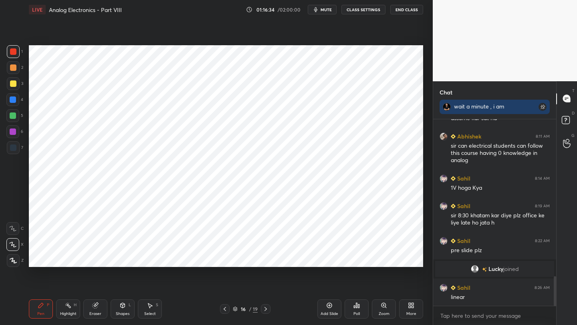
click at [266, 308] on icon at bounding box center [265, 309] width 6 height 6
click at [266, 309] on icon at bounding box center [265, 309] width 6 height 6
click at [230, 309] on div "18 / 19" at bounding box center [245, 310] width 50 height 10
click at [227, 310] on icon at bounding box center [225, 309] width 6 height 6
click at [226, 312] on icon at bounding box center [225, 309] width 6 height 6
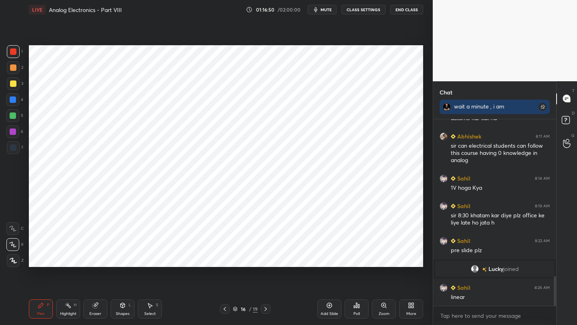
click at [266, 309] on icon at bounding box center [265, 309] width 6 height 6
click at [267, 310] on icon at bounding box center [265, 309] width 6 height 6
click at [330, 307] on icon at bounding box center [329, 305] width 5 height 5
click at [19, 51] on div at bounding box center [13, 51] width 13 height 13
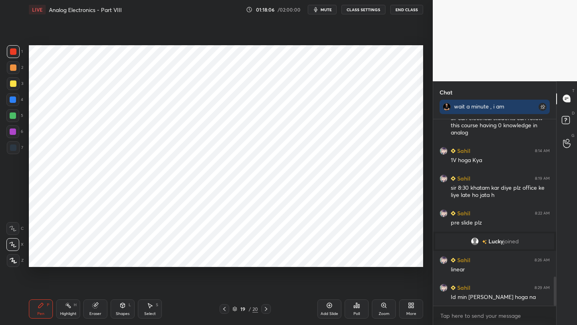
click at [228, 312] on div at bounding box center [225, 310] width 10 height 10
click at [225, 311] on icon at bounding box center [224, 309] width 6 height 6
drag, startPoint x: 250, startPoint y: 285, endPoint x: 255, endPoint y: 295, distance: 11.5
click at [247, 296] on div "LIVE Analog Electronics - Part VIII 01:18:20 / 02:00:00 mute CLASS SETTINGS End…" at bounding box center [226, 162] width 401 height 325
click at [267, 311] on icon at bounding box center [266, 309] width 6 height 6
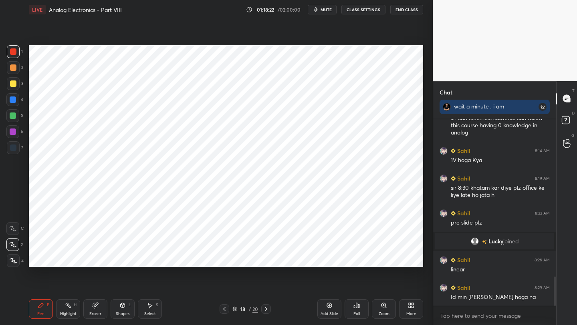
click at [264, 307] on icon at bounding box center [266, 309] width 6 height 6
click at [226, 307] on div at bounding box center [225, 310] width 10 height 10
click at [226, 309] on icon at bounding box center [224, 309] width 6 height 6
click at [225, 309] on icon at bounding box center [224, 309] width 6 height 6
click at [226, 310] on icon at bounding box center [224, 309] width 6 height 6
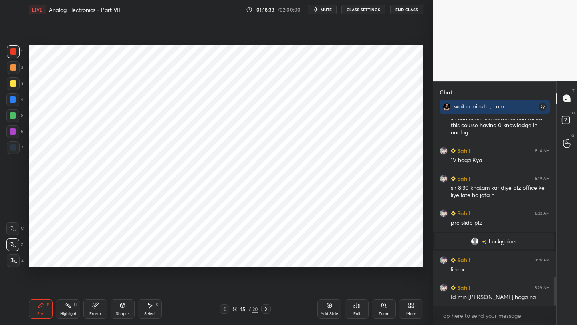
click at [226, 312] on icon at bounding box center [224, 309] width 6 height 6
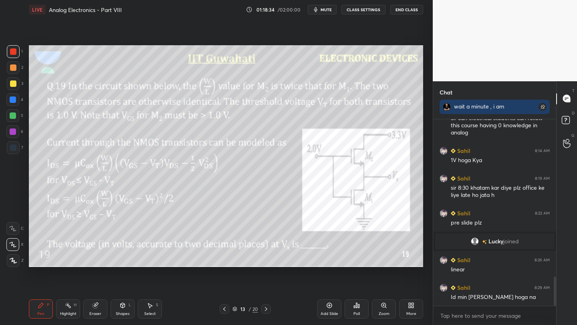
click at [226, 312] on icon at bounding box center [224, 309] width 6 height 6
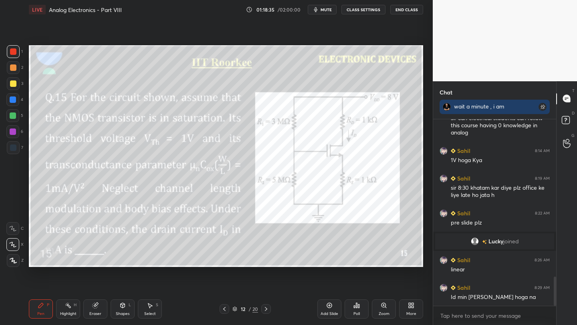
click at [226, 312] on icon at bounding box center [224, 309] width 6 height 6
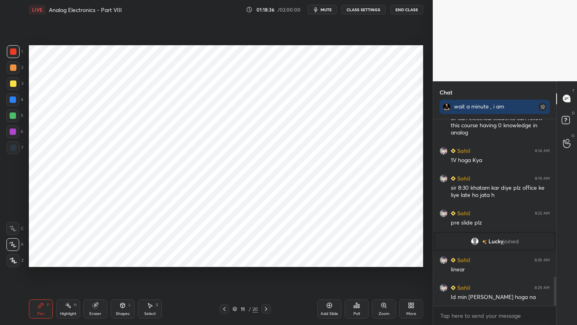
click at [225, 311] on icon at bounding box center [224, 309] width 6 height 6
click at [267, 308] on icon at bounding box center [266, 309] width 6 height 6
click at [268, 307] on icon at bounding box center [266, 309] width 6 height 6
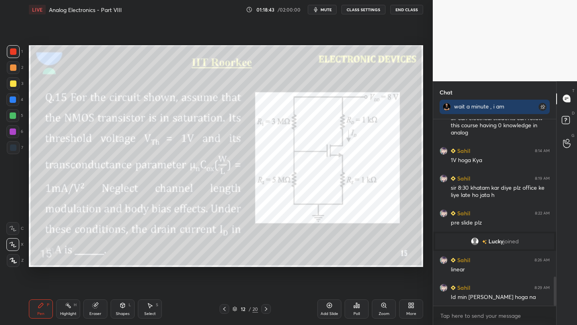
click at [266, 307] on icon at bounding box center [266, 309] width 6 height 6
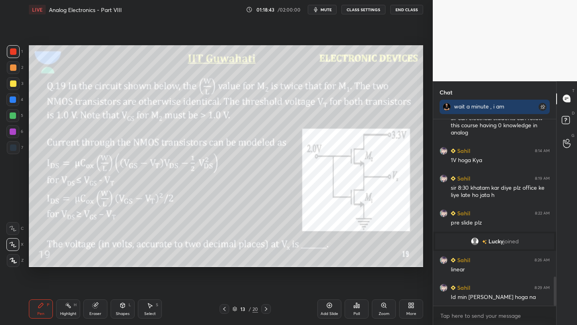
click at [266, 307] on icon at bounding box center [266, 309] width 6 height 6
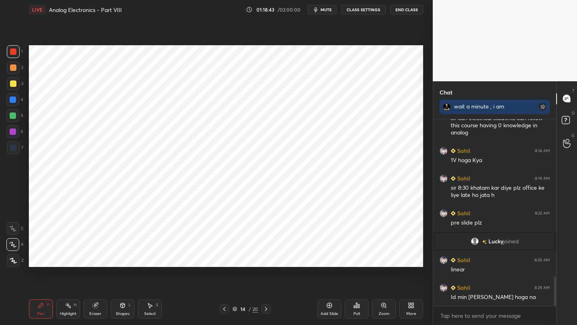
click at [266, 307] on icon at bounding box center [266, 309] width 6 height 6
click at [266, 306] on icon at bounding box center [266, 309] width 6 height 6
click at [266, 308] on icon at bounding box center [266, 309] width 6 height 6
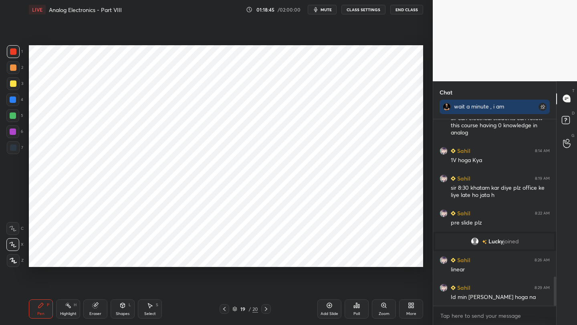
click at [266, 309] on icon at bounding box center [266, 309] width 6 height 6
click at [227, 310] on icon at bounding box center [224, 309] width 6 height 6
click at [221, 306] on div at bounding box center [225, 310] width 10 height 10
click at [222, 308] on icon at bounding box center [224, 309] width 6 height 6
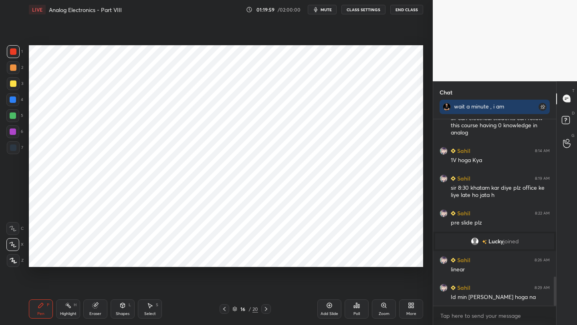
click at [224, 308] on icon at bounding box center [224, 309] width 6 height 6
click at [223, 308] on icon at bounding box center [224, 309] width 6 height 6
click at [224, 308] on icon at bounding box center [224, 309] width 6 height 6
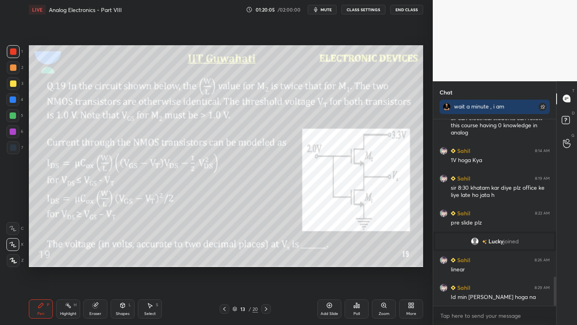
click at [264, 311] on icon at bounding box center [266, 309] width 6 height 6
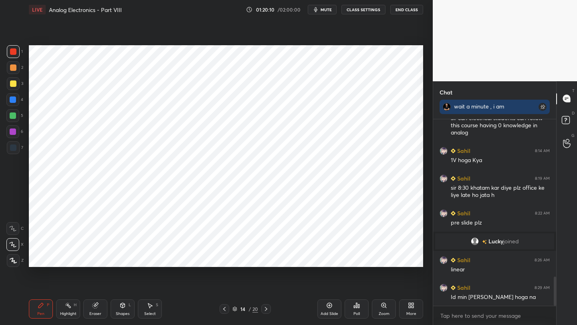
click at [266, 310] on icon at bounding box center [266, 309] width 6 height 6
click at [267, 310] on icon at bounding box center [266, 309] width 6 height 6
click at [266, 313] on div at bounding box center [266, 310] width 10 height 10
click at [265, 314] on div at bounding box center [266, 310] width 10 height 10
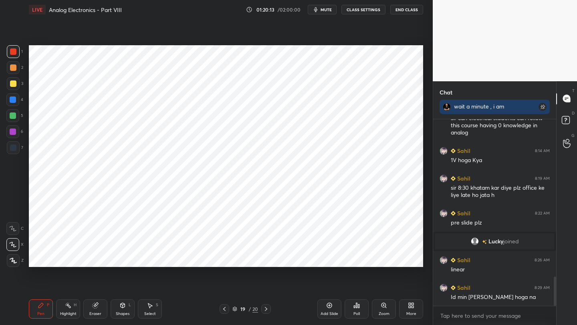
click at [12, 149] on div at bounding box center [13, 148] width 6 height 6
drag, startPoint x: 95, startPoint y: 309, endPoint x: 102, endPoint y: 283, distance: 27.3
click at [95, 307] on div "Eraser" at bounding box center [95, 309] width 24 height 19
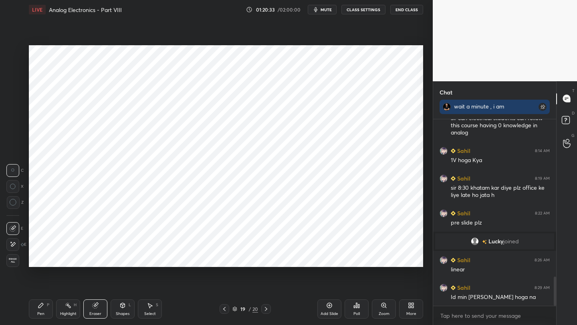
click at [41, 306] on div "Pen P" at bounding box center [41, 309] width 24 height 19
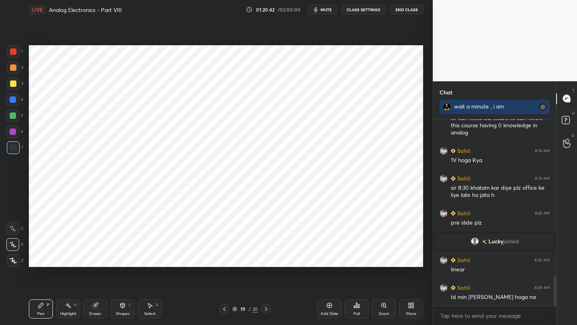
scroll to position [1040, 0]
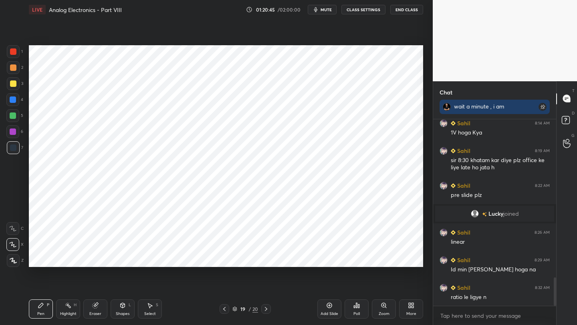
click at [228, 310] on div at bounding box center [225, 310] width 10 height 10
click at [227, 310] on icon at bounding box center [224, 309] width 6 height 6
click at [226, 309] on icon at bounding box center [224, 309] width 6 height 6
click at [263, 309] on div at bounding box center [266, 310] width 10 height 10
click at [267, 309] on icon at bounding box center [266, 309] width 6 height 6
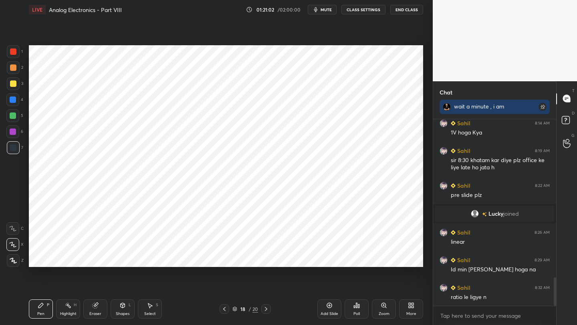
click at [267, 310] on icon at bounding box center [266, 309] width 6 height 6
click at [225, 311] on icon at bounding box center [224, 309] width 6 height 6
click at [225, 310] on icon at bounding box center [224, 309] width 6 height 6
click at [224, 310] on icon at bounding box center [224, 309] width 6 height 6
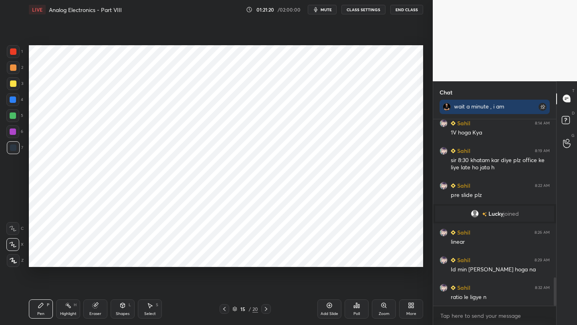
click at [264, 309] on icon at bounding box center [266, 309] width 6 height 6
click at [264, 310] on icon at bounding box center [266, 309] width 6 height 6
click at [91, 309] on div "Eraser" at bounding box center [95, 309] width 24 height 19
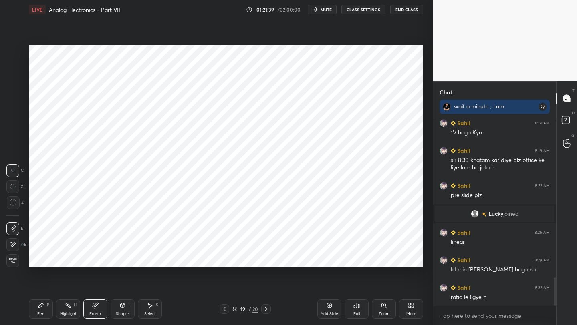
drag, startPoint x: 40, startPoint y: 305, endPoint x: 91, endPoint y: 270, distance: 62.0
click at [41, 305] on icon at bounding box center [40, 305] width 5 height 5
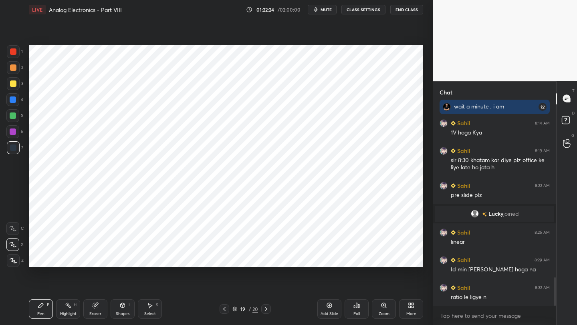
click at [14, 135] on div at bounding box center [13, 132] width 6 height 6
click at [221, 307] on div at bounding box center [225, 310] width 10 height 10
click at [223, 308] on icon at bounding box center [224, 309] width 6 height 6
click at [224, 309] on icon at bounding box center [224, 309] width 6 height 6
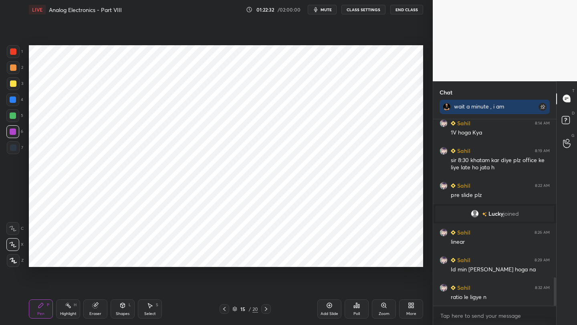
click at [224, 311] on icon at bounding box center [224, 309] width 6 height 6
drag, startPoint x: 263, startPoint y: 308, endPoint x: 267, endPoint y: 310, distance: 4.3
click at [265, 309] on icon at bounding box center [266, 309] width 6 height 6
click at [268, 309] on icon at bounding box center [266, 309] width 6 height 6
click at [268, 310] on icon at bounding box center [266, 309] width 6 height 6
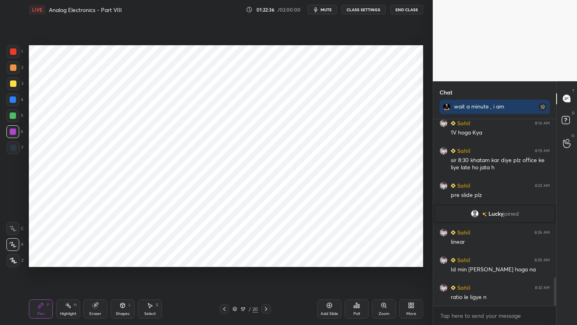
click at [268, 309] on icon at bounding box center [266, 309] width 6 height 6
click at [268, 311] on icon at bounding box center [266, 309] width 6 height 6
click at [226, 310] on icon at bounding box center [224, 309] width 6 height 6
click at [333, 306] on div "Add Slide" at bounding box center [329, 309] width 24 height 19
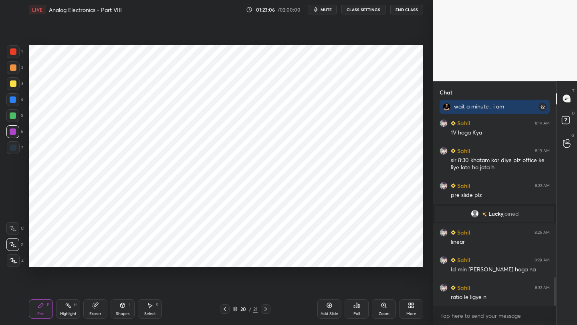
click at [229, 311] on div at bounding box center [225, 310] width 10 height 10
click at [269, 313] on div at bounding box center [266, 310] width 10 height 10
click at [228, 312] on div at bounding box center [225, 310] width 10 height 10
click at [268, 312] on icon at bounding box center [265, 309] width 6 height 6
click at [225, 309] on icon at bounding box center [225, 309] width 6 height 6
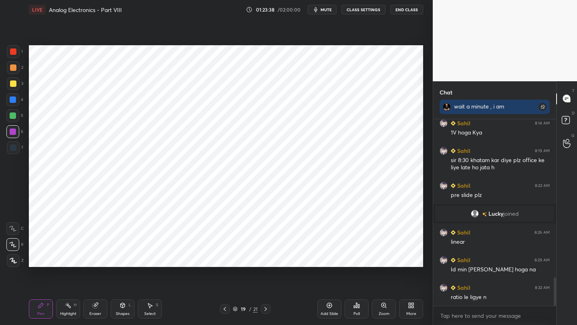
click at [266, 310] on icon at bounding box center [265, 309] width 2 height 4
click at [225, 309] on icon at bounding box center [225, 309] width 6 height 6
click at [224, 309] on icon at bounding box center [225, 309] width 6 height 6
click at [225, 310] on icon at bounding box center [225, 309] width 6 height 6
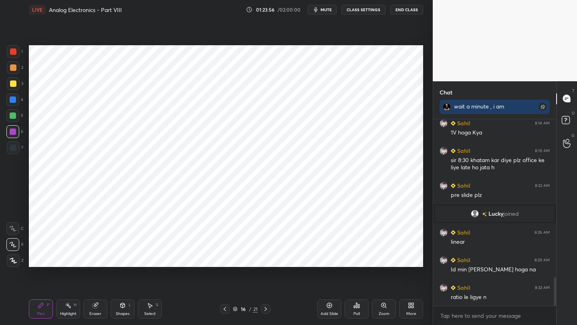
click at [227, 309] on icon at bounding box center [225, 309] width 6 height 6
click at [265, 310] on icon at bounding box center [265, 309] width 6 height 6
click at [266, 309] on icon at bounding box center [265, 309] width 6 height 6
click at [266, 311] on icon at bounding box center [265, 309] width 6 height 6
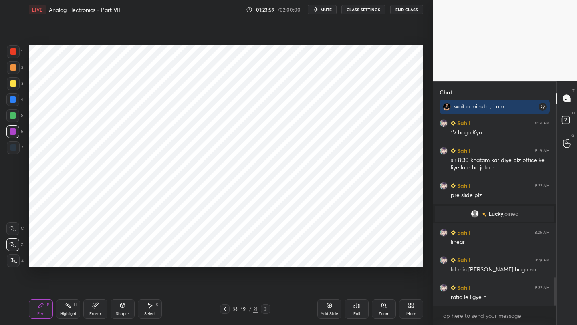
click at [268, 310] on icon at bounding box center [265, 309] width 6 height 6
click at [223, 311] on icon at bounding box center [225, 309] width 6 height 6
click at [224, 310] on icon at bounding box center [225, 309] width 6 height 6
click at [226, 310] on icon at bounding box center [225, 309] width 6 height 6
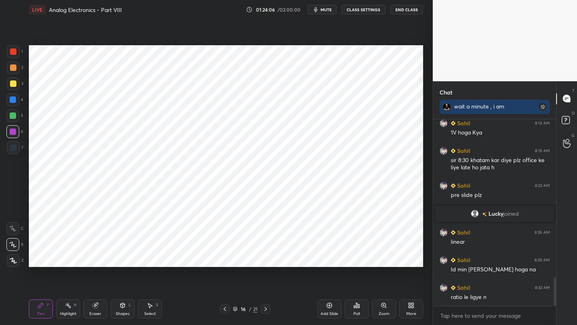
click at [227, 310] on icon at bounding box center [225, 309] width 6 height 6
click at [264, 309] on icon at bounding box center [265, 309] width 6 height 6
click at [265, 309] on icon at bounding box center [265, 309] width 6 height 6
click at [266, 309] on icon at bounding box center [265, 309] width 6 height 6
click at [265, 308] on icon at bounding box center [265, 309] width 2 height 4
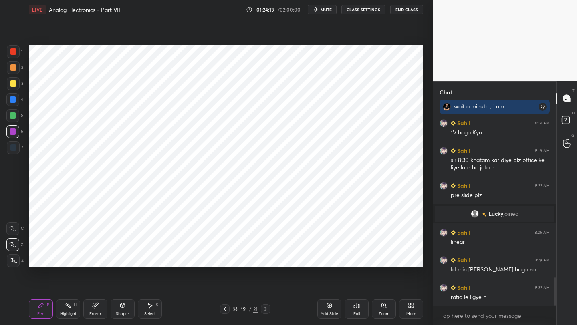
click at [268, 307] on icon at bounding box center [265, 309] width 6 height 6
click at [227, 308] on icon at bounding box center [225, 309] width 6 height 6
click at [227, 309] on icon at bounding box center [225, 309] width 6 height 6
click at [227, 311] on icon at bounding box center [225, 309] width 6 height 6
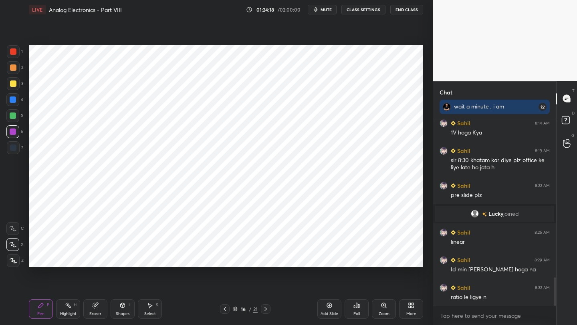
click at [227, 311] on icon at bounding box center [225, 309] width 6 height 6
click at [266, 308] on icon at bounding box center [265, 309] width 6 height 6
click at [264, 309] on icon at bounding box center [265, 309] width 6 height 6
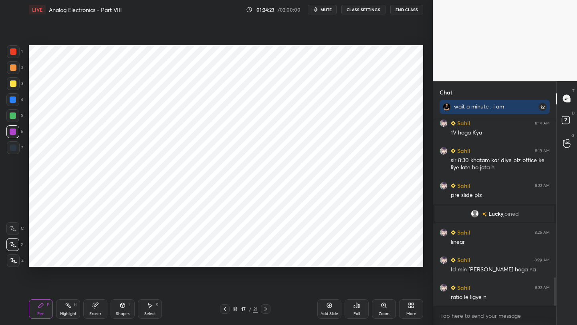
click at [266, 309] on icon at bounding box center [265, 309] width 6 height 6
click at [266, 308] on icon at bounding box center [265, 309] width 6 height 6
click at [266, 307] on icon at bounding box center [265, 309] width 6 height 6
click at [227, 309] on div at bounding box center [225, 310] width 10 height 10
click at [226, 311] on icon at bounding box center [225, 309] width 6 height 6
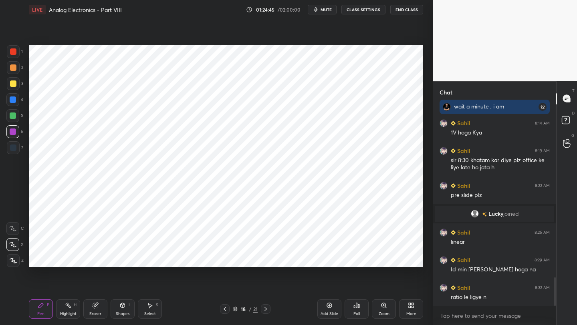
click at [226, 311] on icon at bounding box center [225, 309] width 2 height 4
click at [268, 310] on icon at bounding box center [265, 309] width 6 height 6
click at [266, 311] on icon at bounding box center [265, 309] width 6 height 6
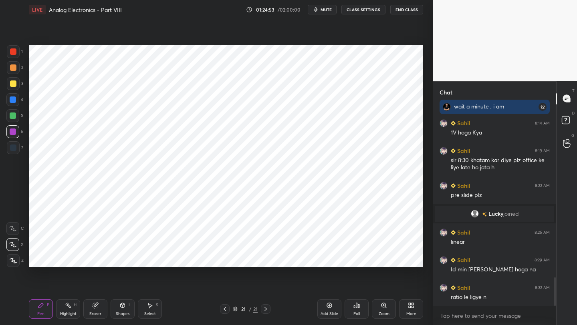
click at [224, 308] on icon at bounding box center [225, 309] width 2 height 4
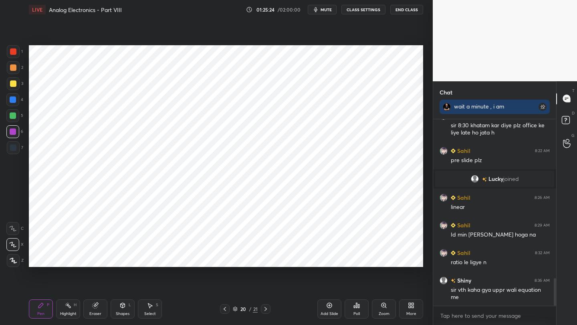
click at [224, 311] on icon at bounding box center [225, 309] width 6 height 6
click at [224, 310] on icon at bounding box center [225, 309] width 6 height 6
click at [225, 311] on icon at bounding box center [225, 309] width 6 height 6
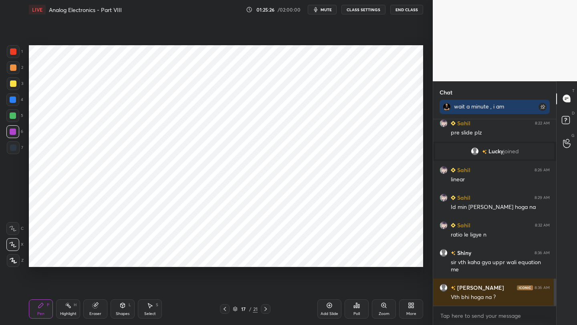
click at [224, 311] on icon at bounding box center [225, 309] width 6 height 6
click at [262, 308] on icon at bounding box center [265, 309] width 6 height 6
click at [261, 308] on div at bounding box center [266, 310] width 10 height 10
click at [259, 308] on div "18 / 21" at bounding box center [245, 310] width 50 height 10
click at [259, 309] on div "18 / 21" at bounding box center [245, 310] width 50 height 10
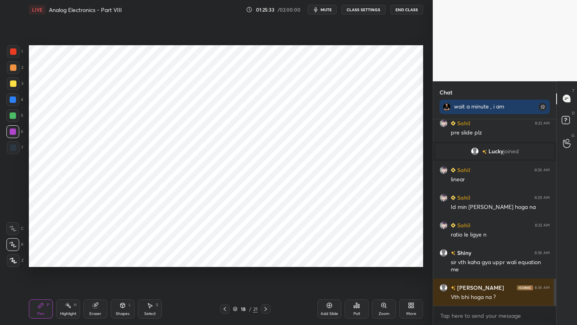
click at [264, 310] on icon at bounding box center [265, 309] width 6 height 6
click at [263, 311] on icon at bounding box center [265, 309] width 6 height 6
click at [228, 313] on div at bounding box center [225, 310] width 10 height 10
click at [266, 309] on icon at bounding box center [265, 309] width 6 height 6
click at [266, 310] on icon at bounding box center [265, 309] width 6 height 6
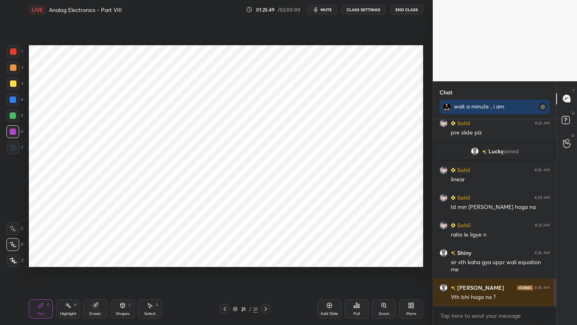
click at [224, 310] on icon at bounding box center [225, 309] width 6 height 6
drag, startPoint x: 97, startPoint y: 313, endPoint x: 98, endPoint y: 302, distance: 10.4
click at [97, 313] on div "Eraser" at bounding box center [95, 314] width 12 height 4
drag, startPoint x: 47, startPoint y: 315, endPoint x: 53, endPoint y: 283, distance: 32.2
click at [46, 313] on div "Pen P" at bounding box center [41, 309] width 24 height 19
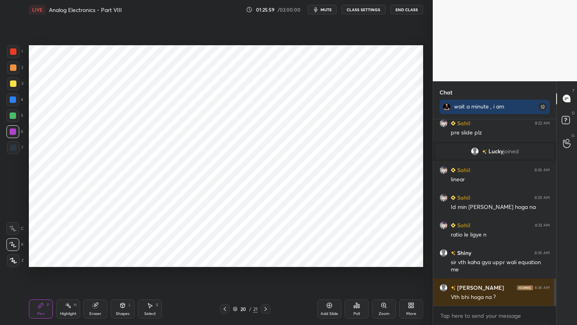
scroll to position [1130, 0]
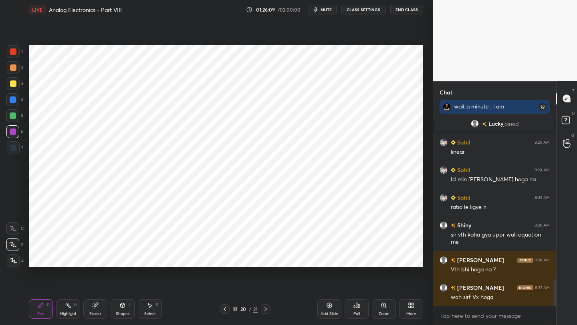
click at [225, 313] on div at bounding box center [225, 310] width 10 height 10
drag, startPoint x: 93, startPoint y: 311, endPoint x: 101, endPoint y: 304, distance: 10.2
click at [93, 312] on div "Eraser" at bounding box center [95, 314] width 12 height 4
click at [39, 309] on div "Pen P" at bounding box center [41, 309] width 24 height 19
click at [92, 312] on div "Eraser" at bounding box center [95, 314] width 12 height 4
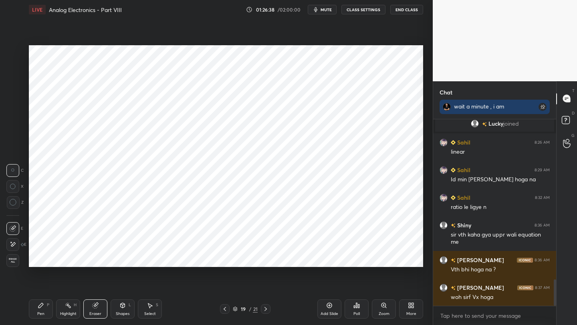
drag, startPoint x: 38, startPoint y: 311, endPoint x: 75, endPoint y: 274, distance: 52.1
click at [42, 307] on div "Pen P" at bounding box center [41, 309] width 24 height 19
click at [263, 311] on icon at bounding box center [265, 309] width 6 height 6
click at [223, 309] on icon at bounding box center [225, 309] width 6 height 6
click at [225, 310] on icon at bounding box center [225, 309] width 6 height 6
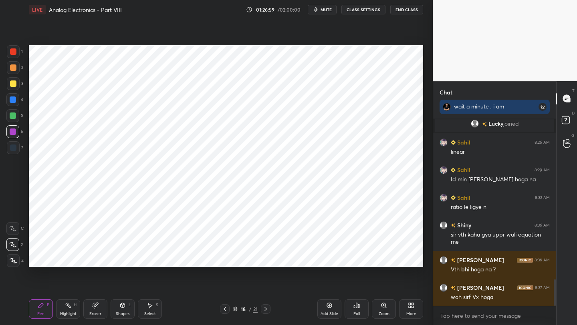
click at [225, 311] on icon at bounding box center [225, 309] width 2 height 4
click at [225, 311] on icon at bounding box center [225, 309] width 6 height 6
click at [224, 311] on icon at bounding box center [225, 309] width 6 height 6
click at [267, 309] on icon at bounding box center [265, 309] width 6 height 6
click at [268, 309] on icon at bounding box center [265, 309] width 6 height 6
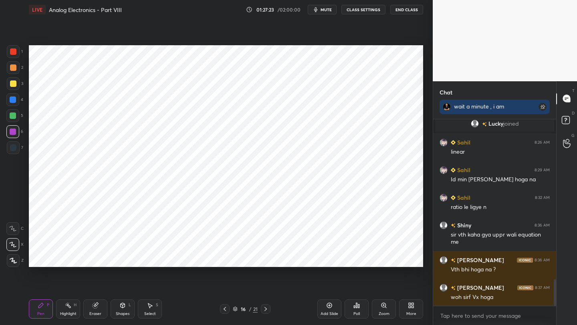
click at [266, 311] on icon at bounding box center [265, 309] width 6 height 6
click at [266, 310] on icon at bounding box center [265, 309] width 6 height 6
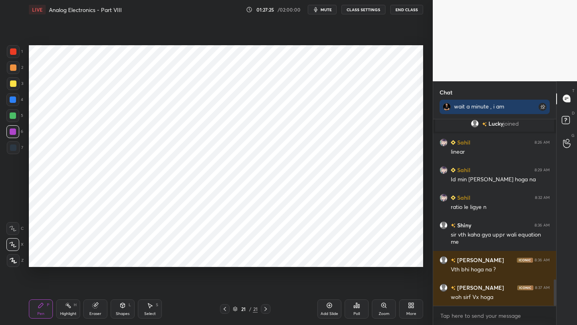
click at [226, 309] on icon at bounding box center [225, 309] width 6 height 6
drag, startPoint x: 94, startPoint y: 309, endPoint x: 102, endPoint y: 280, distance: 29.5
click at [93, 310] on div "Eraser" at bounding box center [95, 309] width 24 height 19
click at [42, 308] on div "Pen P" at bounding box center [41, 309] width 24 height 19
drag, startPoint x: 93, startPoint y: 314, endPoint x: 99, endPoint y: 291, distance: 23.1
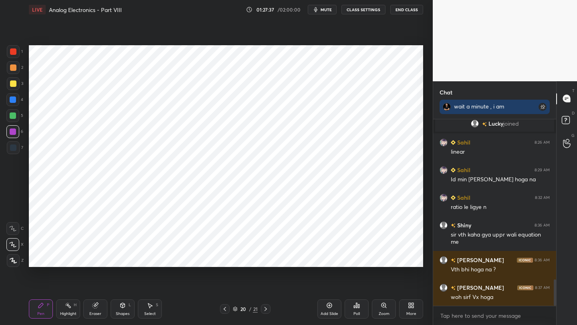
click at [92, 313] on div "Eraser" at bounding box center [95, 314] width 12 height 4
drag, startPoint x: 36, startPoint y: 316, endPoint x: 44, endPoint y: 297, distance: 21.1
click at [36, 315] on div "Pen P" at bounding box center [41, 309] width 24 height 19
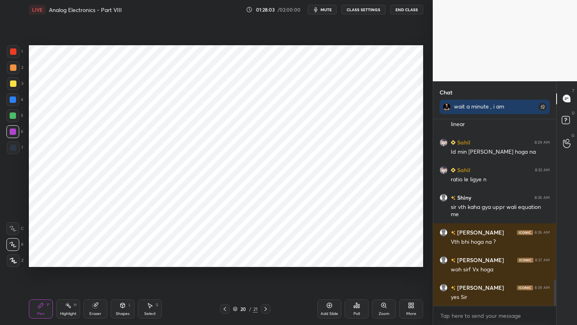
click at [224, 311] on icon at bounding box center [225, 309] width 6 height 6
click at [224, 310] on icon at bounding box center [225, 309] width 6 height 6
click at [224, 311] on icon at bounding box center [225, 309] width 6 height 6
click at [224, 310] on icon at bounding box center [225, 309] width 6 height 6
click at [224, 309] on icon at bounding box center [225, 309] width 6 height 6
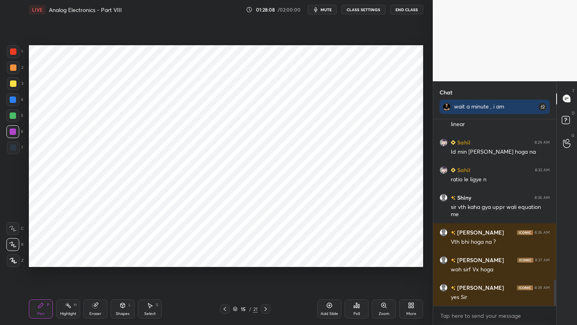
click at [265, 311] on icon at bounding box center [265, 309] width 6 height 6
click at [266, 311] on icon at bounding box center [265, 309] width 6 height 6
click at [264, 310] on icon at bounding box center [265, 309] width 6 height 6
click at [264, 311] on icon at bounding box center [265, 309] width 2 height 4
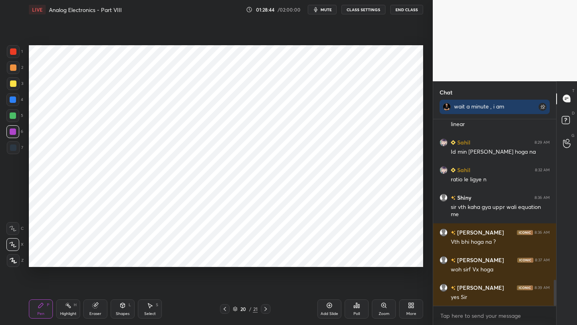
click at [123, 313] on div "Shapes" at bounding box center [123, 314] width 14 height 4
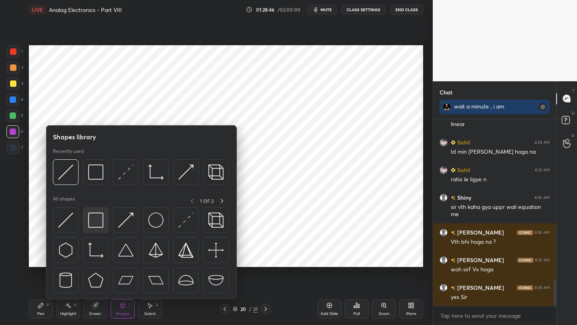
click at [101, 218] on img at bounding box center [95, 220] width 15 height 15
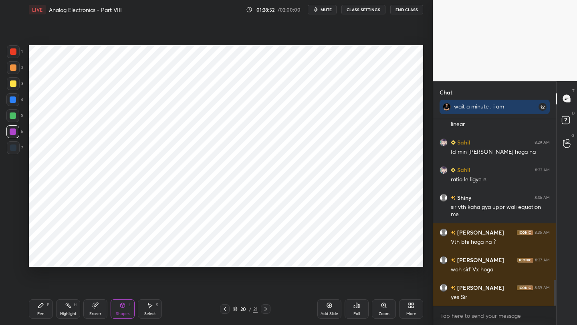
click at [39, 312] on div "Pen" at bounding box center [40, 314] width 7 height 4
click at [329, 304] on icon at bounding box center [329, 306] width 6 height 6
click at [224, 311] on icon at bounding box center [225, 309] width 6 height 6
click at [266, 308] on icon at bounding box center [265, 309] width 6 height 6
click at [221, 311] on div at bounding box center [225, 310] width 10 height 10
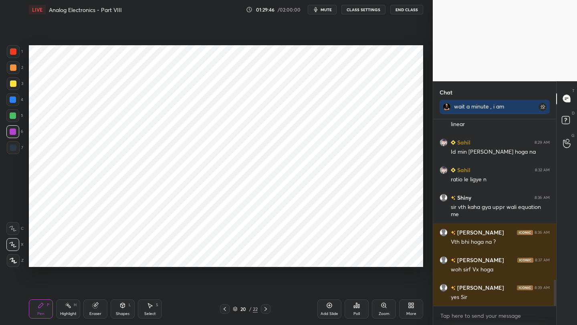
drag, startPoint x: 267, startPoint y: 310, endPoint x: 265, endPoint y: 292, distance: 18.1
click at [267, 310] on icon at bounding box center [265, 309] width 6 height 6
click at [226, 311] on icon at bounding box center [225, 309] width 6 height 6
click at [266, 307] on icon at bounding box center [265, 309] width 6 height 6
click at [230, 311] on div "21 / 22" at bounding box center [245, 310] width 50 height 10
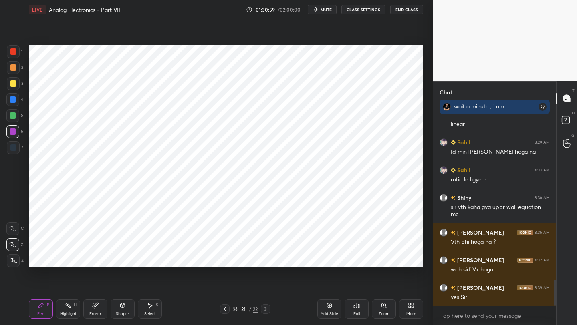
click at [228, 311] on div at bounding box center [225, 310] width 10 height 10
click at [228, 311] on icon at bounding box center [225, 309] width 6 height 6
click at [226, 313] on div at bounding box center [225, 310] width 10 height 10
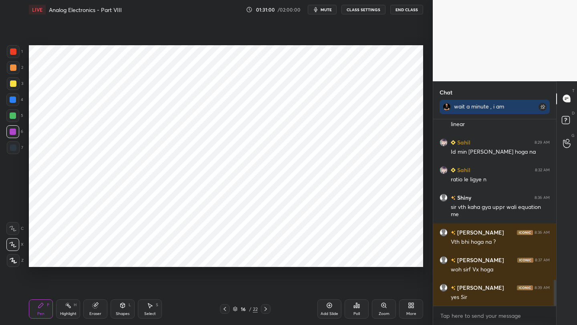
click at [226, 313] on div at bounding box center [225, 310] width 10 height 10
click at [226, 312] on icon at bounding box center [225, 309] width 6 height 6
click at [228, 311] on div at bounding box center [225, 310] width 10 height 10
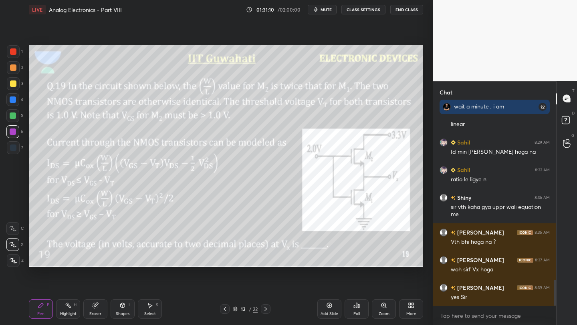
click at [266, 309] on icon at bounding box center [265, 309] width 2 height 4
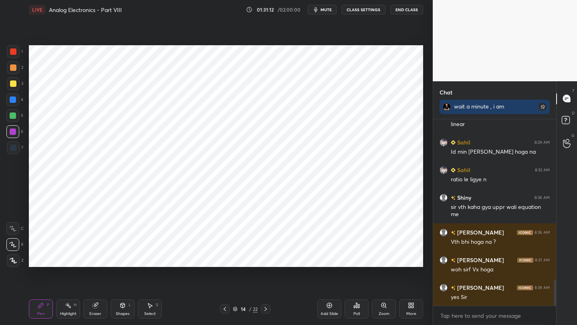
click at [264, 308] on icon at bounding box center [265, 309] width 6 height 6
click at [262, 309] on div at bounding box center [266, 310] width 10 height 10
click at [266, 309] on icon at bounding box center [265, 309] width 2 height 4
click at [264, 310] on icon at bounding box center [265, 309] width 6 height 6
click at [266, 310] on icon at bounding box center [265, 309] width 2 height 4
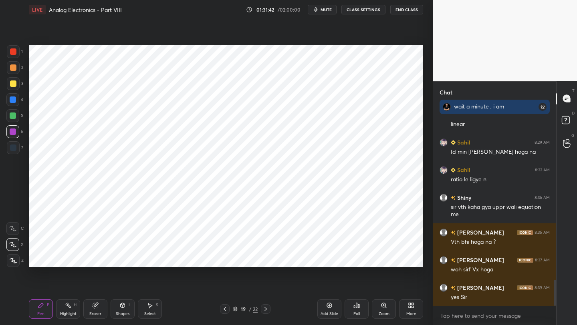
click at [266, 310] on icon at bounding box center [265, 309] width 6 height 6
click at [267, 310] on icon at bounding box center [265, 309] width 6 height 6
drag, startPoint x: 329, startPoint y: 310, endPoint x: 329, endPoint y: 292, distance: 18.0
click at [329, 309] on div "Add Slide" at bounding box center [329, 309] width 24 height 19
click at [222, 307] on icon at bounding box center [225, 309] width 6 height 6
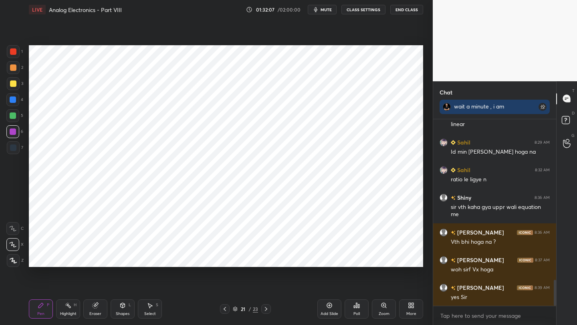
click at [264, 309] on icon at bounding box center [266, 309] width 6 height 6
click at [225, 309] on icon at bounding box center [225, 309] width 6 height 6
click at [226, 311] on icon at bounding box center [225, 309] width 6 height 6
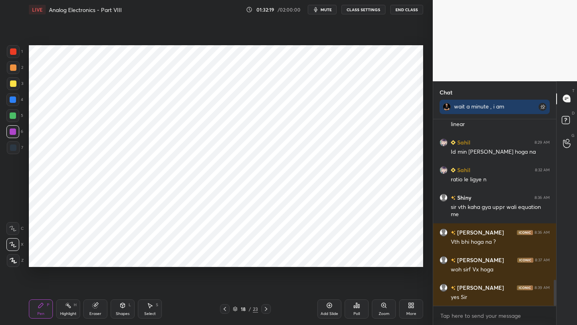
drag, startPoint x: 266, startPoint y: 307, endPoint x: 266, endPoint y: 303, distance: 4.1
click at [266, 307] on icon at bounding box center [266, 309] width 6 height 6
click at [267, 307] on icon at bounding box center [266, 309] width 6 height 6
click at [224, 310] on icon at bounding box center [225, 309] width 6 height 6
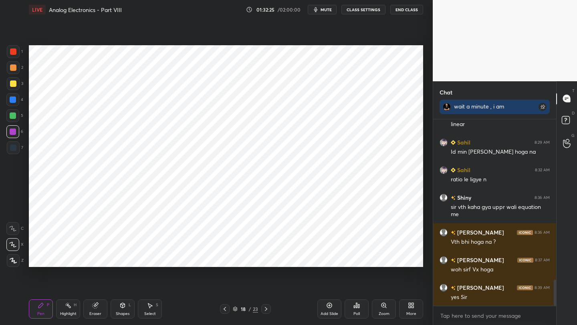
click at [224, 310] on icon at bounding box center [225, 309] width 6 height 6
click at [224, 311] on icon at bounding box center [225, 309] width 6 height 6
click at [224, 310] on icon at bounding box center [225, 309] width 2 height 4
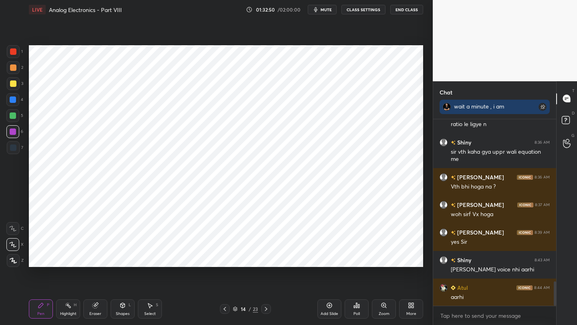
scroll to position [1241, 0]
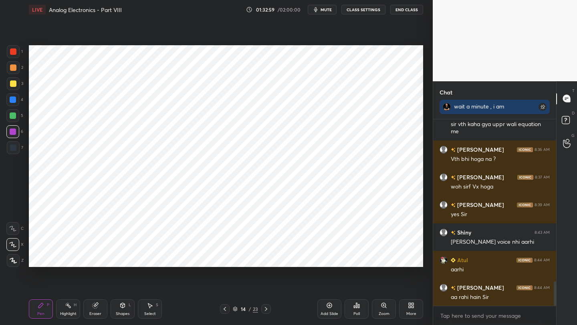
click at [263, 312] on icon at bounding box center [266, 309] width 6 height 6
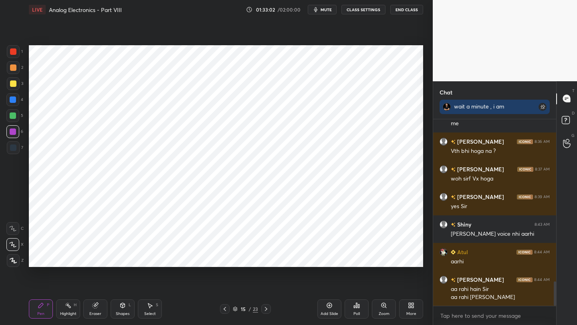
click at [264, 311] on icon at bounding box center [266, 309] width 6 height 6
click at [266, 311] on icon at bounding box center [266, 309] width 6 height 6
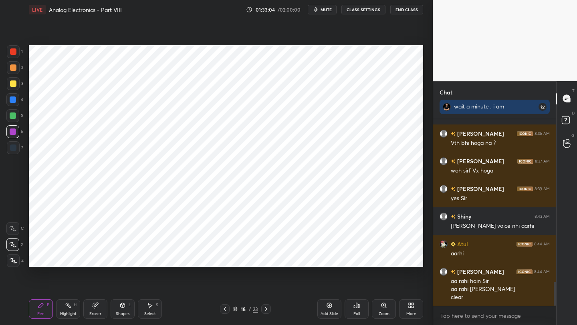
click at [265, 311] on icon at bounding box center [266, 309] width 6 height 6
click at [266, 312] on icon at bounding box center [266, 309] width 6 height 6
click at [267, 312] on icon at bounding box center [266, 309] width 6 height 6
click at [267, 311] on icon at bounding box center [266, 309] width 6 height 6
click at [225, 311] on icon at bounding box center [225, 309] width 6 height 6
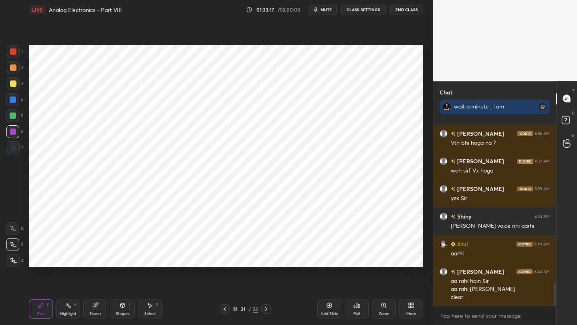
click at [265, 311] on icon at bounding box center [266, 309] width 2 height 4
click at [265, 310] on icon at bounding box center [266, 309] width 6 height 6
click at [226, 308] on icon at bounding box center [225, 309] width 6 height 6
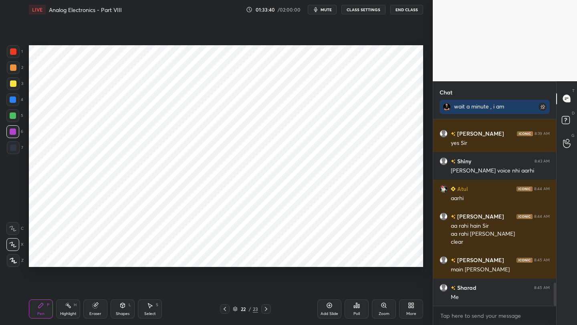
click at [417, 308] on div "More" at bounding box center [411, 309] width 24 height 19
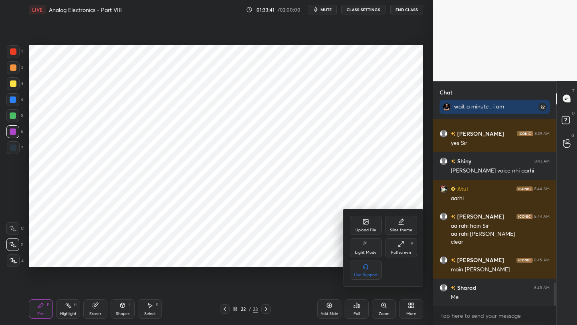
click at [365, 224] on icon at bounding box center [366, 222] width 6 height 6
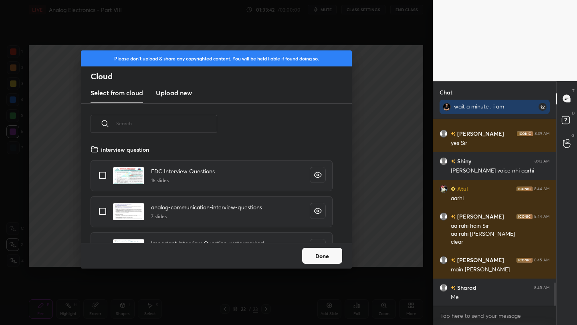
scroll to position [99, 257]
click at [175, 95] on h3 "Upload new" at bounding box center [174, 93] width 36 height 10
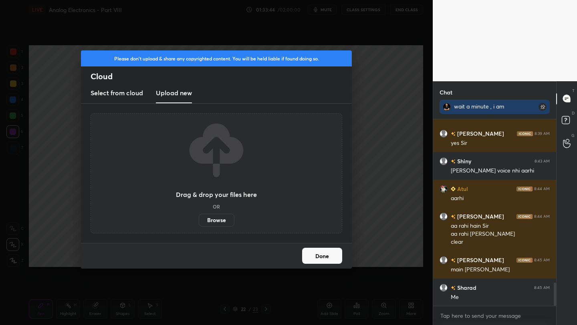
click at [214, 224] on label "Browse" at bounding box center [217, 220] width 36 height 13
click at [199, 224] on input "Browse" at bounding box center [199, 220] width 0 height 13
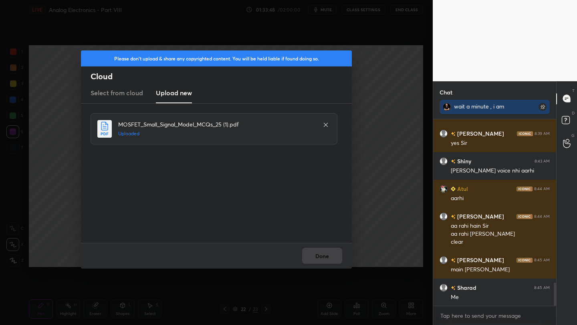
click at [321, 259] on button "Done" at bounding box center [322, 256] width 40 height 16
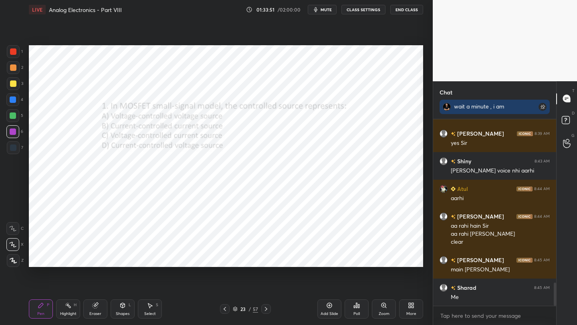
click at [263, 312] on icon at bounding box center [266, 309] width 6 height 6
click at [266, 309] on icon at bounding box center [266, 309] width 6 height 6
click at [266, 310] on icon at bounding box center [266, 309] width 6 height 6
click at [266, 311] on icon at bounding box center [266, 309] width 6 height 6
click at [268, 310] on icon at bounding box center [266, 309] width 6 height 6
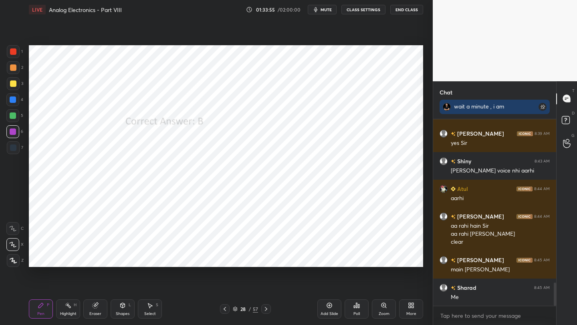
click at [268, 311] on icon at bounding box center [266, 309] width 6 height 6
click at [268, 309] on icon at bounding box center [266, 309] width 6 height 6
click at [267, 309] on icon at bounding box center [266, 309] width 6 height 6
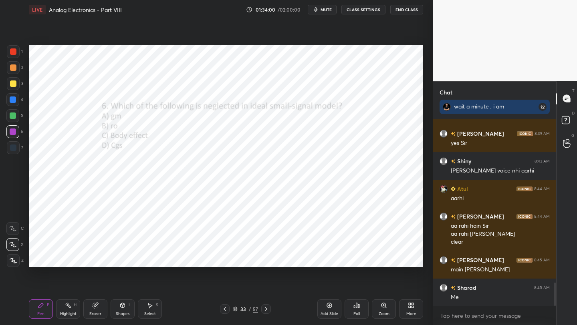
click at [266, 309] on icon at bounding box center [266, 309] width 6 height 6
click at [264, 309] on icon at bounding box center [266, 309] width 6 height 6
click at [266, 309] on icon at bounding box center [266, 309] width 6 height 6
click at [265, 309] on icon at bounding box center [266, 309] width 6 height 6
click at [225, 310] on icon at bounding box center [225, 309] width 6 height 6
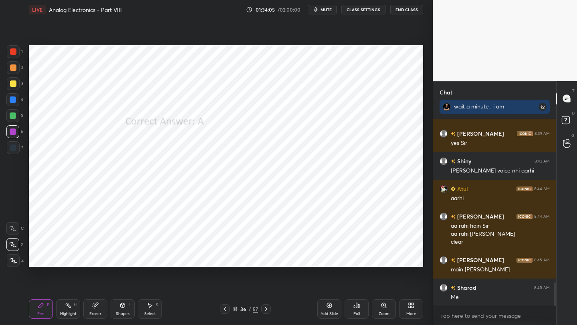
click at [224, 311] on icon at bounding box center [225, 309] width 6 height 6
click at [225, 310] on icon at bounding box center [225, 309] width 6 height 6
click at [225, 311] on icon at bounding box center [225, 309] width 2 height 4
click at [226, 310] on icon at bounding box center [225, 309] width 6 height 6
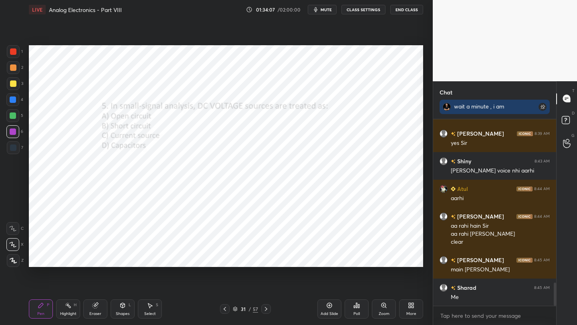
click at [226, 309] on icon at bounding box center [225, 309] width 6 height 6
click at [226, 310] on icon at bounding box center [225, 309] width 6 height 6
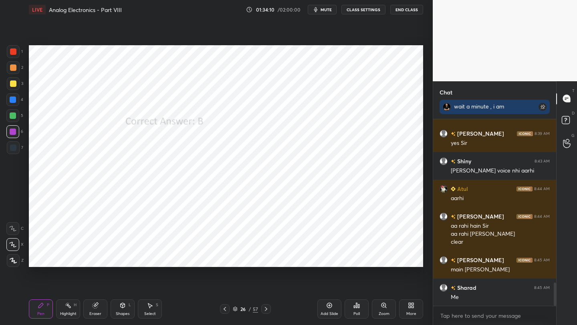
click at [226, 310] on icon at bounding box center [225, 309] width 6 height 6
click at [226, 309] on icon at bounding box center [225, 309] width 6 height 6
click at [264, 309] on icon at bounding box center [266, 309] width 6 height 6
click at [264, 311] on icon at bounding box center [266, 309] width 6 height 6
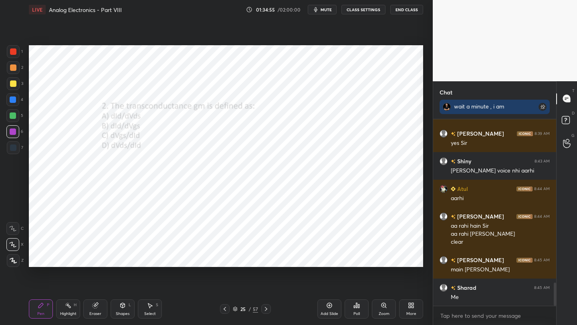
click at [264, 311] on icon at bounding box center [266, 309] width 6 height 6
click at [264, 312] on icon at bounding box center [266, 309] width 6 height 6
click at [265, 312] on icon at bounding box center [266, 309] width 6 height 6
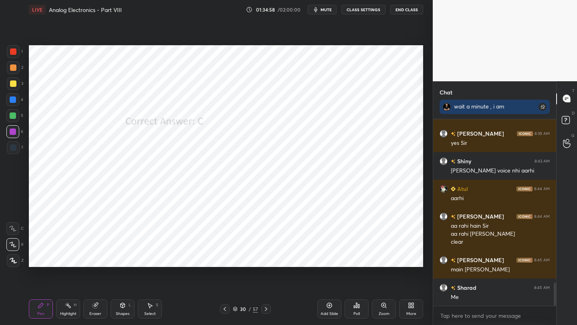
click at [265, 312] on icon at bounding box center [266, 309] width 6 height 6
click at [265, 313] on div at bounding box center [266, 310] width 10 height 10
click at [265, 312] on icon at bounding box center [266, 309] width 6 height 6
click at [265, 313] on div at bounding box center [266, 310] width 10 height 10
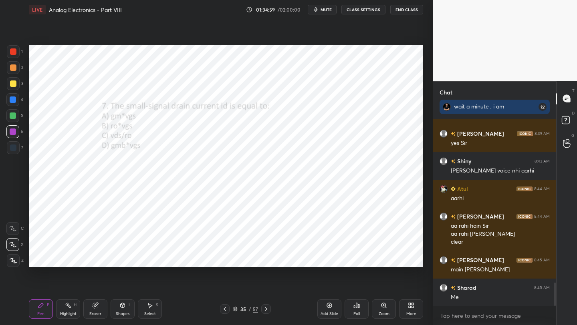
click at [265, 314] on div at bounding box center [266, 310] width 10 height 10
click at [265, 313] on div at bounding box center [266, 310] width 10 height 10
click at [265, 314] on div at bounding box center [266, 310] width 10 height 10
click at [266, 315] on div "Pen P Highlight H Eraser Shapes L Select S 39 / 57 Add Slide Poll Zoom More" at bounding box center [226, 309] width 394 height 32
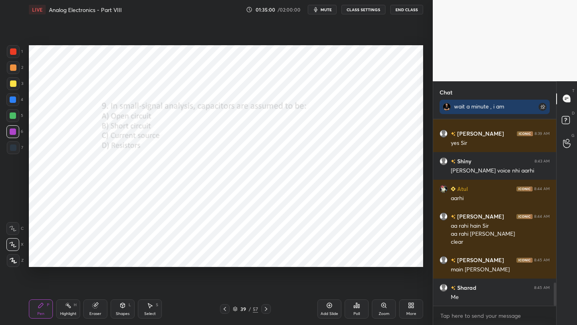
click at [266, 315] on div "Pen P Highlight H Eraser Shapes L Select S 39 / 57 Add Slide Poll Zoom More" at bounding box center [226, 309] width 394 height 32
click at [224, 312] on icon at bounding box center [225, 309] width 6 height 6
click at [225, 311] on icon at bounding box center [225, 309] width 6 height 6
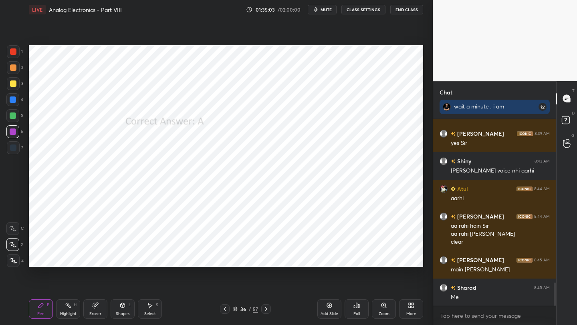
click at [225, 311] on icon at bounding box center [225, 309] width 6 height 6
click at [225, 312] on icon at bounding box center [225, 309] width 6 height 6
click at [224, 313] on div at bounding box center [225, 310] width 10 height 10
click at [266, 312] on icon at bounding box center [266, 309] width 6 height 6
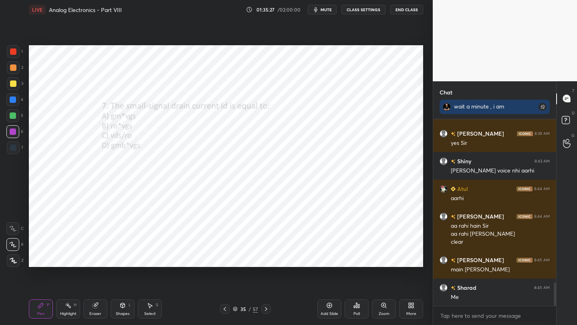
click at [265, 309] on icon at bounding box center [266, 309] width 6 height 6
click at [264, 309] on icon at bounding box center [266, 309] width 6 height 6
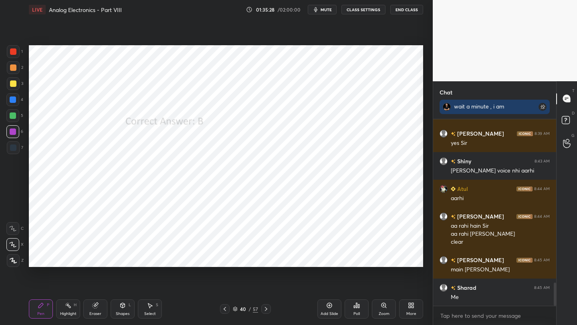
click at [264, 309] on icon at bounding box center [266, 309] width 6 height 6
click at [263, 311] on icon at bounding box center [266, 309] width 6 height 6
click at [265, 311] on icon at bounding box center [266, 309] width 2 height 4
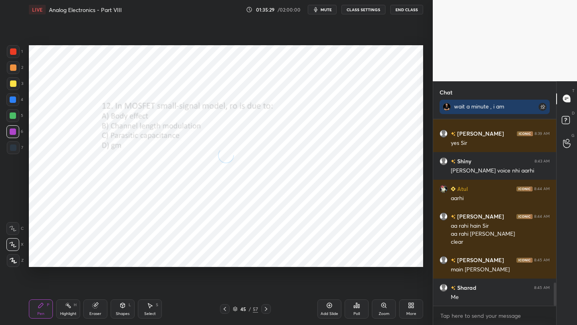
click at [265, 311] on icon at bounding box center [266, 309] width 2 height 4
click at [263, 312] on icon at bounding box center [266, 309] width 6 height 6
click at [262, 313] on div at bounding box center [266, 310] width 10 height 10
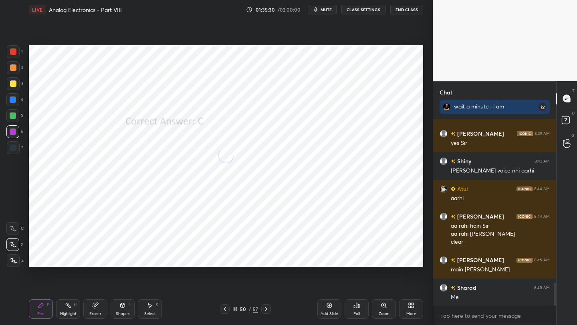
click at [263, 313] on div at bounding box center [266, 310] width 10 height 10
click at [264, 310] on icon at bounding box center [266, 309] width 6 height 6
click at [266, 311] on icon at bounding box center [266, 309] width 6 height 6
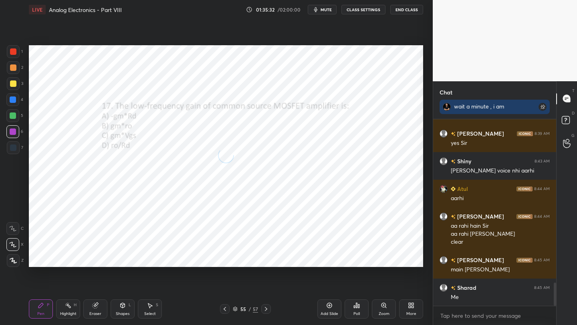
click at [265, 311] on icon at bounding box center [266, 309] width 6 height 6
click at [266, 311] on icon at bounding box center [266, 309] width 6 height 6
click at [225, 310] on icon at bounding box center [225, 309] width 6 height 6
click at [411, 306] on icon at bounding box center [411, 306] width 6 height 6
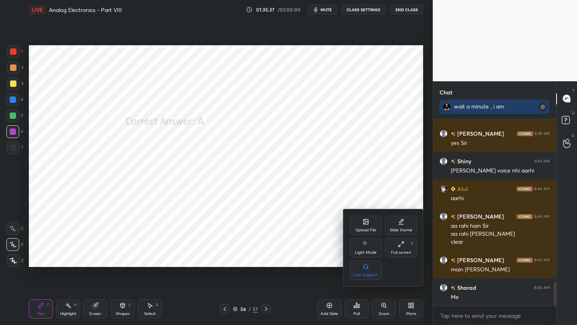
click at [367, 219] on div "Upload File" at bounding box center [366, 225] width 32 height 19
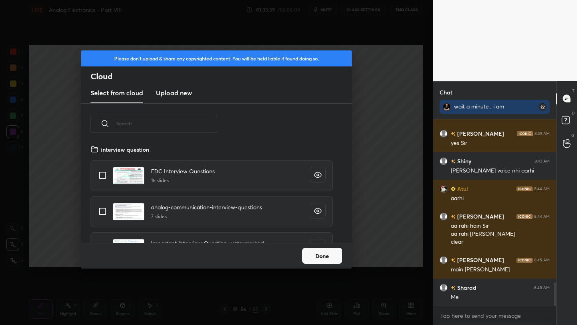
click at [184, 93] on h3 "Upload new" at bounding box center [174, 93] width 36 height 10
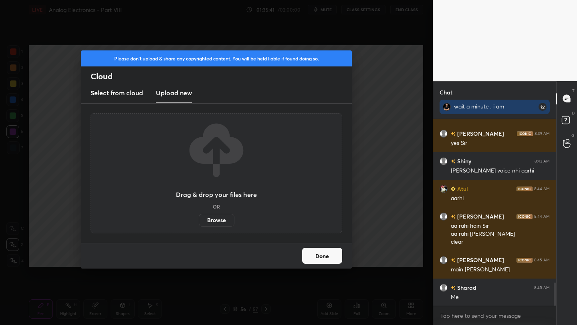
click at [220, 219] on label "Browse" at bounding box center [217, 220] width 36 height 13
click at [199, 219] on input "Browse" at bounding box center [199, 220] width 0 height 13
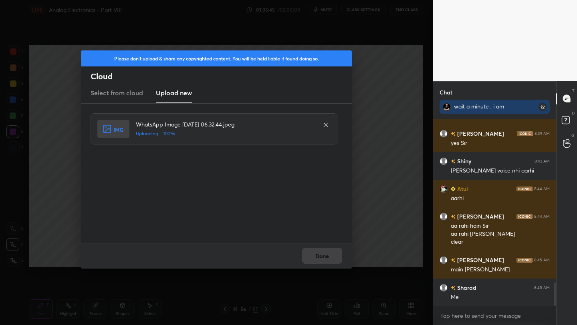
click at [324, 260] on div "Done" at bounding box center [216, 256] width 271 height 26
click at [324, 259] on button "Done" at bounding box center [322, 256] width 40 height 16
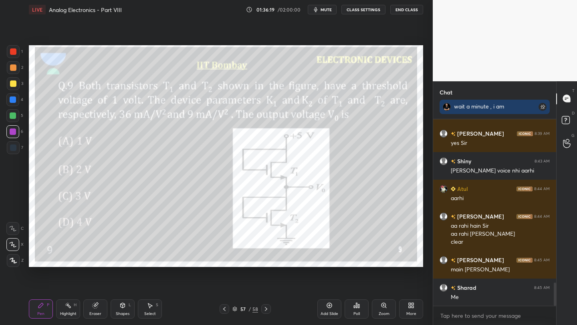
scroll to position [1347, 0]
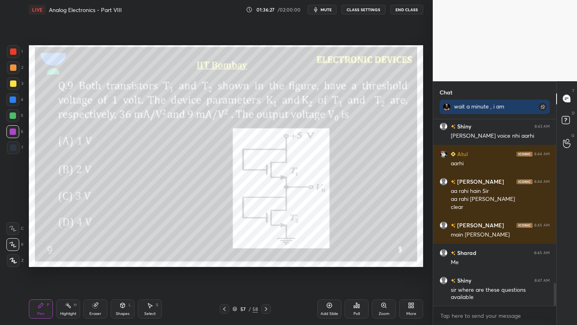
click at [222, 311] on icon at bounding box center [224, 309] width 6 height 6
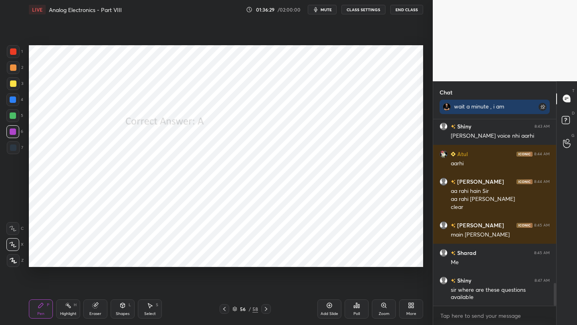
click at [225, 310] on icon at bounding box center [224, 309] width 6 height 6
click at [224, 310] on icon at bounding box center [224, 309] width 6 height 6
click at [223, 309] on icon at bounding box center [224, 309] width 6 height 6
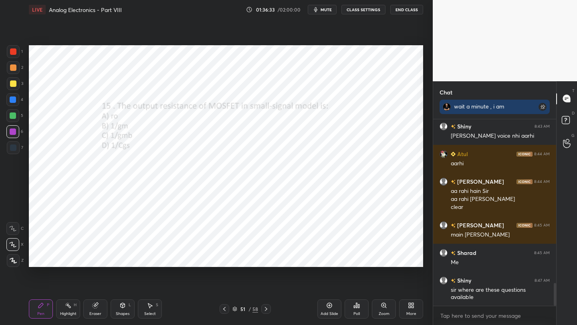
click at [224, 310] on icon at bounding box center [224, 309] width 6 height 6
click at [224, 310] on icon at bounding box center [224, 309] width 2 height 4
click at [224, 310] on icon at bounding box center [224, 309] width 6 height 6
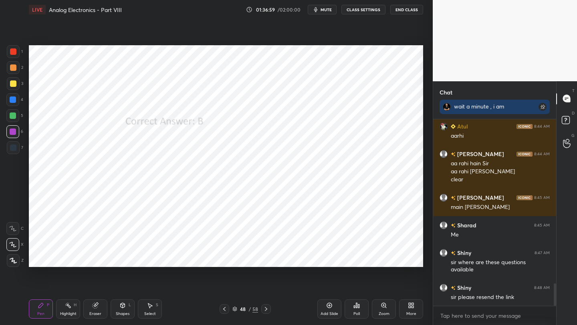
click at [265, 312] on div at bounding box center [266, 310] width 10 height 10
click at [264, 313] on div at bounding box center [266, 310] width 10 height 10
click at [265, 312] on icon at bounding box center [266, 309] width 6 height 6
click at [266, 312] on icon at bounding box center [266, 309] width 6 height 6
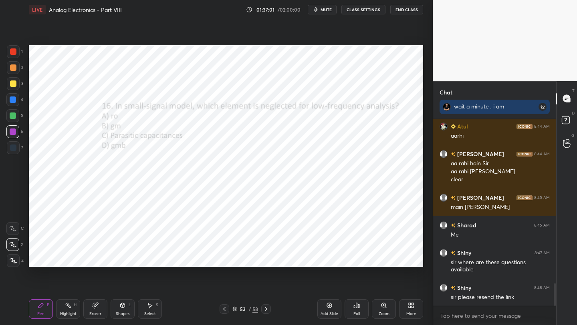
click at [267, 312] on icon at bounding box center [266, 309] width 6 height 6
click at [268, 311] on icon at bounding box center [266, 309] width 6 height 6
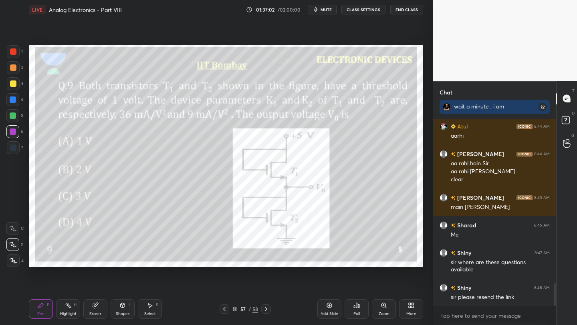
click at [268, 312] on icon at bounding box center [266, 309] width 6 height 6
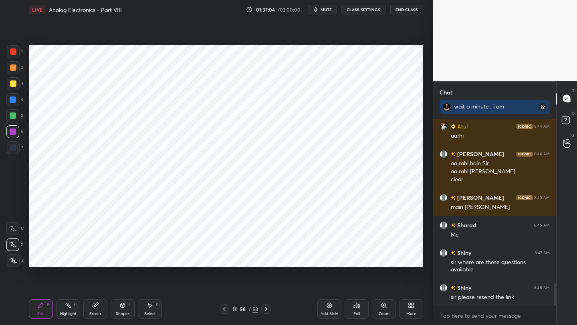
click at [224, 310] on icon at bounding box center [224, 309] width 6 height 6
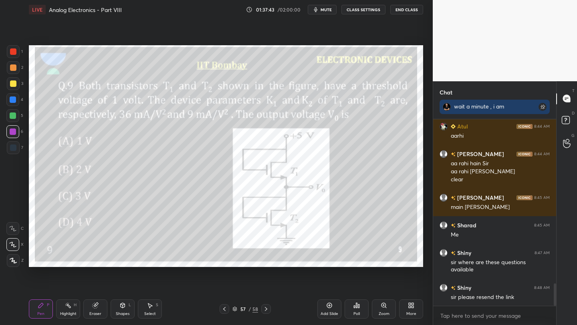
click at [221, 311] on div at bounding box center [225, 310] width 10 height 10
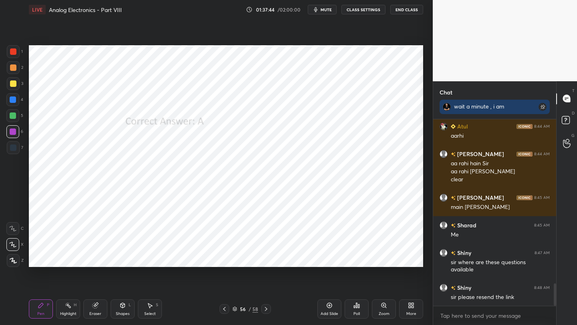
click at [225, 310] on icon at bounding box center [224, 309] width 6 height 6
click at [227, 308] on icon at bounding box center [224, 309] width 6 height 6
click at [228, 307] on div at bounding box center [225, 310] width 10 height 10
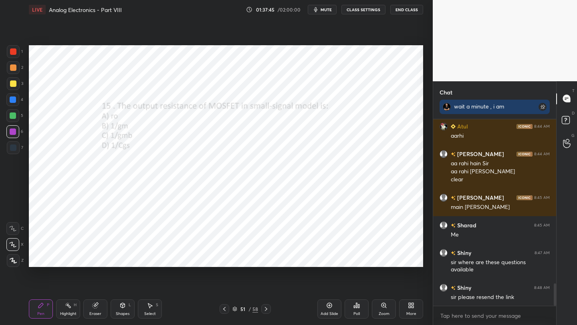
click at [228, 307] on div at bounding box center [225, 310] width 10 height 10
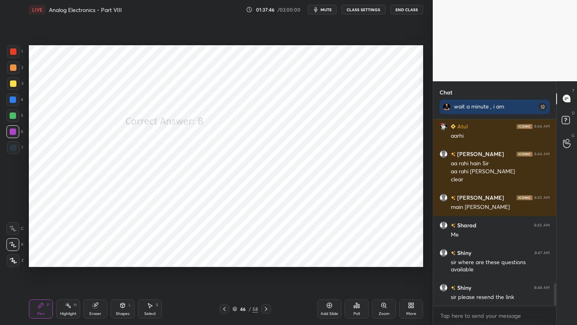
click at [228, 308] on div at bounding box center [225, 310] width 10 height 10
click at [229, 308] on div at bounding box center [225, 310] width 10 height 10
click at [229, 308] on div "42 / 58" at bounding box center [245, 310] width 51 height 10
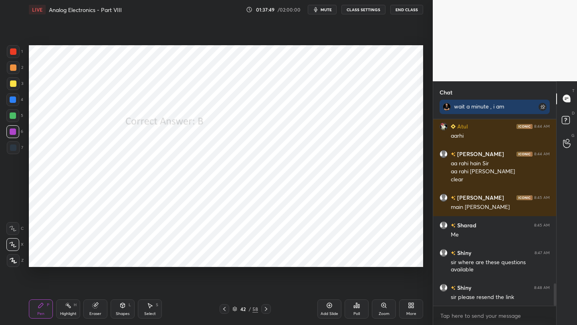
click at [230, 308] on div "42 / 58" at bounding box center [245, 310] width 51 height 10
click at [225, 309] on icon at bounding box center [224, 309] width 6 height 6
click at [225, 310] on icon at bounding box center [224, 309] width 6 height 6
click at [226, 310] on icon at bounding box center [224, 309] width 6 height 6
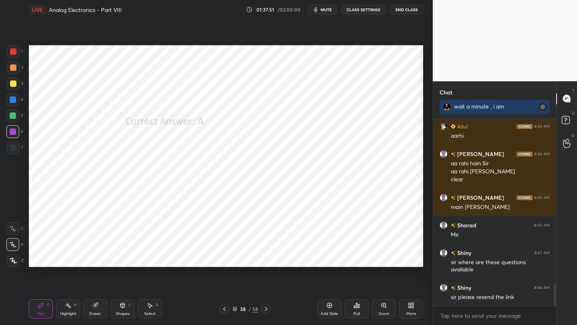
click at [226, 310] on icon at bounding box center [224, 309] width 6 height 6
click at [225, 310] on icon at bounding box center [224, 309] width 6 height 6
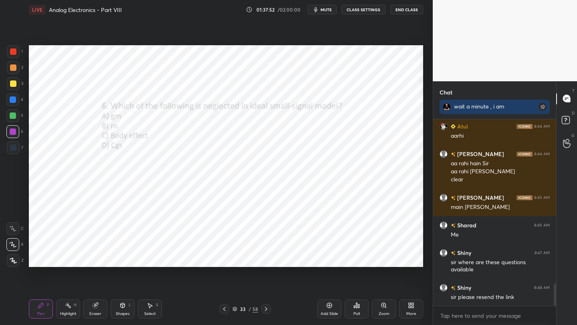
click at [226, 310] on icon at bounding box center [224, 309] width 6 height 6
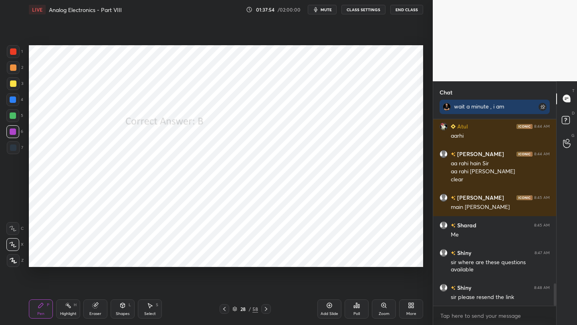
click at [226, 310] on icon at bounding box center [224, 309] width 6 height 6
click at [227, 310] on icon at bounding box center [224, 309] width 6 height 6
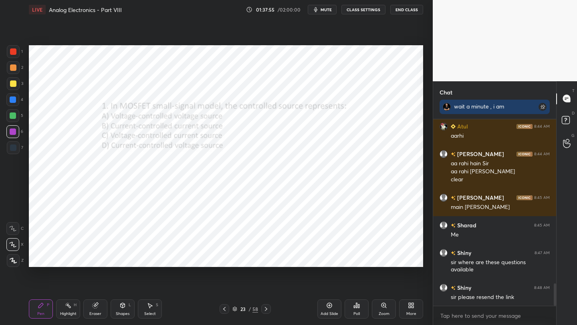
click at [227, 310] on icon at bounding box center [224, 309] width 6 height 6
click at [226, 310] on icon at bounding box center [224, 309] width 6 height 6
click at [226, 311] on icon at bounding box center [224, 309] width 6 height 6
click at [262, 313] on div at bounding box center [266, 310] width 10 height 10
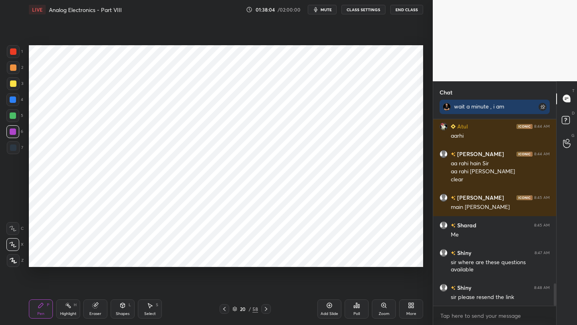
click at [267, 312] on icon at bounding box center [266, 309] width 6 height 6
click at [267, 311] on icon at bounding box center [266, 309] width 6 height 6
click at [263, 309] on icon at bounding box center [266, 309] width 6 height 6
click at [264, 308] on icon at bounding box center [266, 309] width 6 height 6
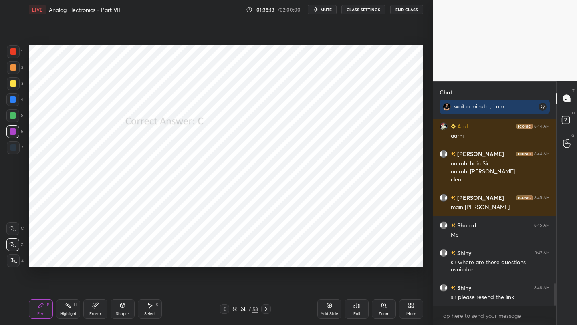
click at [264, 309] on icon at bounding box center [266, 309] width 6 height 6
click at [267, 309] on icon at bounding box center [266, 309] width 6 height 6
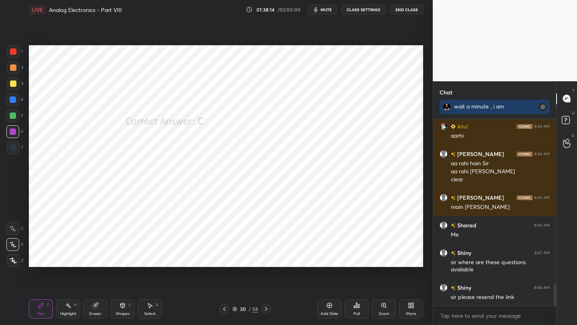
click at [267, 309] on icon at bounding box center [266, 309] width 6 height 6
click at [268, 309] on icon at bounding box center [266, 309] width 6 height 6
click at [269, 309] on icon at bounding box center [266, 309] width 6 height 6
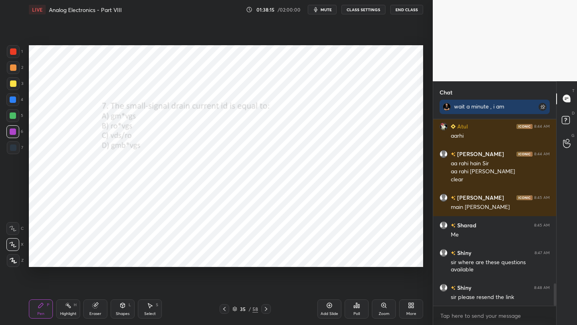
click at [269, 309] on div at bounding box center [266, 310] width 10 height 10
click at [270, 309] on div at bounding box center [266, 310] width 10 height 10
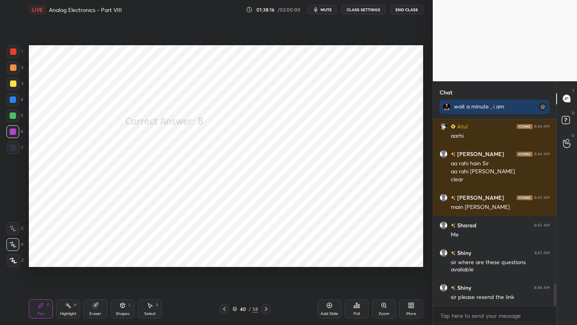
click at [270, 309] on div at bounding box center [266, 310] width 10 height 10
click at [269, 309] on div at bounding box center [266, 310] width 10 height 10
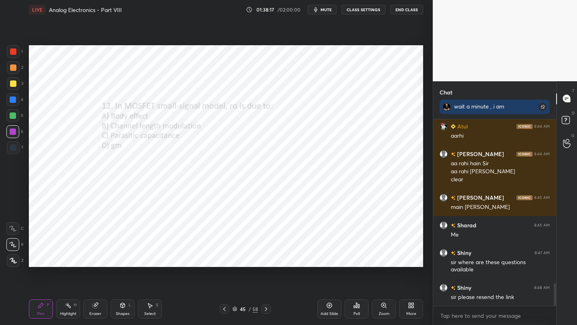
click at [270, 309] on div at bounding box center [266, 310] width 10 height 10
click at [269, 309] on div at bounding box center [266, 310] width 10 height 10
click at [270, 309] on div at bounding box center [266, 310] width 10 height 10
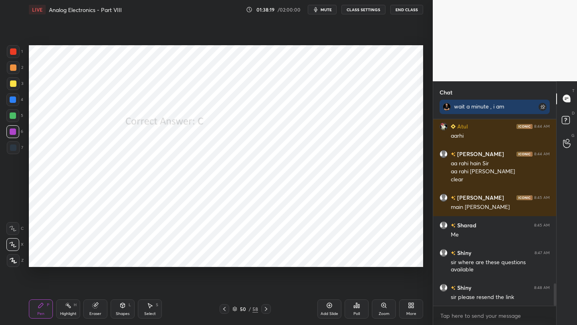
click at [270, 309] on div at bounding box center [266, 310] width 10 height 10
click at [270, 310] on div at bounding box center [266, 310] width 10 height 10
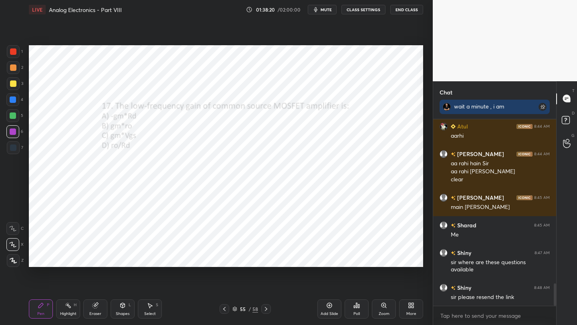
click at [270, 310] on div at bounding box center [266, 310] width 10 height 10
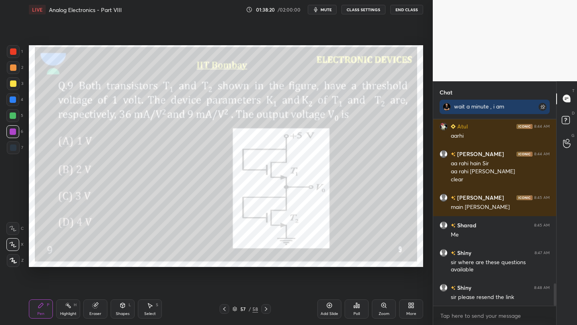
click at [270, 309] on div at bounding box center [266, 310] width 10 height 10
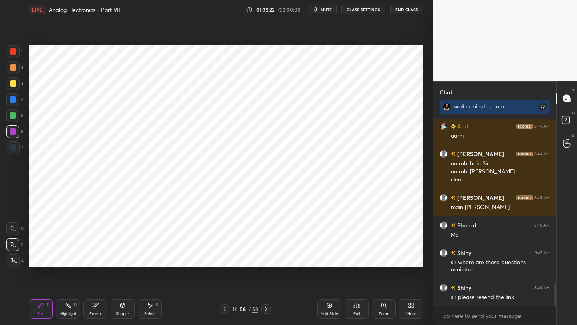
click at [224, 309] on icon at bounding box center [224, 309] width 6 height 6
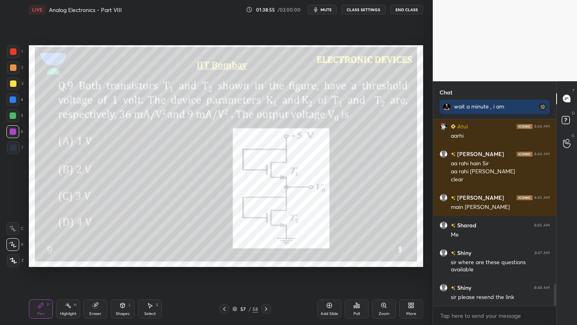
click at [266, 311] on icon at bounding box center [266, 309] width 6 height 6
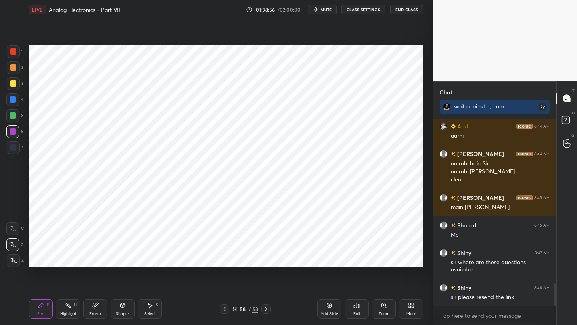
click at [265, 311] on icon at bounding box center [266, 309] width 6 height 6
click at [328, 308] on icon at bounding box center [329, 305] width 5 height 5
click at [224, 308] on icon at bounding box center [224, 309] width 6 height 6
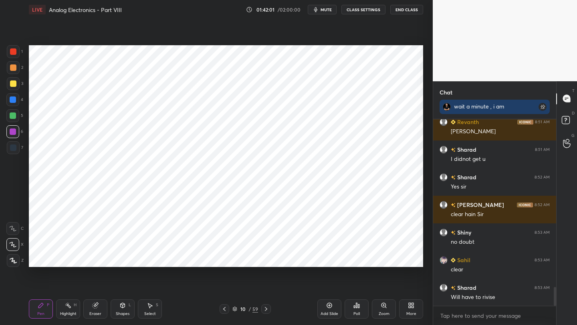
scroll to position [1679, 0]
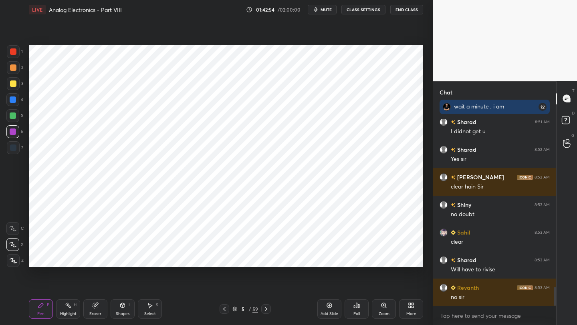
click at [405, 11] on button "End Class" at bounding box center [406, 10] width 33 height 10
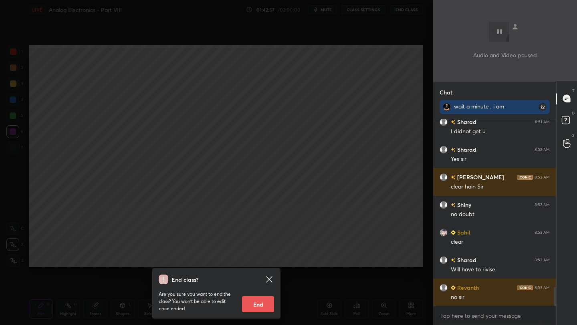
click at [260, 301] on button "End" at bounding box center [258, 305] width 32 height 16
type textarea "x"
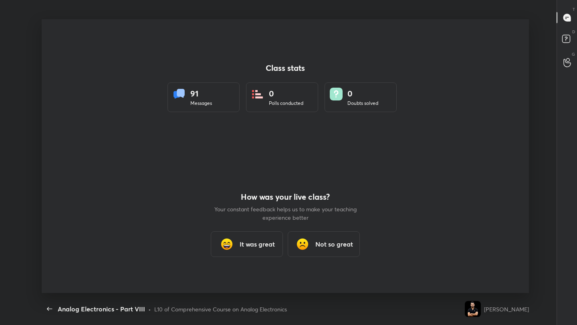
scroll to position [0, 0]
